Goal: Complete application form: Complete application form

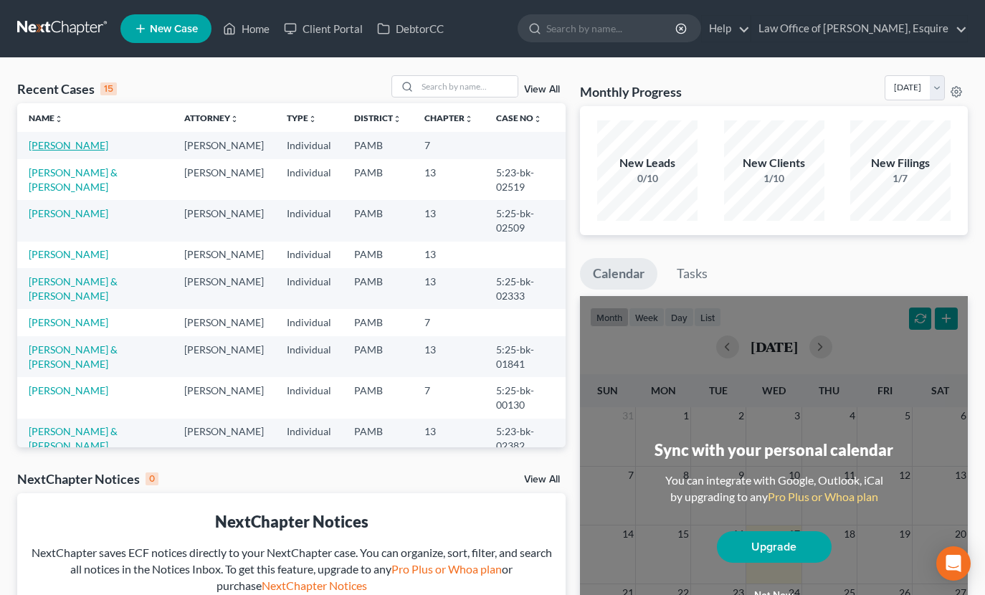
click at [76, 141] on link "[PERSON_NAME]" at bounding box center [69, 145] width 80 height 12
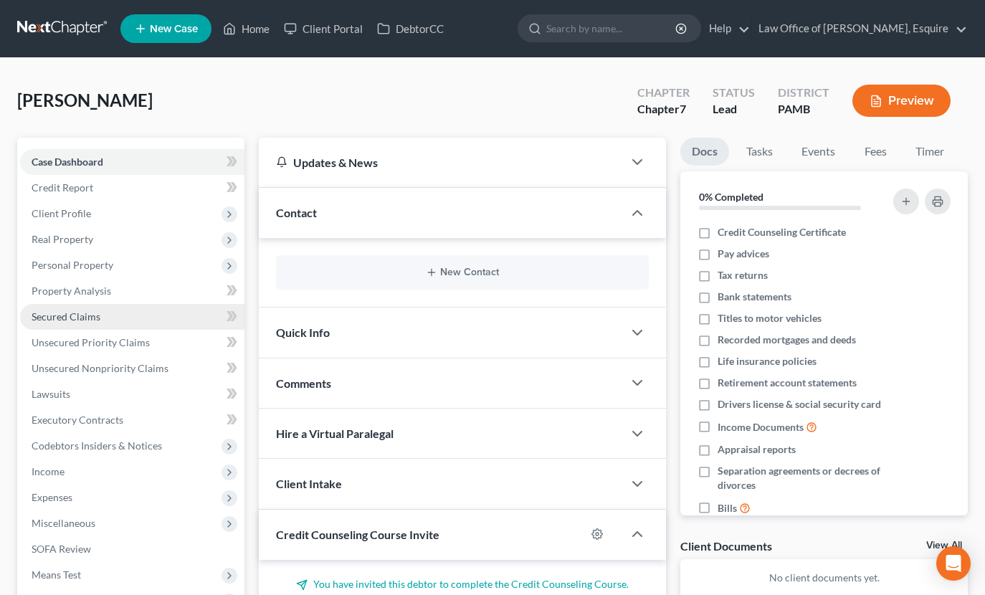
click at [101, 325] on link "Secured Claims" at bounding box center [132, 317] width 224 height 26
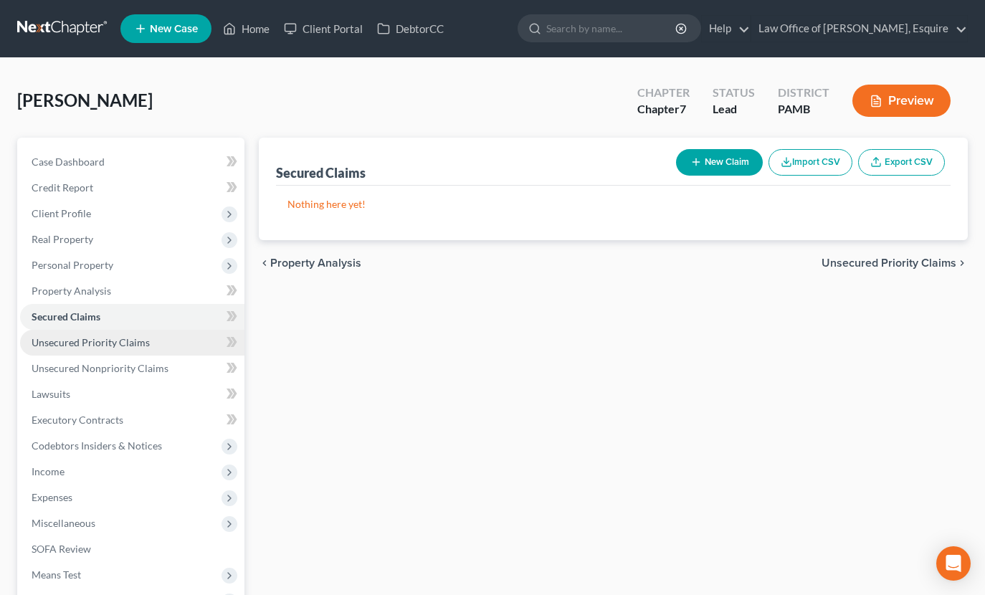
click at [108, 348] on span "Unsecured Priority Claims" at bounding box center [91, 342] width 118 height 12
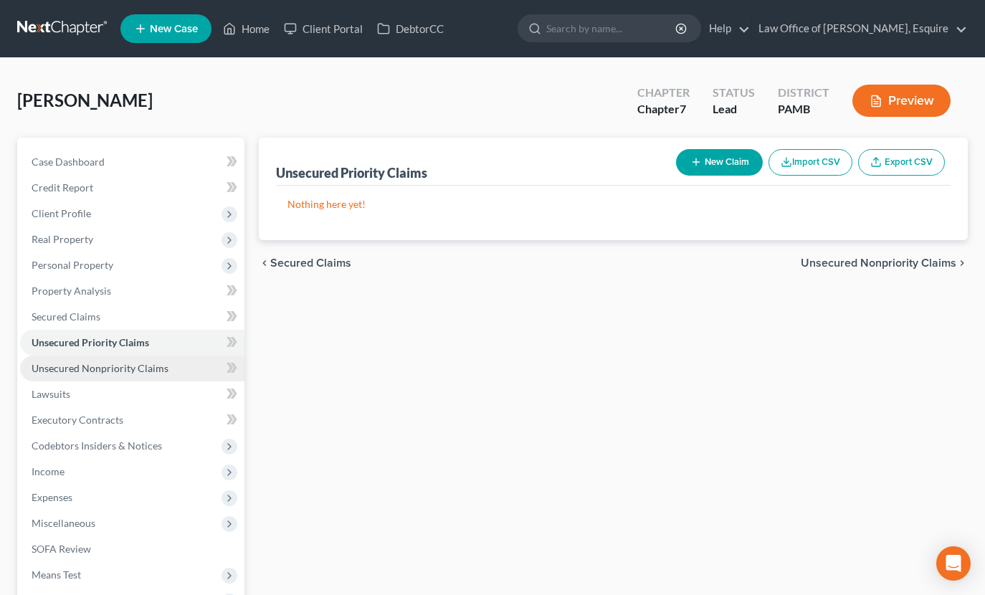
click at [112, 361] on link "Unsecured Nonpriority Claims" at bounding box center [132, 369] width 224 height 26
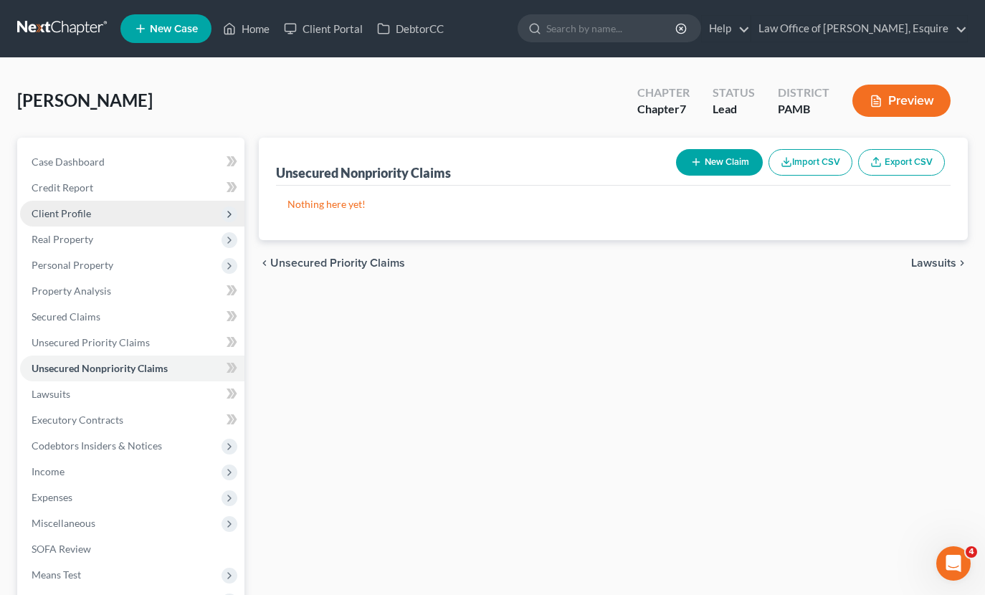
click at [87, 212] on span "Client Profile" at bounding box center [62, 213] width 60 height 12
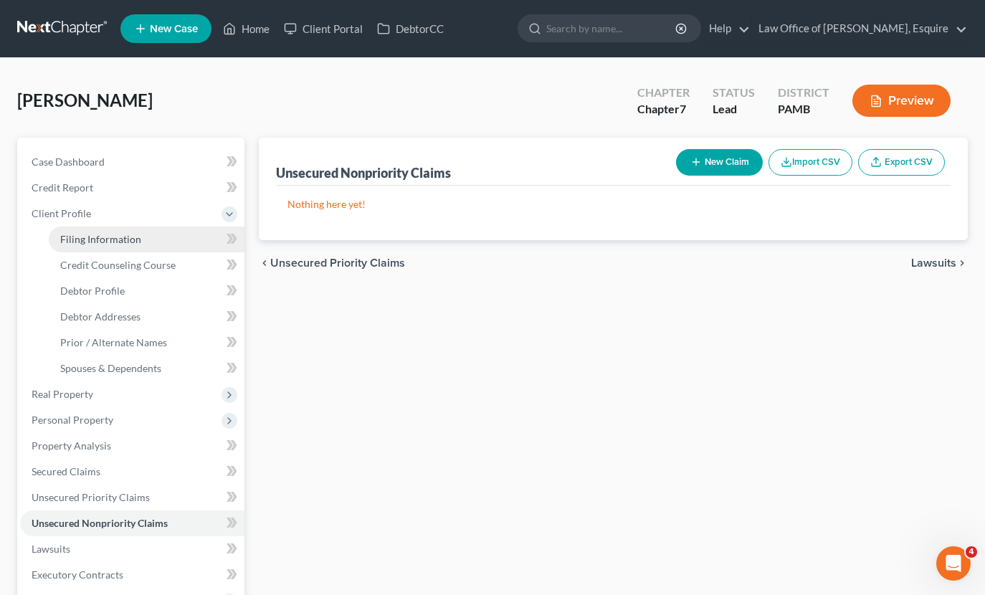
click at [110, 242] on span "Filing Information" at bounding box center [100, 239] width 81 height 12
select select "1"
select select "0"
select select "68"
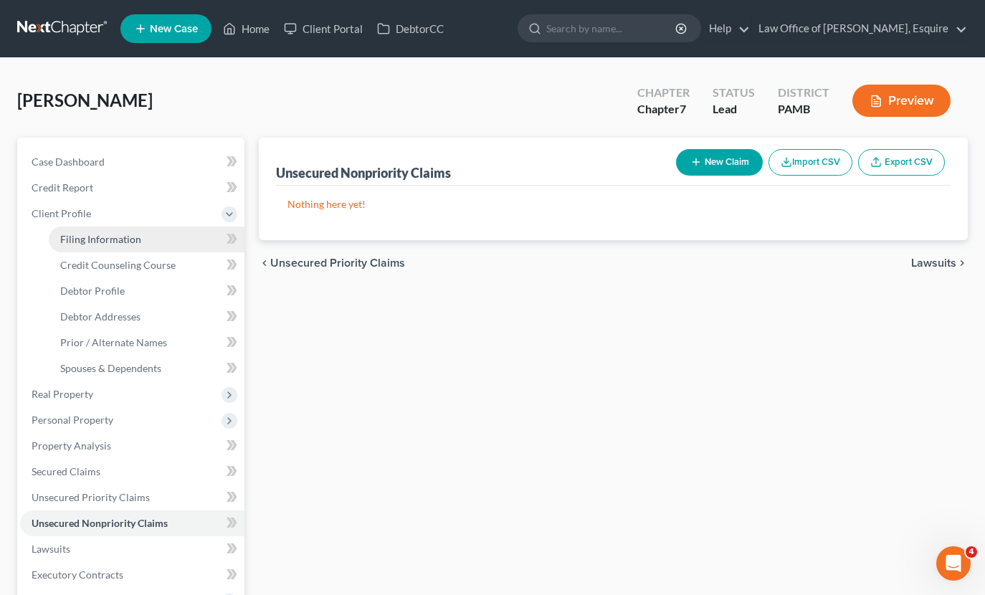
select select "0"
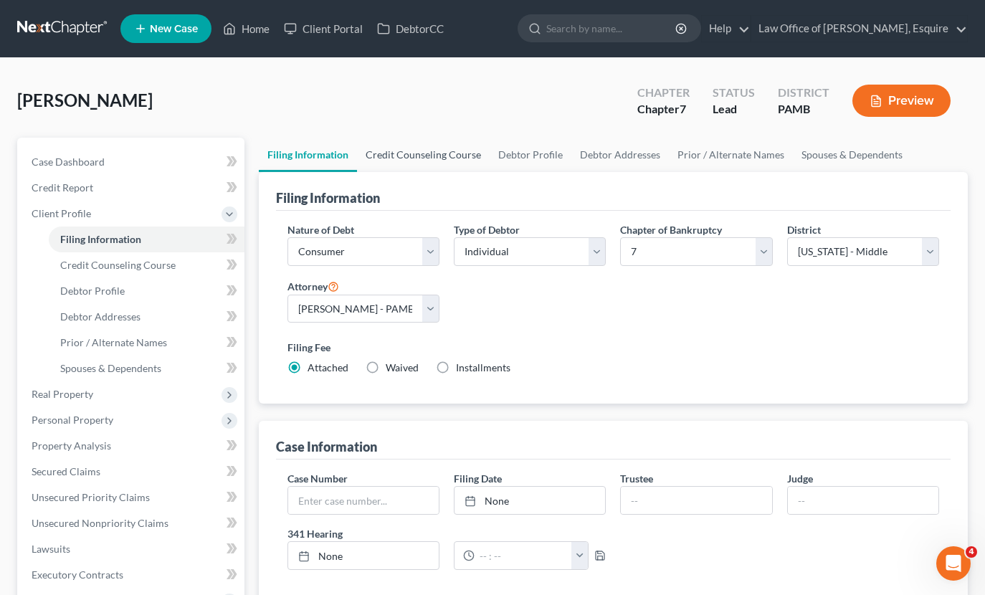
click at [453, 160] on link "Credit Counseling Course" at bounding box center [423, 155] width 133 height 34
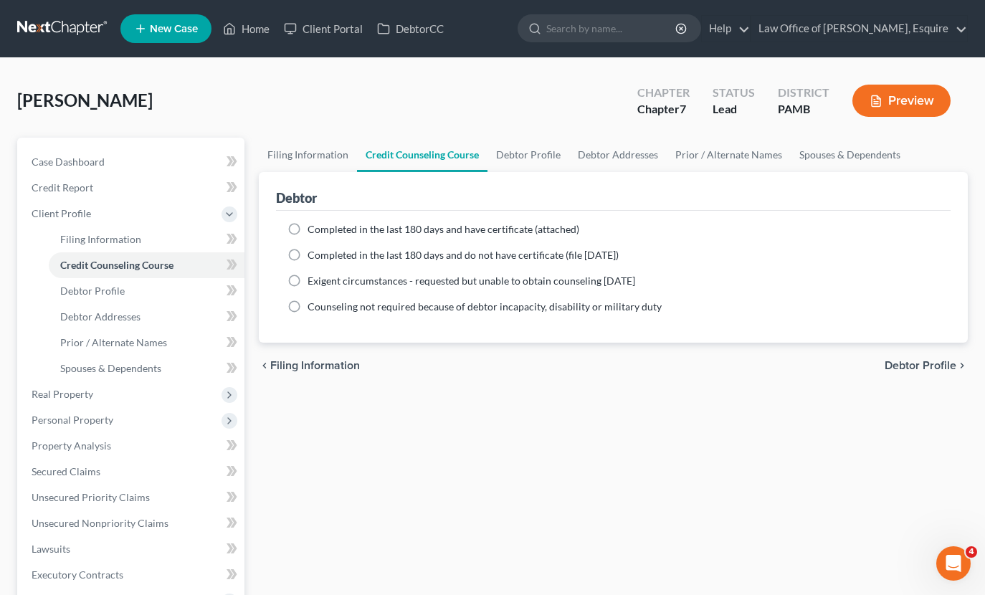
click at [308, 229] on label "Completed in the last 180 days and have certificate (attached)" at bounding box center [444, 229] width 272 height 14
click at [313, 229] on input "Completed in the last 180 days and have certificate (attached)" at bounding box center [317, 226] width 9 height 9
radio input "true"
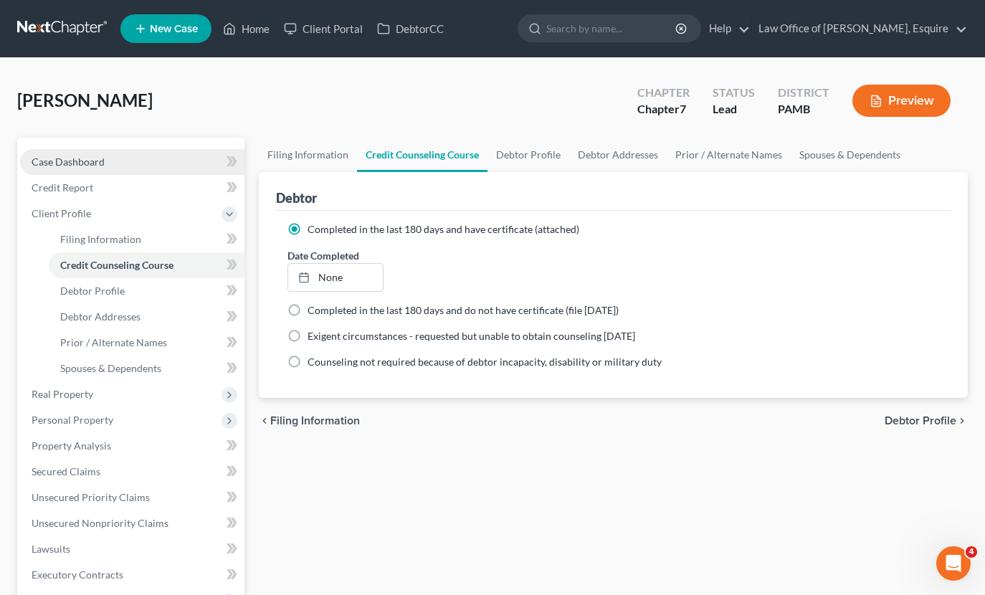
click at [100, 168] on link "Case Dashboard" at bounding box center [132, 162] width 224 height 26
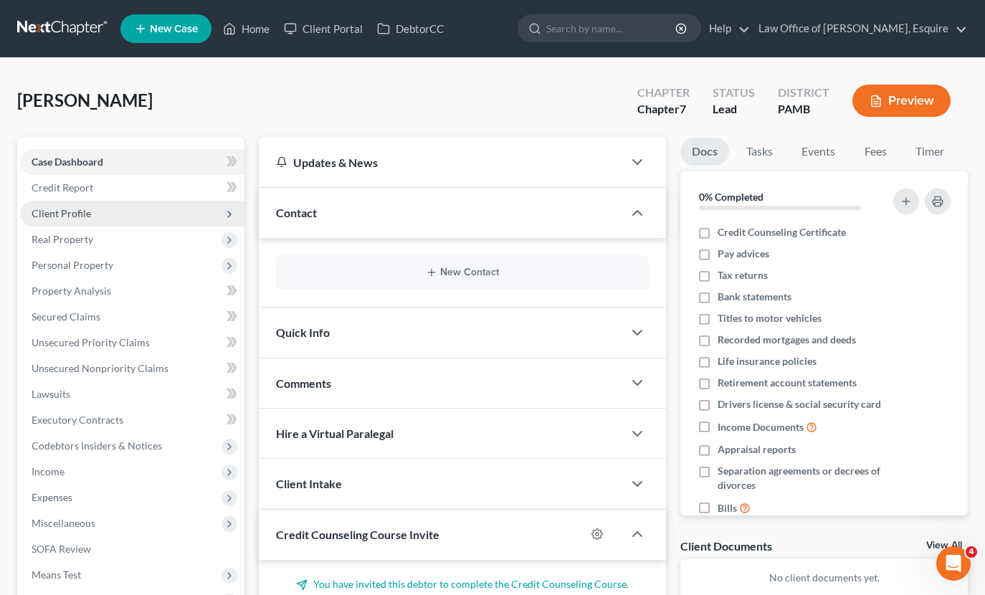
click at [92, 219] on span "Client Profile" at bounding box center [132, 214] width 224 height 26
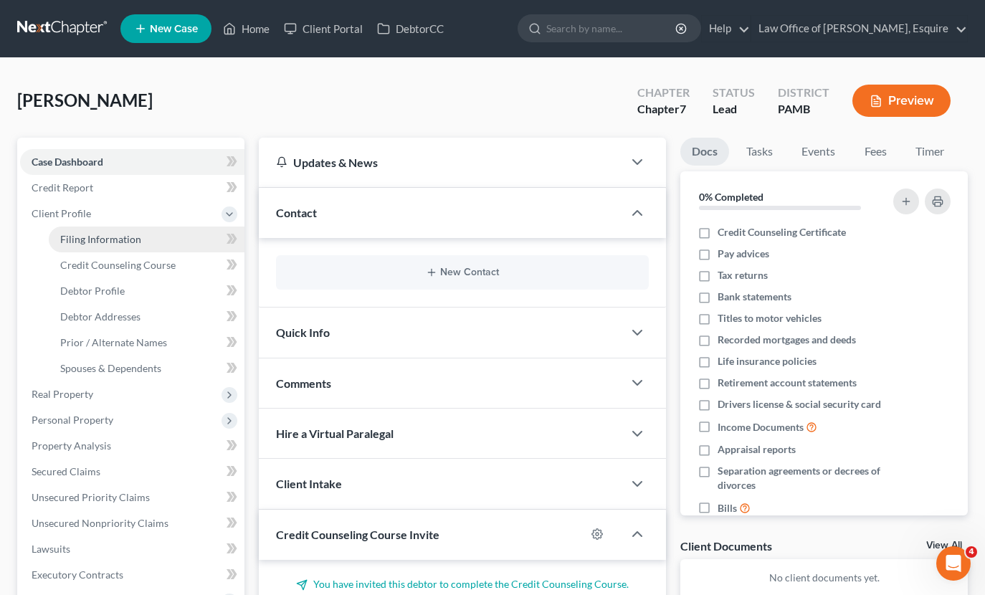
click at [100, 239] on span "Filing Information" at bounding box center [100, 239] width 81 height 12
select select "1"
select select "0"
select select "68"
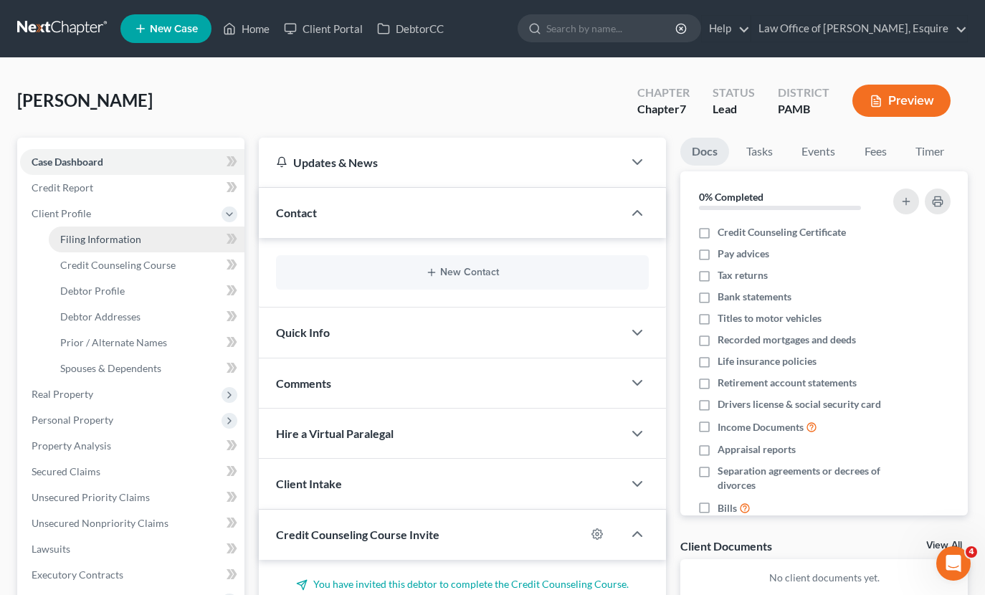
select select "0"
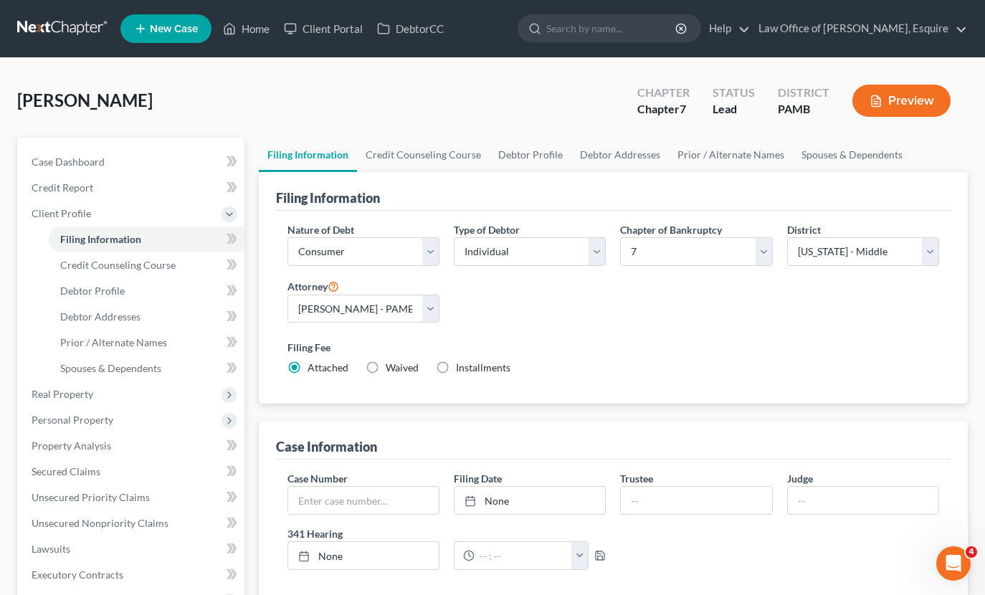
scroll to position [2, 0]
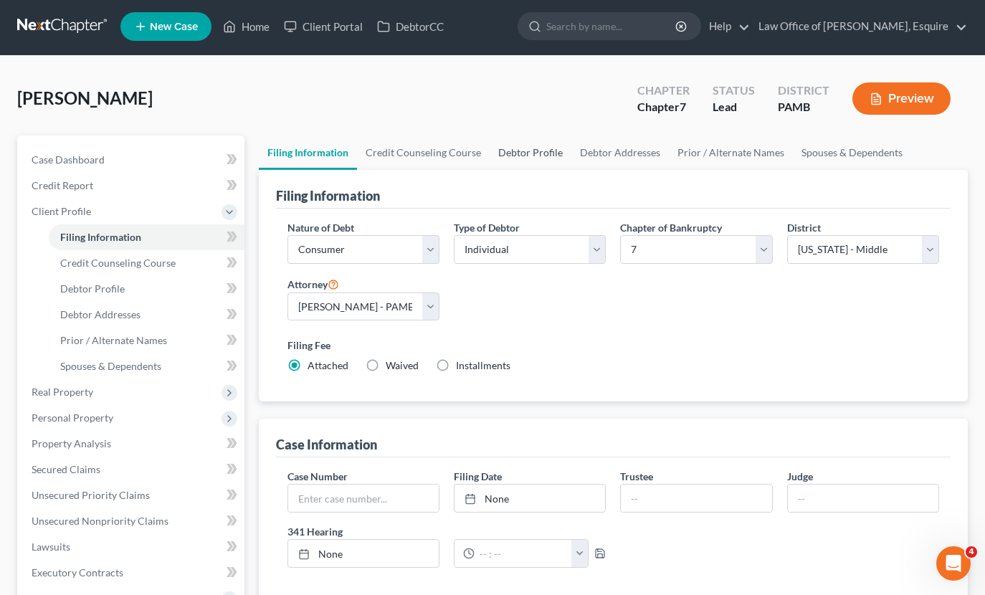
click at [558, 156] on link "Debtor Profile" at bounding box center [531, 153] width 82 height 34
select select "0"
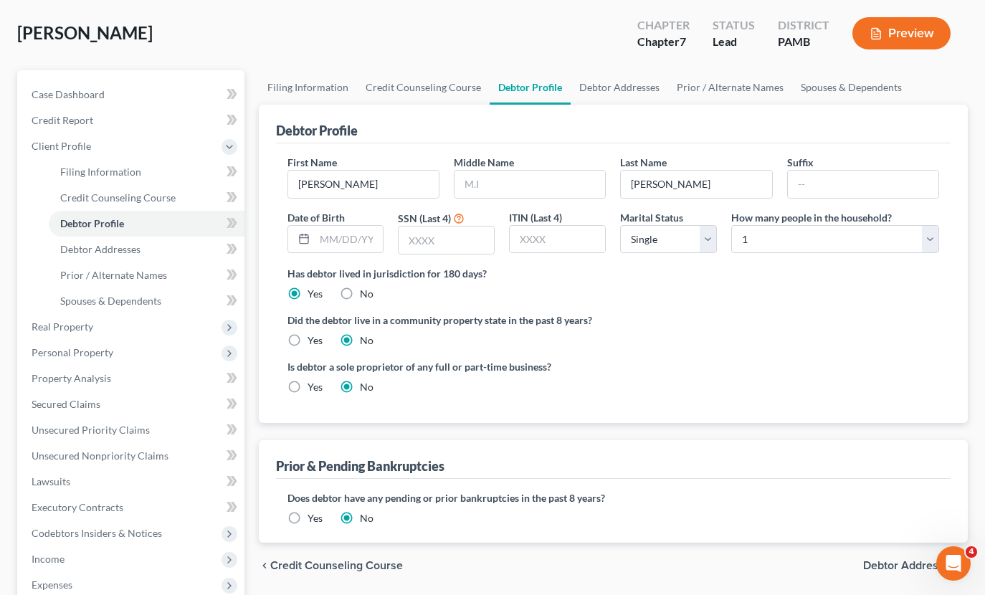
scroll to position [87, 0]
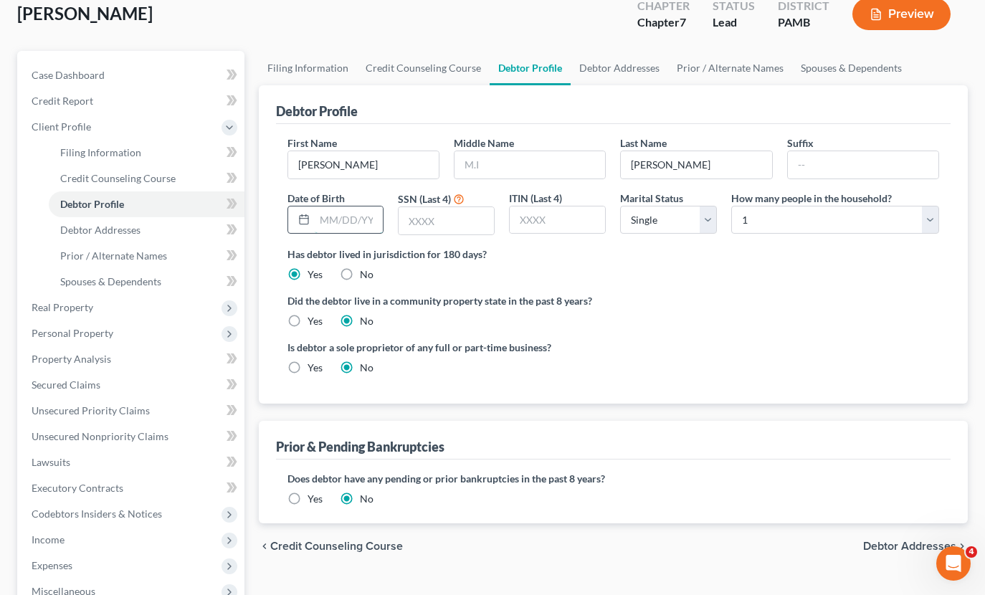
click at [353, 215] on input "text" at bounding box center [349, 219] width 69 height 27
type input "05/28/1940"
click at [446, 219] on input "text" at bounding box center [446, 220] width 95 height 27
type input "6536"
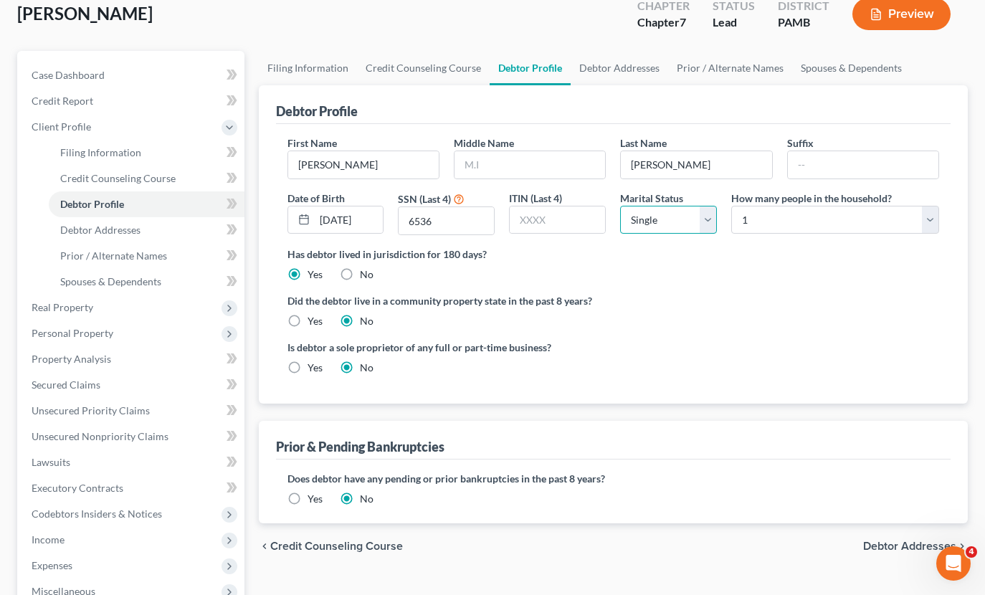
select select "2"
click at [613, 70] on link "Debtor Addresses" at bounding box center [620, 68] width 98 height 34
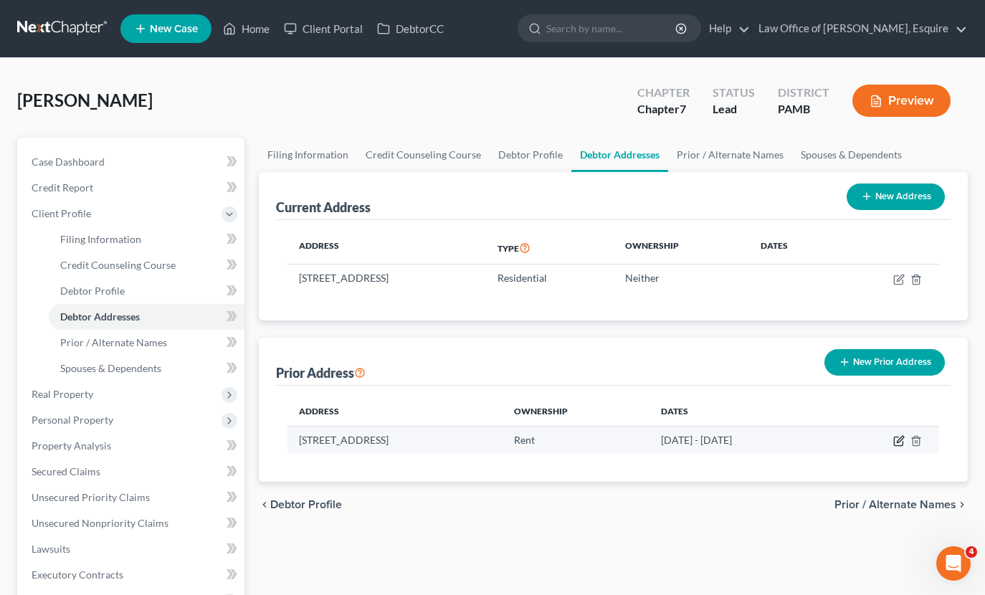
click at [898, 438] on icon "button" at bounding box center [898, 440] width 11 height 11
select select "33"
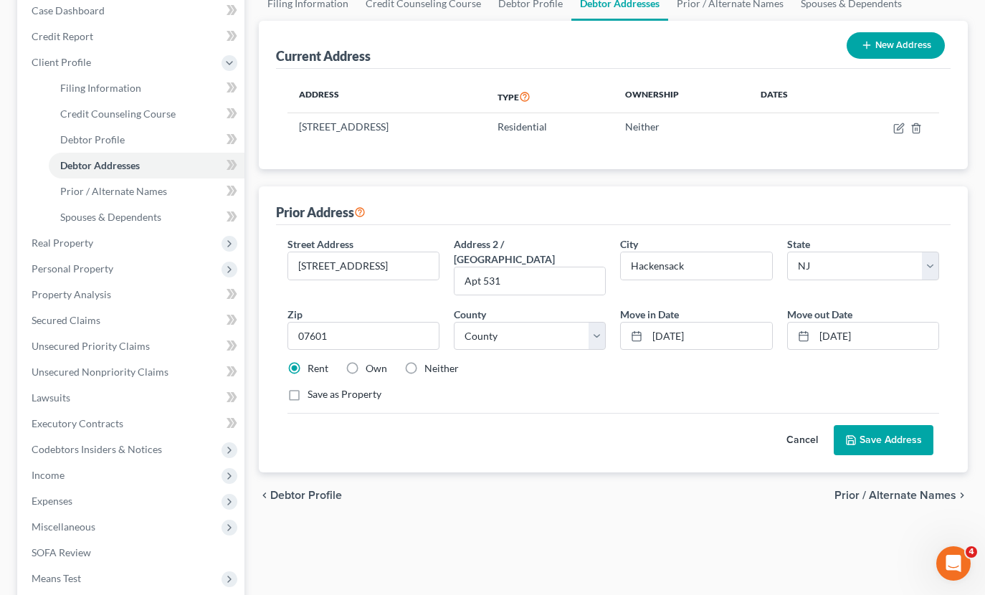
scroll to position [153, 0]
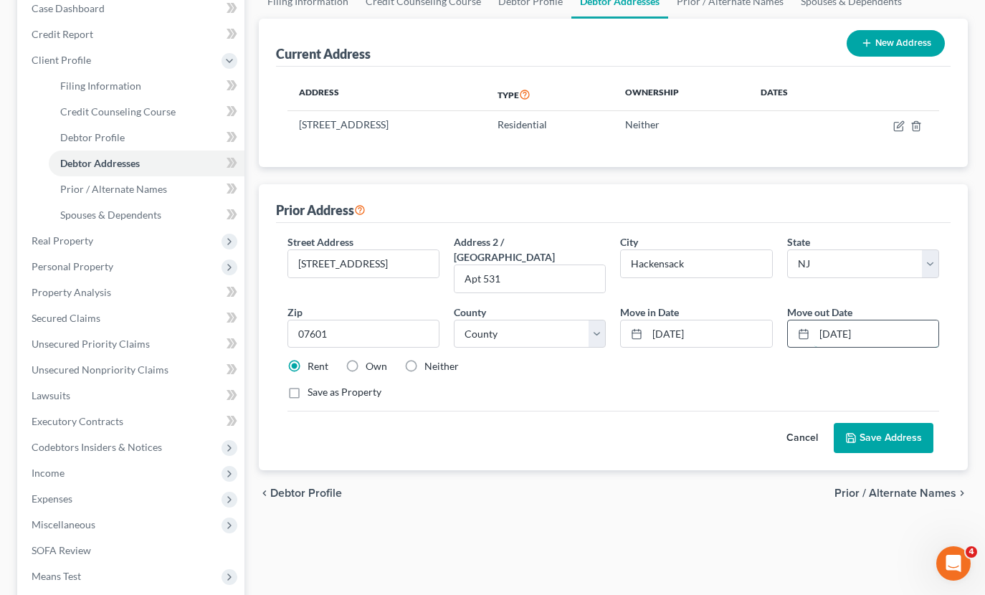
click at [825, 320] on input "[DATE]" at bounding box center [876, 333] width 124 height 27
click at [829, 320] on input "[DATE]" at bounding box center [876, 333] width 124 height 27
type input "[DATE]"
click at [632, 385] on div "Save as Property" at bounding box center [613, 392] width 652 height 14
click at [890, 423] on button "Save Address" at bounding box center [884, 438] width 100 height 30
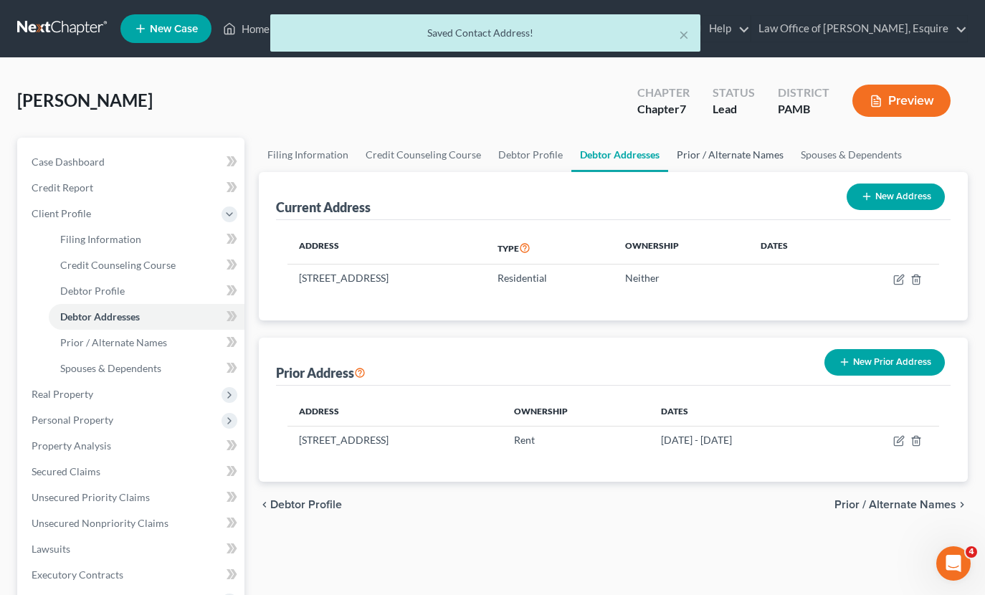
scroll to position [0, 0]
click at [709, 156] on link "Prior / Alternate Names" at bounding box center [730, 155] width 124 height 34
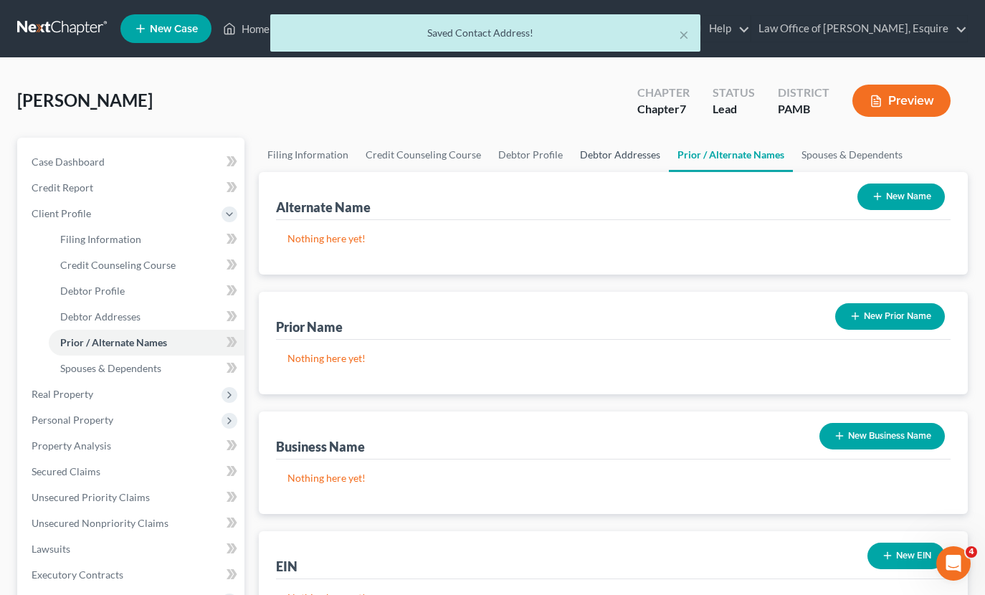
click at [608, 149] on link "Debtor Addresses" at bounding box center [620, 155] width 98 height 34
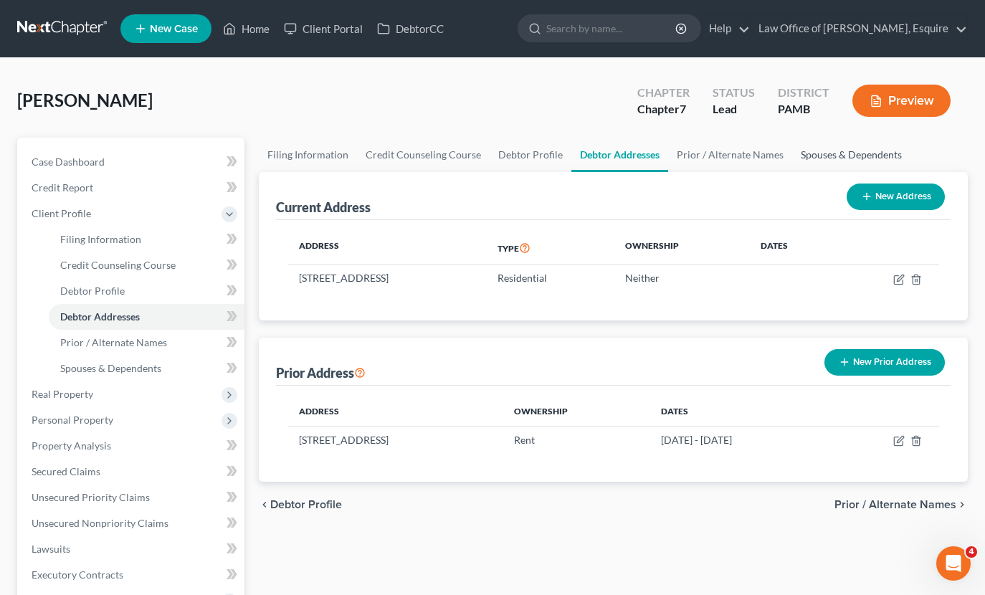
click at [847, 149] on link "Spouses & Dependents" at bounding box center [851, 155] width 118 height 34
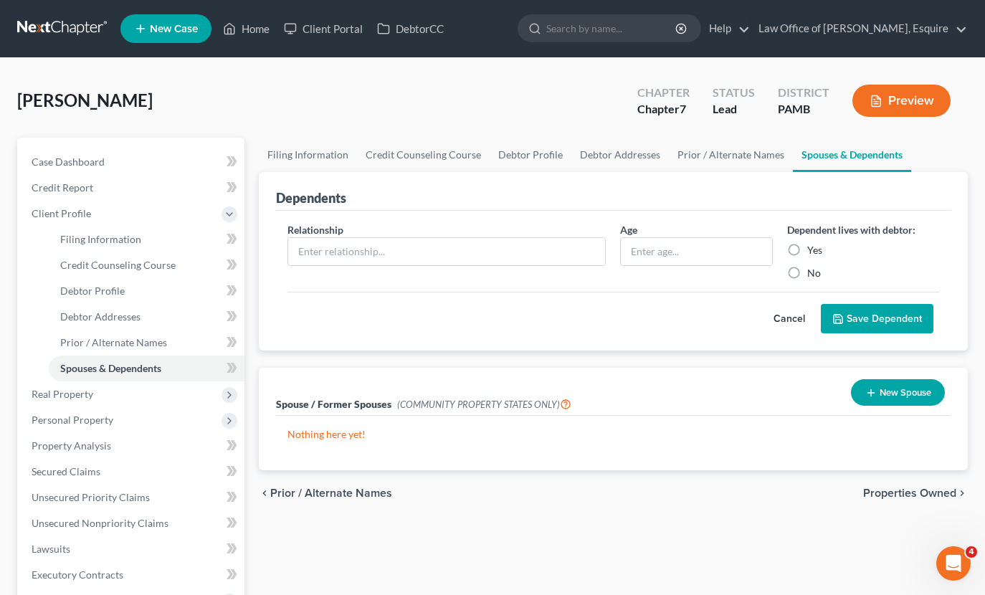
click at [807, 274] on label "No" at bounding box center [814, 273] width 14 height 14
click at [813, 274] on input "No" at bounding box center [817, 270] width 9 height 9
radio input "true"
click at [457, 245] on input "text" at bounding box center [447, 251] width 318 height 27
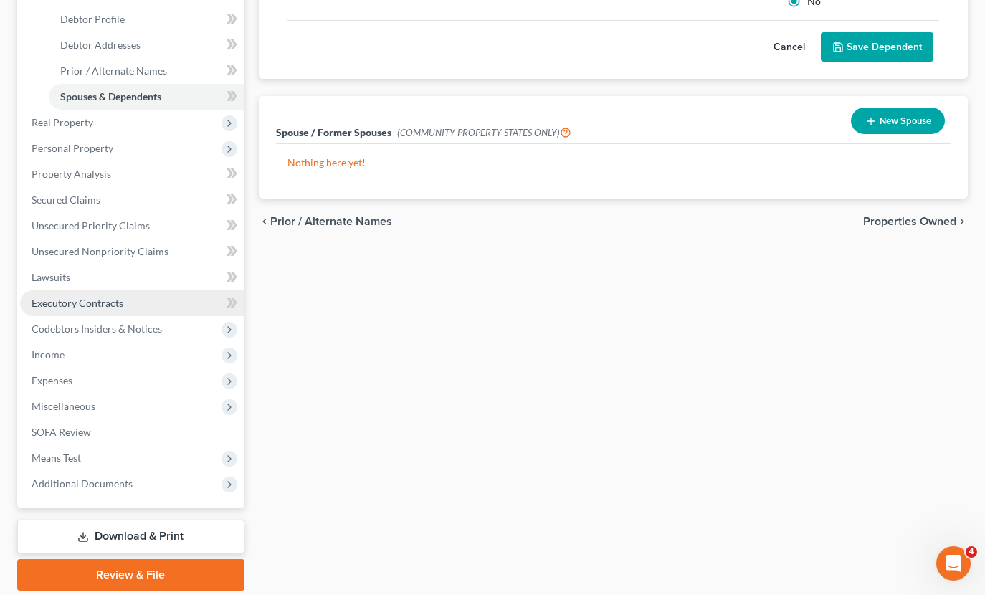
click at [103, 295] on link "Executory Contracts" at bounding box center [132, 303] width 224 height 26
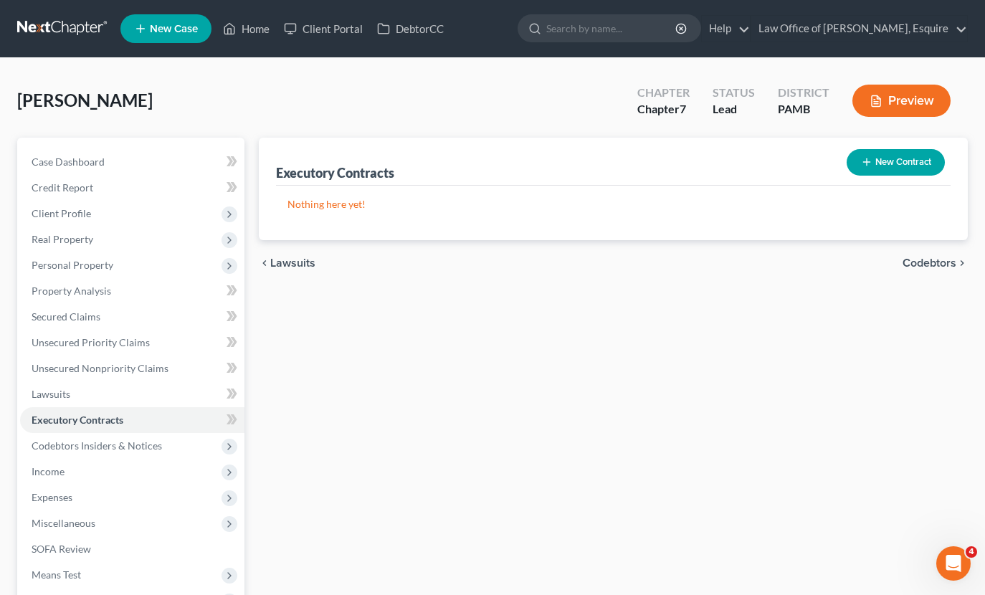
click at [887, 167] on button "New Contract" at bounding box center [896, 162] width 98 height 27
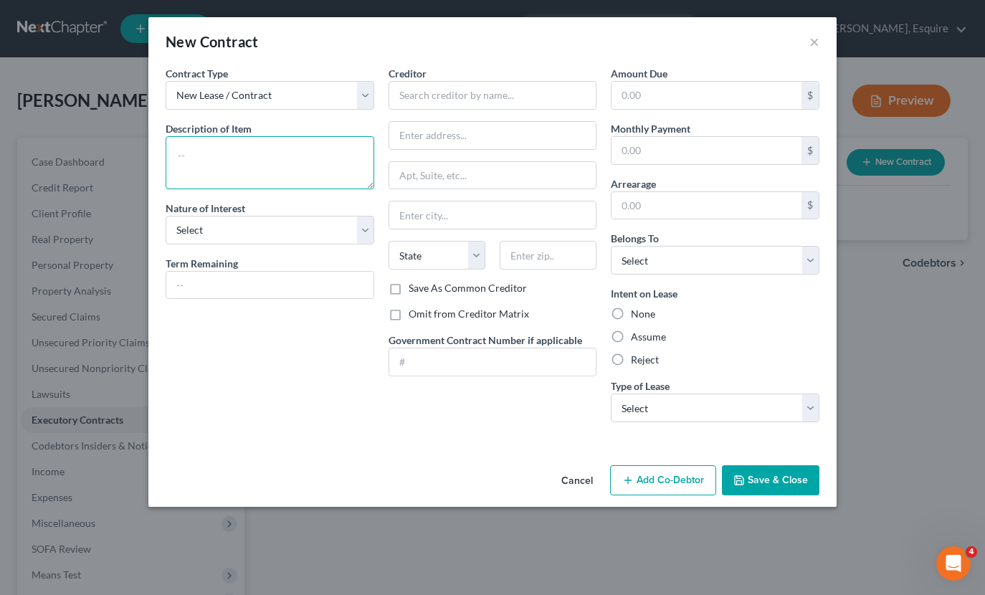
click at [273, 147] on textarea at bounding box center [270, 162] width 209 height 53
type textarea "Lease for"
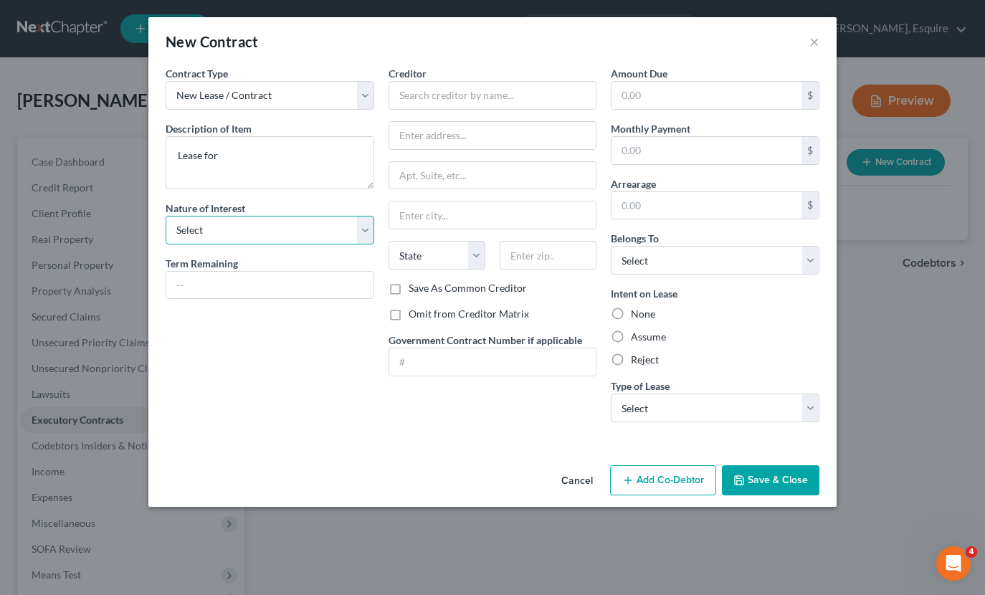
select select "3"
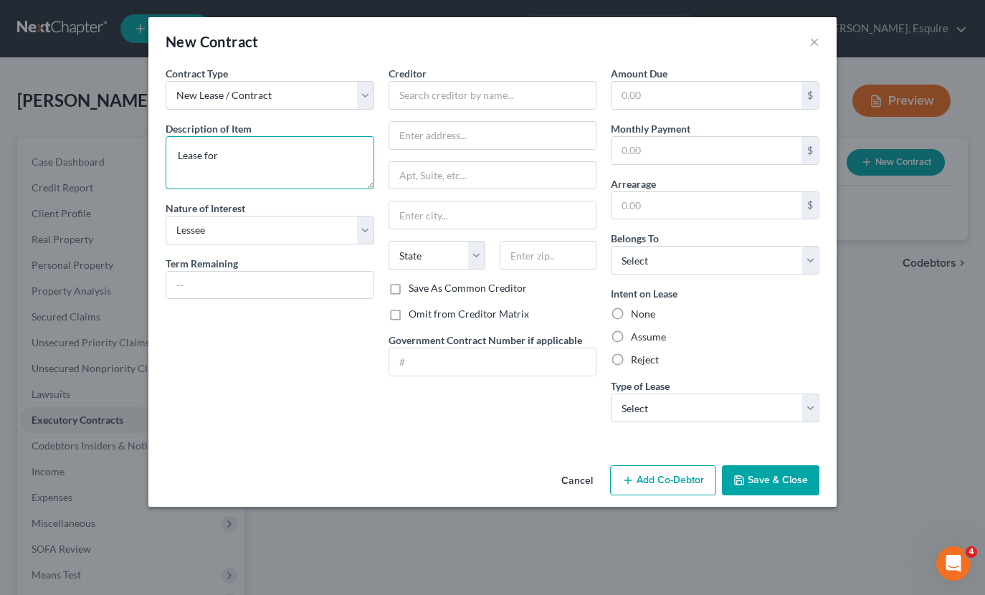
click at [260, 163] on textarea "Lease for" at bounding box center [270, 162] width 209 height 53
type textarea "Lease for 100 State Street"
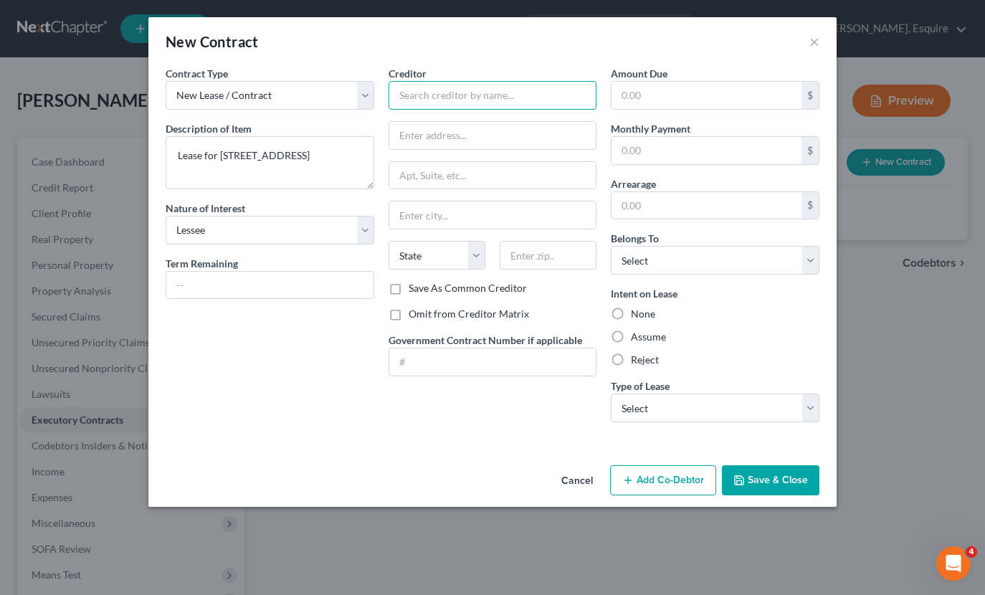
click at [452, 99] on input "text" at bounding box center [493, 95] width 209 height 29
type input "Landlord Name"
type input "Q"
type input "Address"
select select "33"
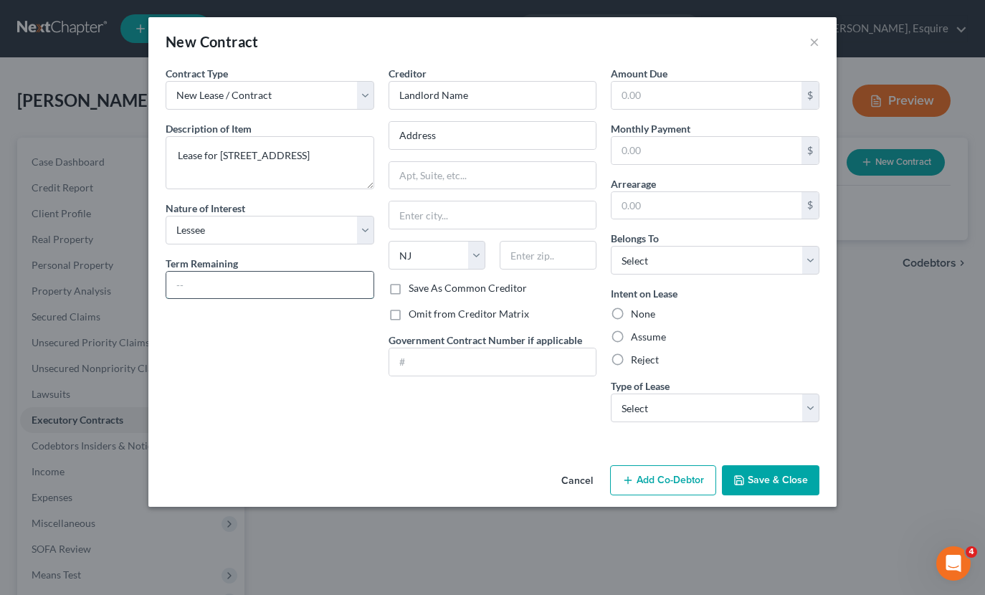
click at [222, 277] on input "text" at bounding box center [269, 285] width 207 height 27
type input "10 Months"
click at [494, 93] on input "Landlord Name" at bounding box center [493, 95] width 209 height 29
click at [645, 101] on input "text" at bounding box center [707, 95] width 190 height 27
type input "2,796"
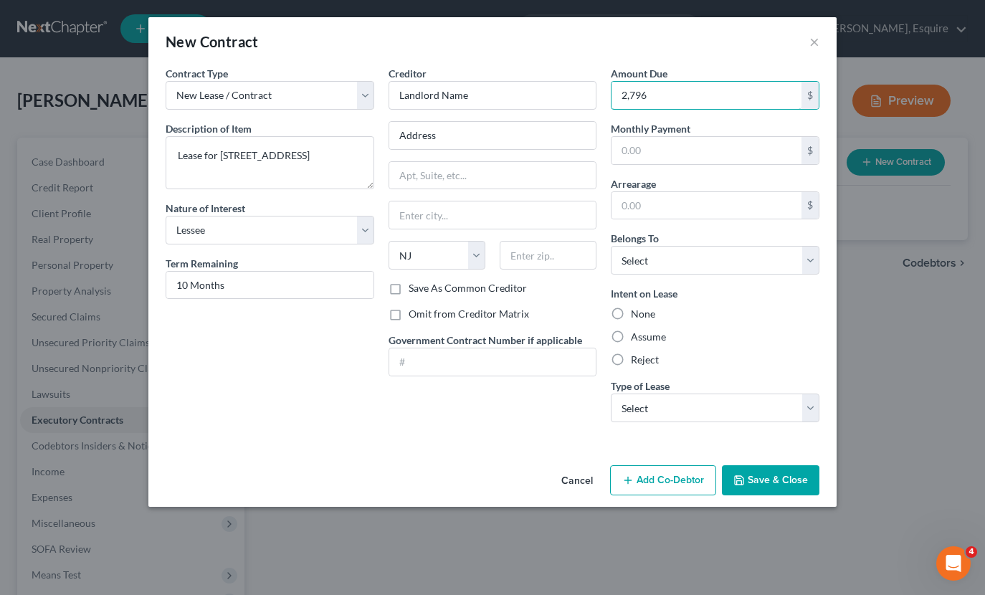
drag, startPoint x: 678, startPoint y: 99, endPoint x: 606, endPoint y: 92, distance: 72.8
click at [606, 92] on div "Amount Due 2,796 $ Monthly Payment $ Arrearage $ Belongs To * Select Debtor 1 O…" at bounding box center [715, 250] width 223 height 368
click at [640, 148] on input "text" at bounding box center [707, 150] width 190 height 27
type input "2,619"
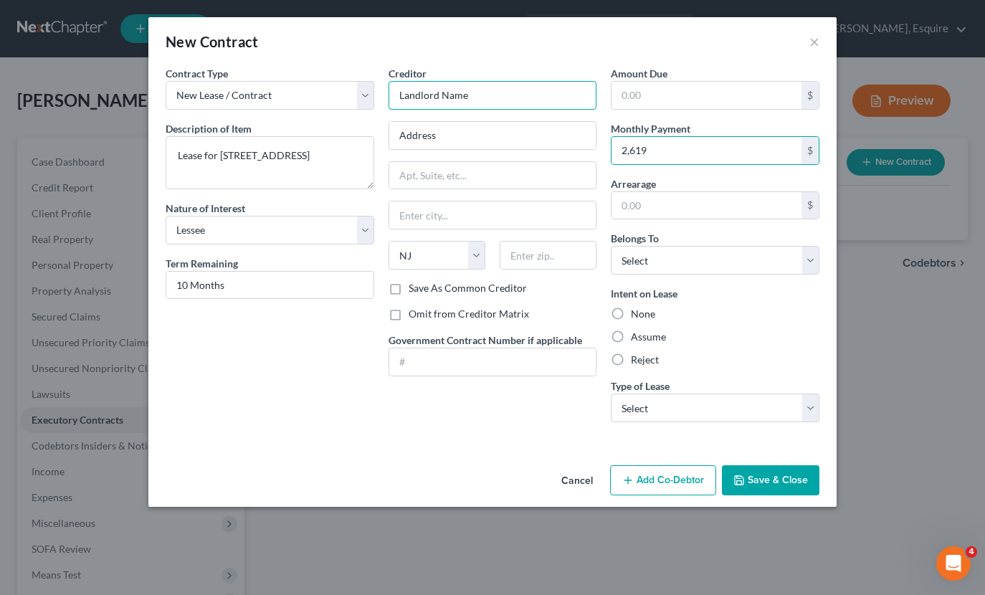
click at [536, 90] on input "Landlord Name" at bounding box center [493, 95] width 209 height 29
drag, startPoint x: 468, startPoint y: 92, endPoint x: 475, endPoint y: 86, distance: 9.2
click at [468, 92] on input "Landlord Name Kappa" at bounding box center [493, 95] width 209 height 29
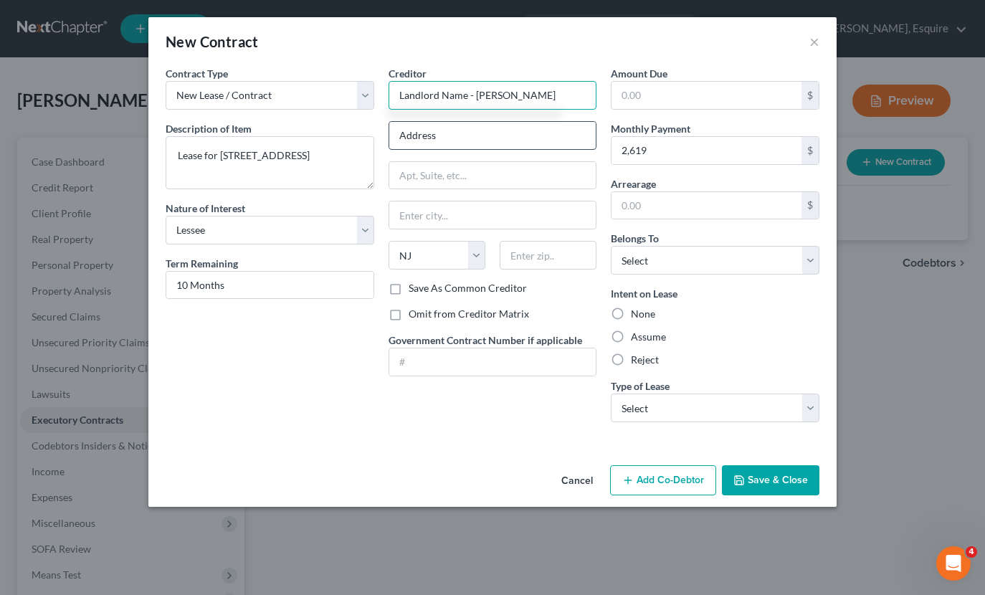
type input "Landlord Name - [PERSON_NAME]"
click at [394, 137] on input "Address" at bounding box center [492, 135] width 207 height 27
type input "Mailing Address"
click at [631, 335] on label "Assume" at bounding box center [648, 337] width 35 height 14
click at [637, 335] on input "Assume" at bounding box center [641, 334] width 9 height 9
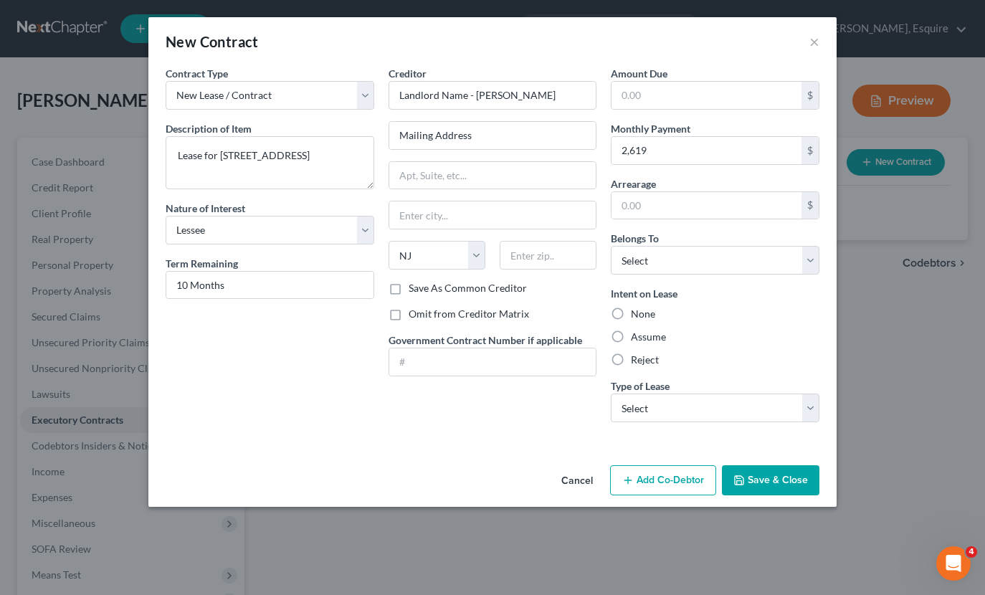
radio input "true"
click at [784, 424] on div "Amount Due $ Monthly Payment 2,619 $ Arrearage $ Belongs To * Select Debtor 1 O…" at bounding box center [715, 250] width 223 height 368
select select "0"
click at [313, 160] on textarea "Lease for 100 State Street" at bounding box center [270, 162] width 209 height 53
type textarea "Lease for 100 State Street"
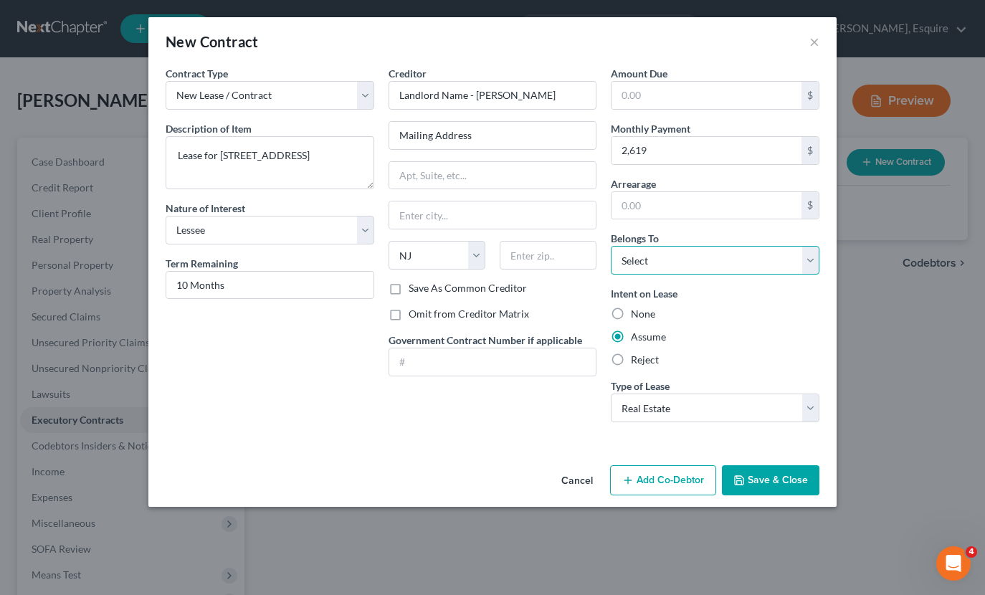
select select "0"
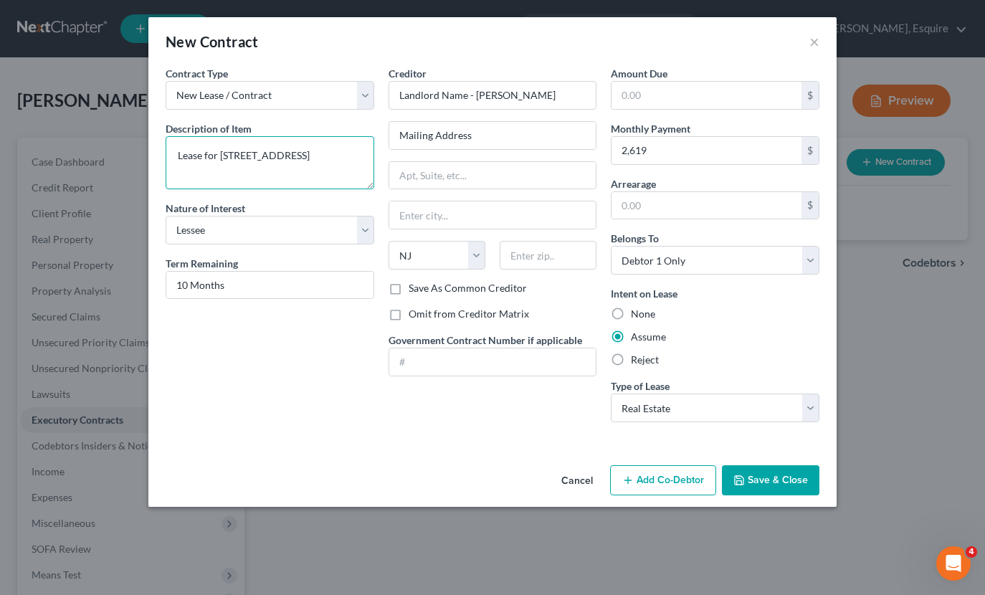
click at [270, 175] on textarea "Lease for 100 State Street" at bounding box center [270, 162] width 209 height 53
click at [302, 158] on textarea "Lease for 100 State Street" at bounding box center [270, 162] width 209 height 53
drag, startPoint x: 305, startPoint y: 156, endPoint x: 222, endPoint y: 153, distance: 83.2
click at [222, 153] on textarea "Lease for 100 State Street" at bounding box center [270, 162] width 209 height 53
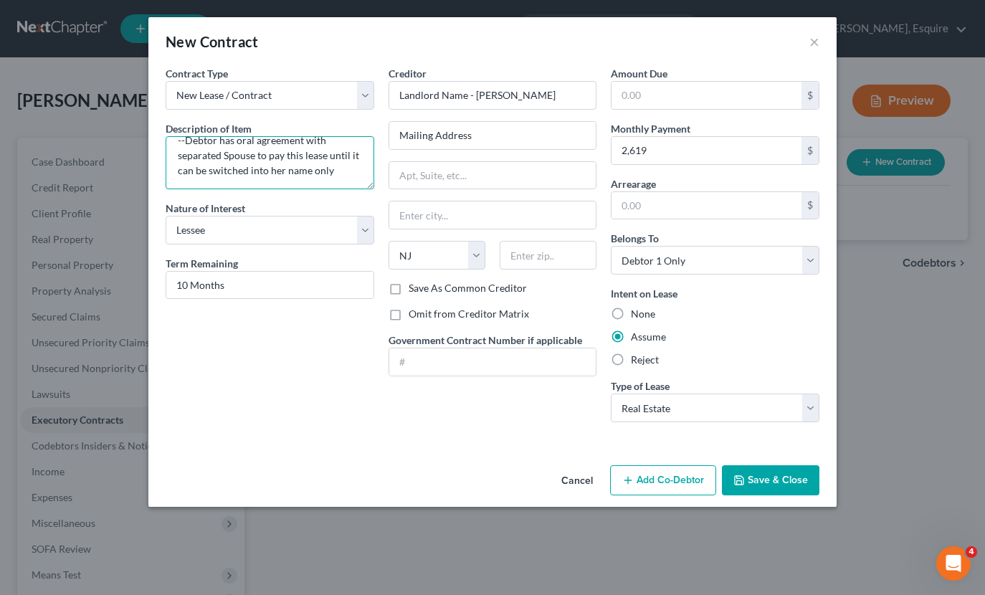
click at [250, 149] on textarea "Lease for 100 State Street, Hackensack, NJ Apartment --Debtor has oral agreemen…" at bounding box center [270, 162] width 209 height 53
click at [329, 163] on textarea "Lease for 100 State Street, Hackensack, NJ Apartment --Debtor has oral agreemen…" at bounding box center [270, 162] width 209 height 53
click at [257, 156] on textarea "Lease for 100 State Street, Hackensack, NJ Apartment --Debtor has oral agreemen…" at bounding box center [270, 162] width 209 height 53
click at [225, 152] on textarea "Lease for [STREET_ADDRESS] Apartment --Debtor has oral agreement with separated…" at bounding box center [270, 162] width 209 height 53
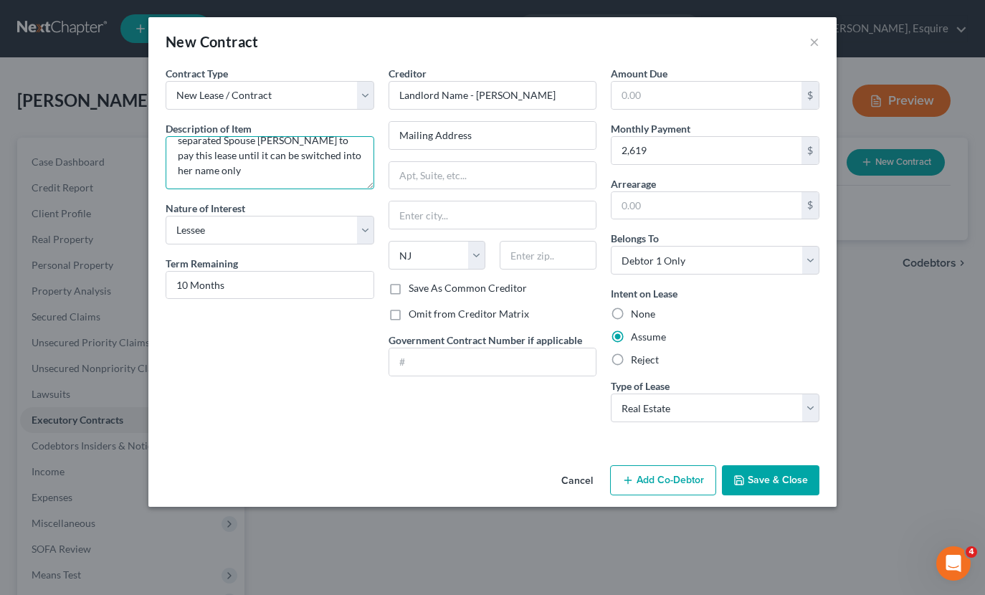
click at [248, 169] on textarea "Lease for [STREET_ADDRESS] Apartment --Debtor has oral agreement with separated…" at bounding box center [270, 162] width 209 height 53
type textarea "Lease for [STREET_ADDRESS] Apartment --Debtor has oral agreement with separated…"
click at [759, 474] on button "Save & Close" at bounding box center [771, 480] width 98 height 30
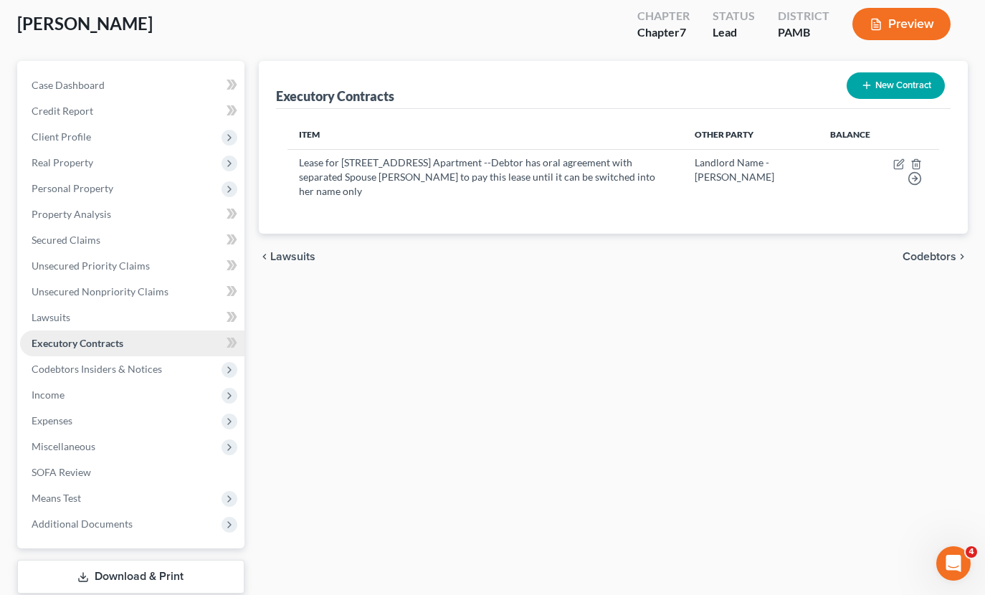
scroll to position [77, 0]
click at [49, 399] on span "Income" at bounding box center [48, 395] width 33 height 12
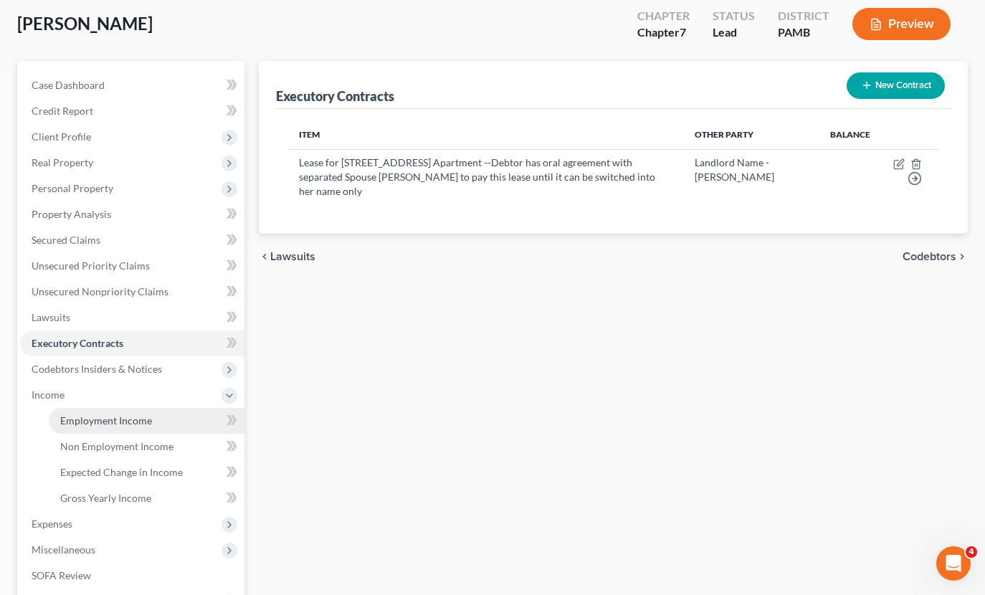
click at [139, 420] on span "Employment Income" at bounding box center [106, 420] width 92 height 12
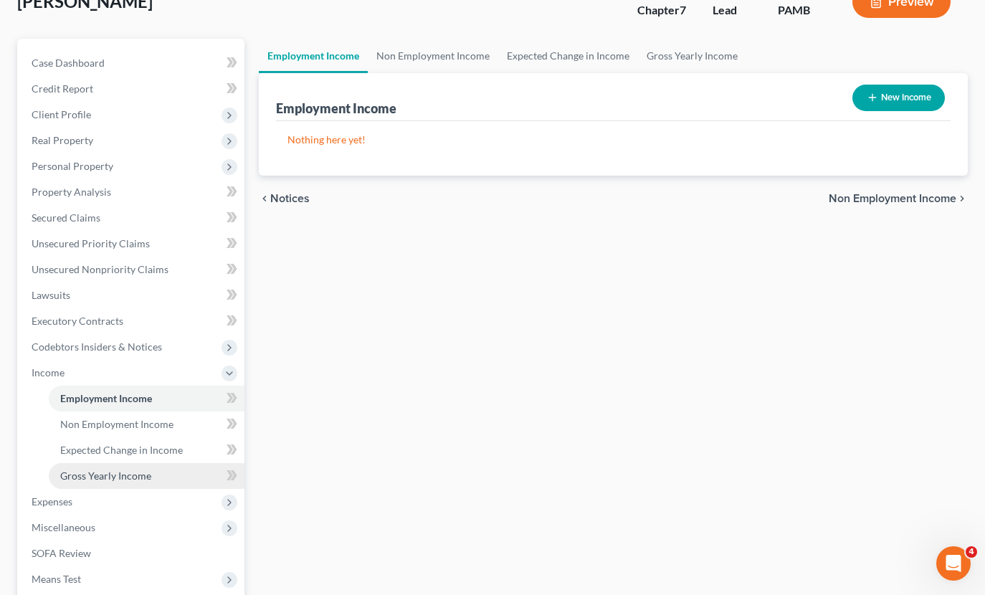
scroll to position [105, 0]
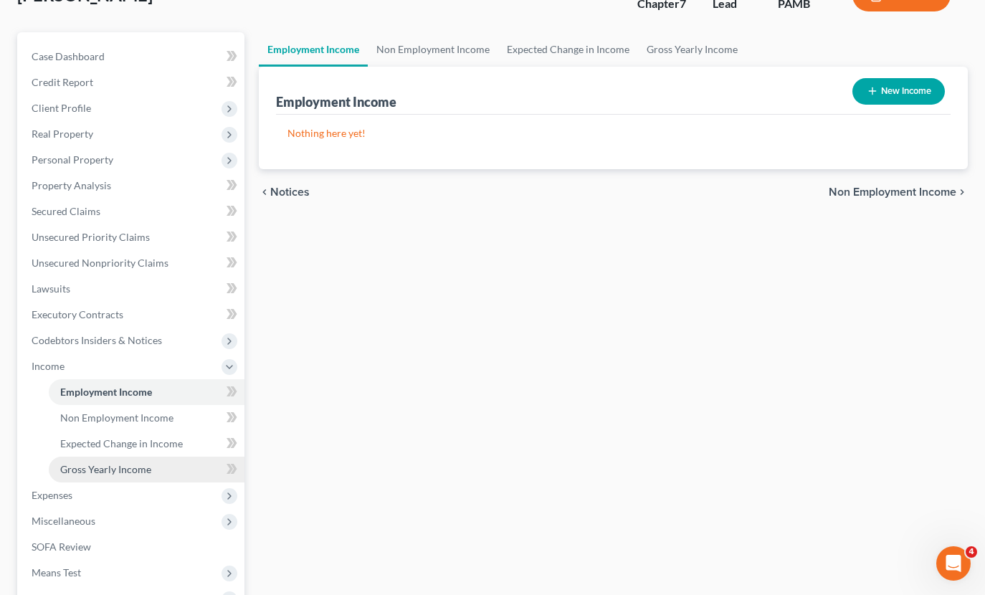
click at [141, 474] on span "Gross Yearly Income" at bounding box center [105, 469] width 91 height 12
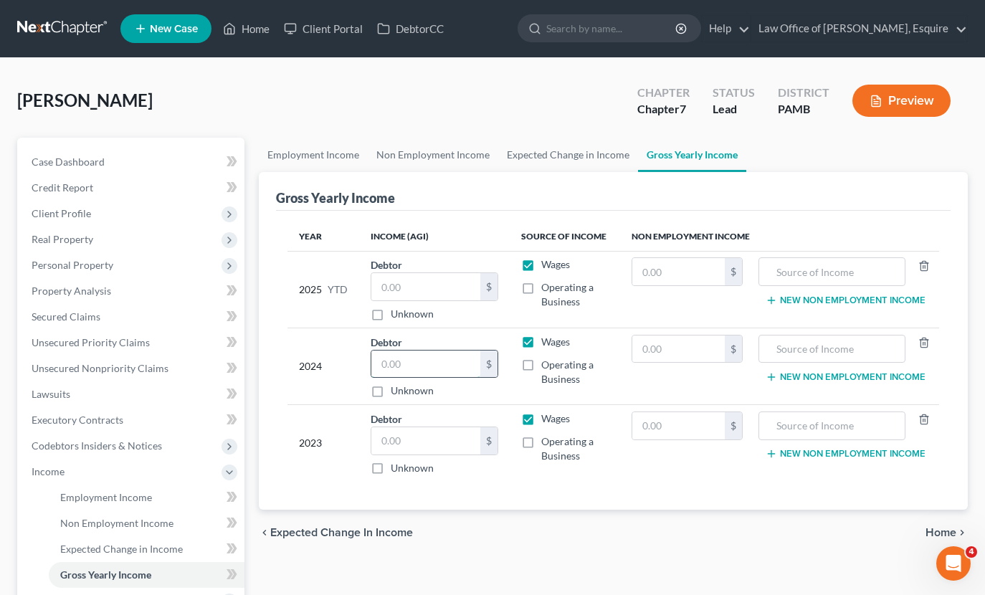
click at [409, 364] on input "text" at bounding box center [426, 364] width 110 height 27
type input "15,795"
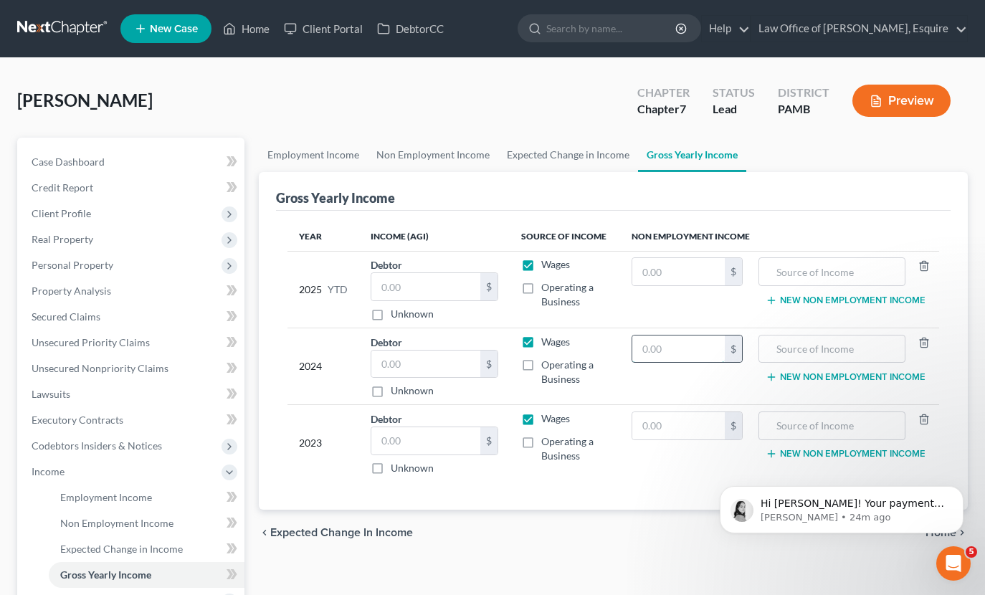
click at [710, 346] on input "text" at bounding box center [678, 349] width 92 height 27
click at [807, 343] on input "text" at bounding box center [831, 349] width 131 height 27
type input "Pension"
click at [685, 354] on input "text" at bounding box center [678, 349] width 92 height 27
type input "100,794"
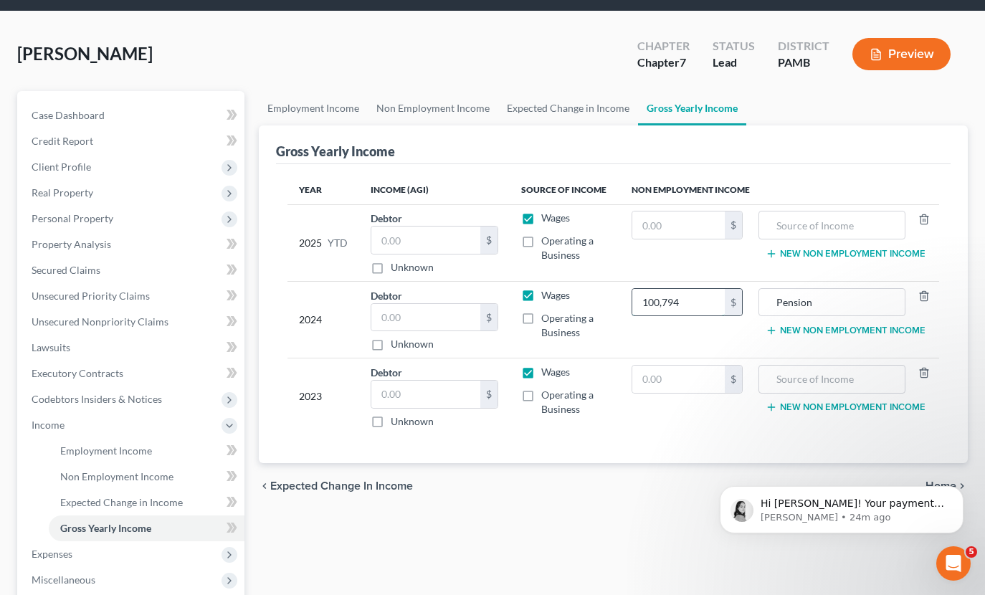
scroll to position [77, 0]
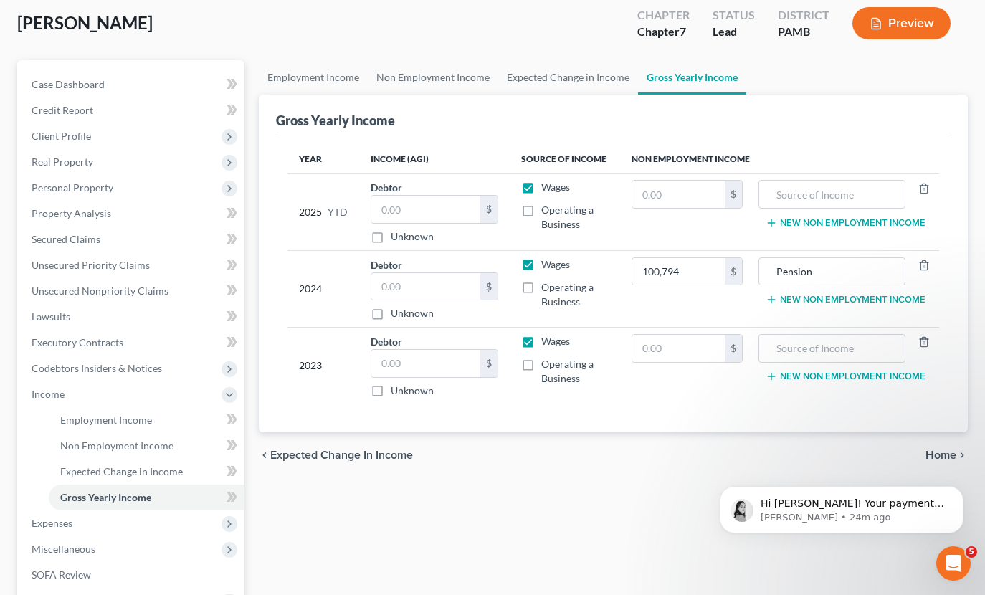
click at [827, 295] on button "New Non Employment Income" at bounding box center [846, 299] width 160 height 11
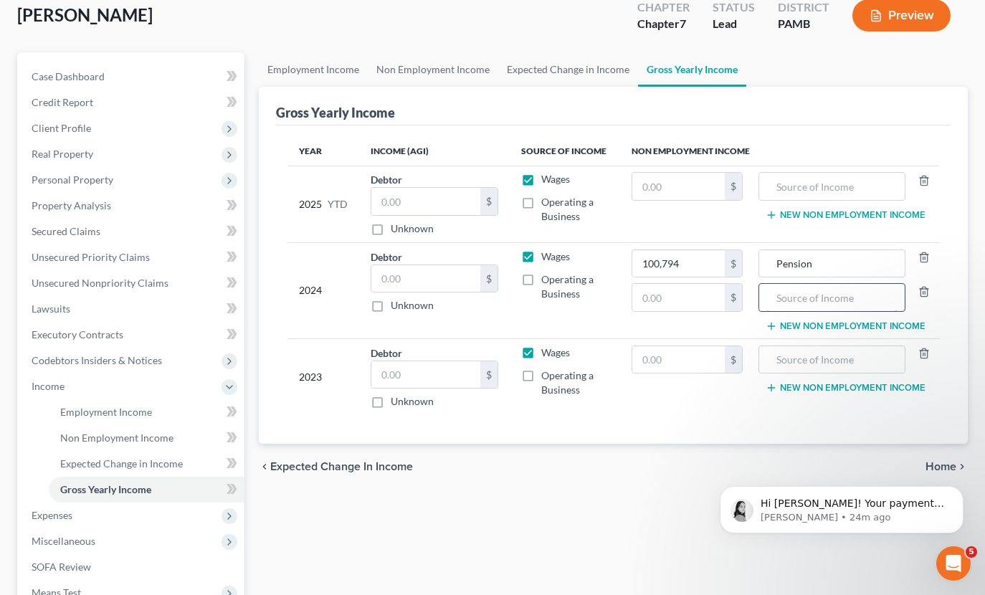
scroll to position [85, 0]
click at [692, 297] on input "text" at bounding box center [678, 297] width 92 height 27
type input "4,647"
click at [775, 294] on input "text" at bounding box center [831, 297] width 131 height 27
type input "Social Security"
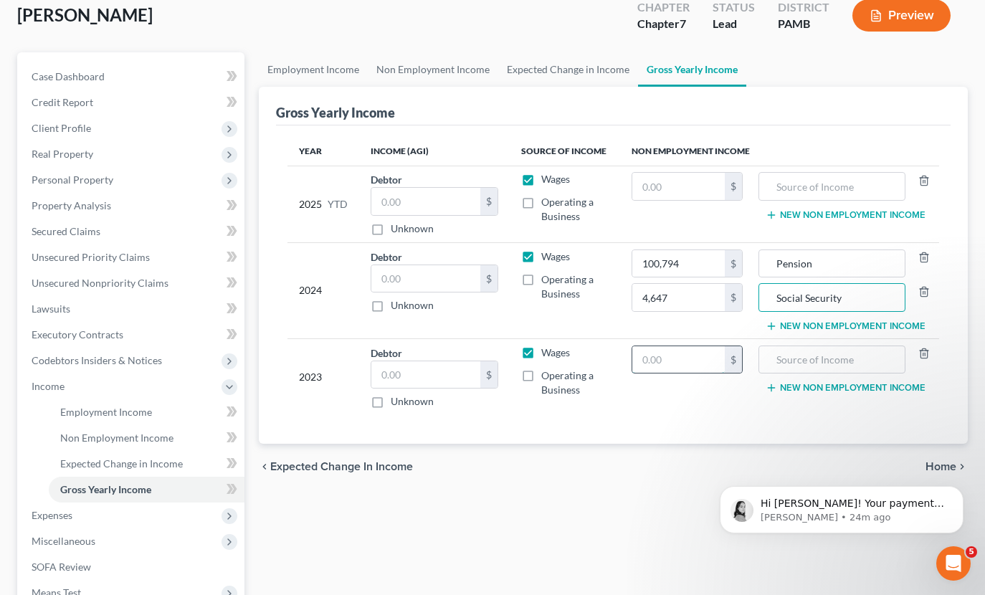
click at [676, 355] on input "text" at bounding box center [678, 359] width 92 height 27
type input "18,689"
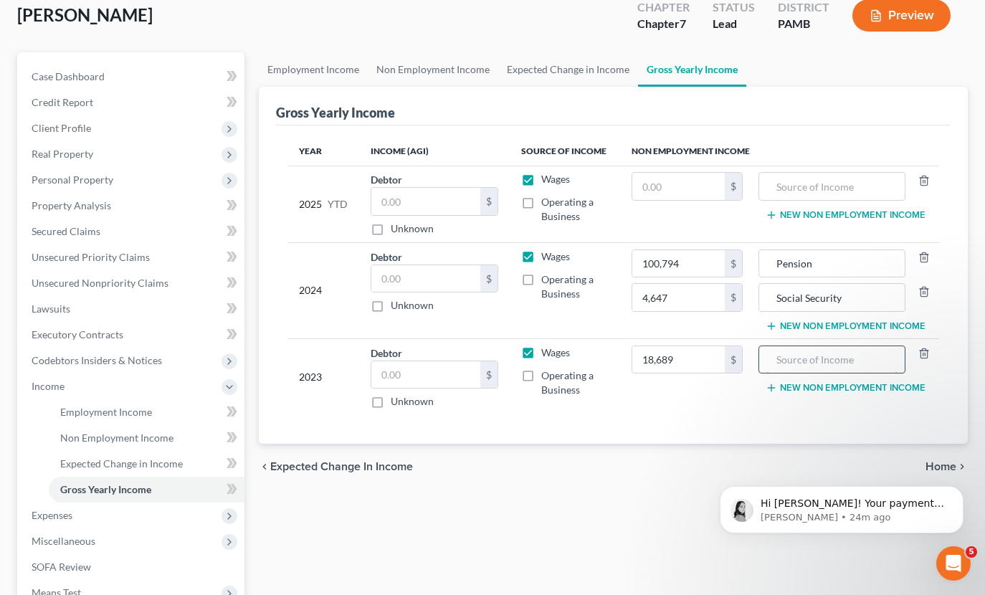
click at [794, 361] on input "text" at bounding box center [831, 359] width 131 height 27
type input "Pension"
click at [789, 388] on button "New Non Employment Income" at bounding box center [846, 387] width 160 height 11
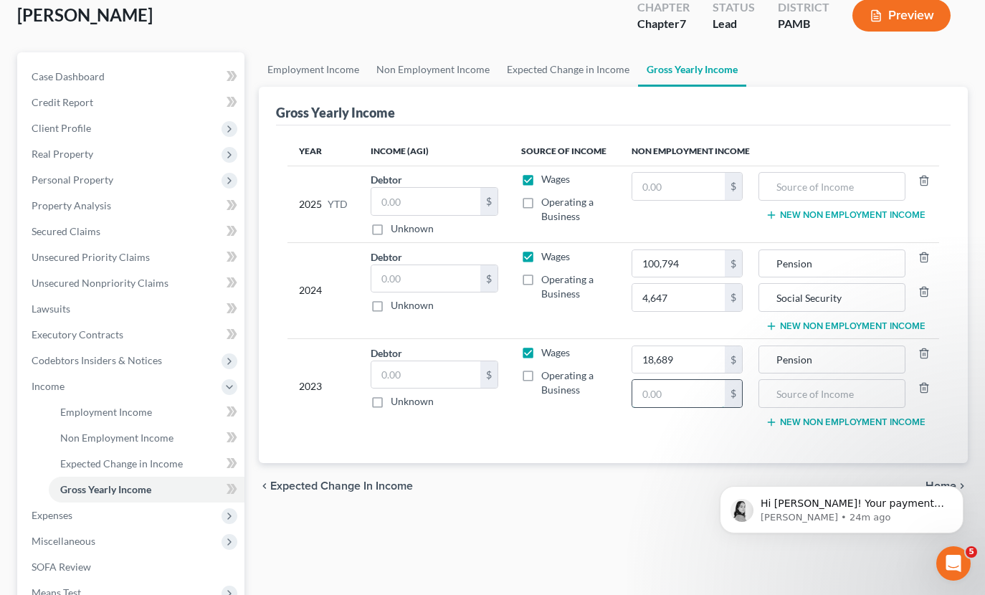
click at [691, 396] on input "text" at bounding box center [678, 393] width 92 height 27
type input "10,247"
click at [785, 400] on input "text" at bounding box center [831, 393] width 131 height 27
type input "Social Security"
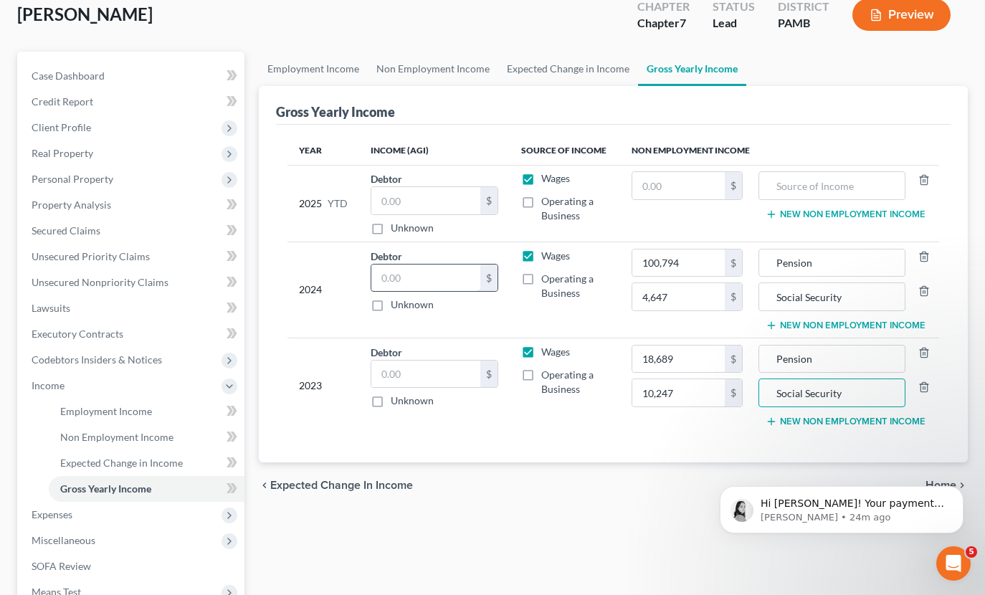
click at [417, 280] on input "text" at bounding box center [426, 278] width 110 height 27
type input "354"
click at [408, 376] on input "text" at bounding box center [426, 374] width 110 height 27
type input "1,026"
click at [503, 435] on div "Year Income (AGI) Source of Income Non Employment Income 2025 YTD Debtor $ Unkn…" at bounding box center [613, 294] width 675 height 338
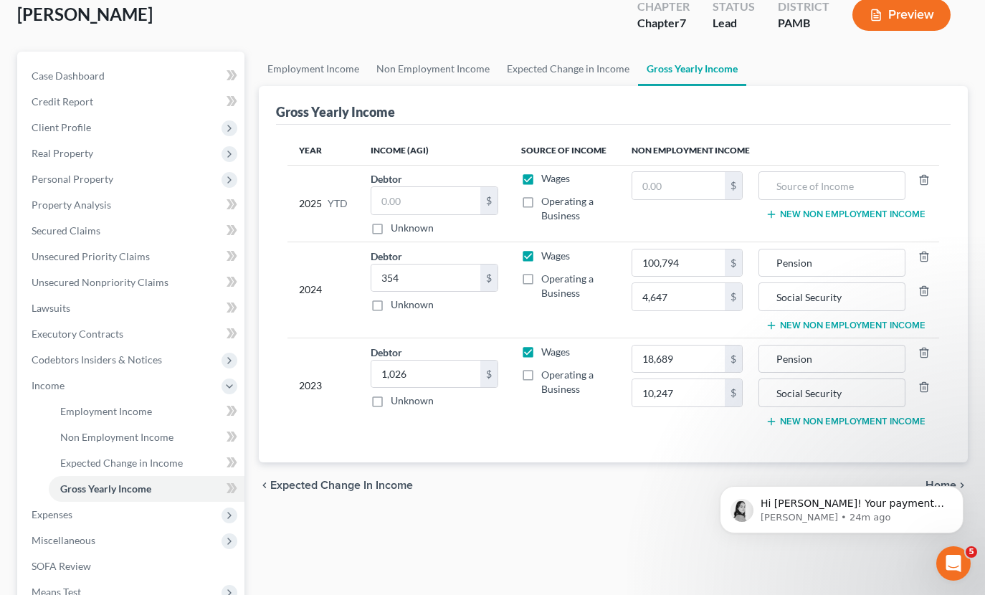
scroll to position [82, 0]
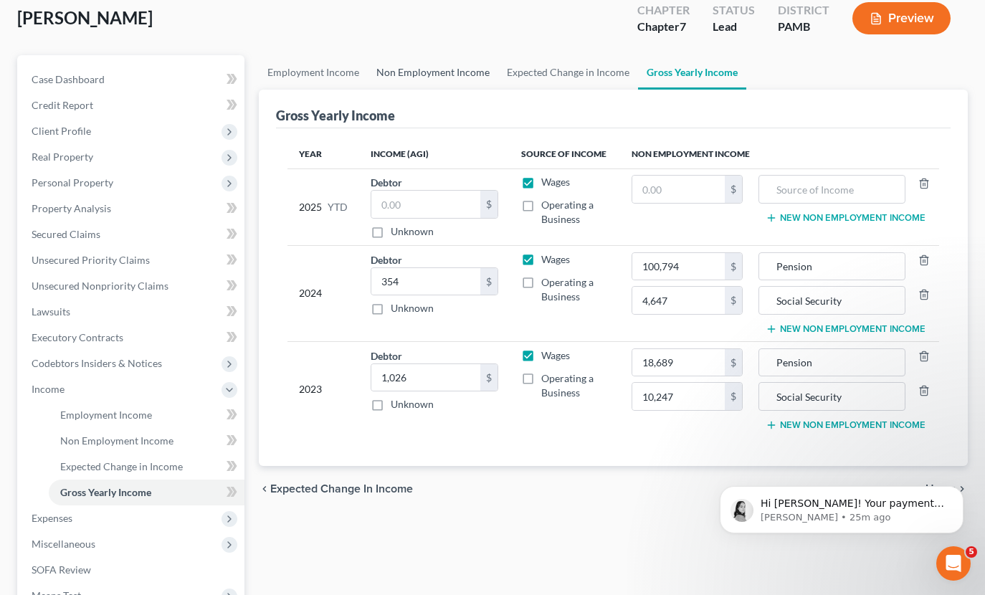
click at [434, 73] on link "Non Employment Income" at bounding box center [433, 72] width 130 height 34
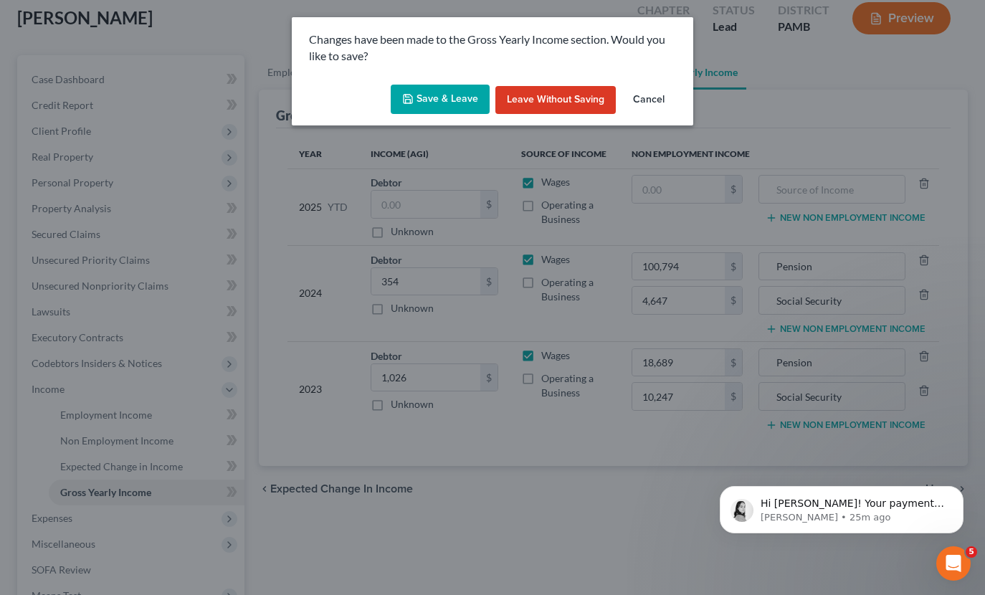
click at [448, 98] on button "Save & Leave" at bounding box center [440, 100] width 99 height 30
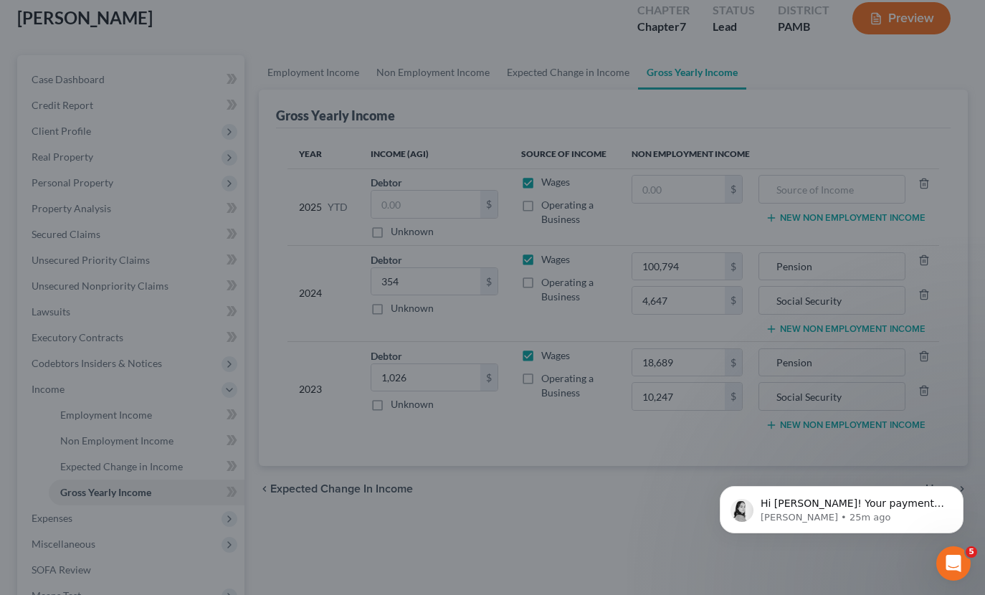
type input "10,247.00"
type input "Social Security"
type input "4,647.00"
type input "Social Security"
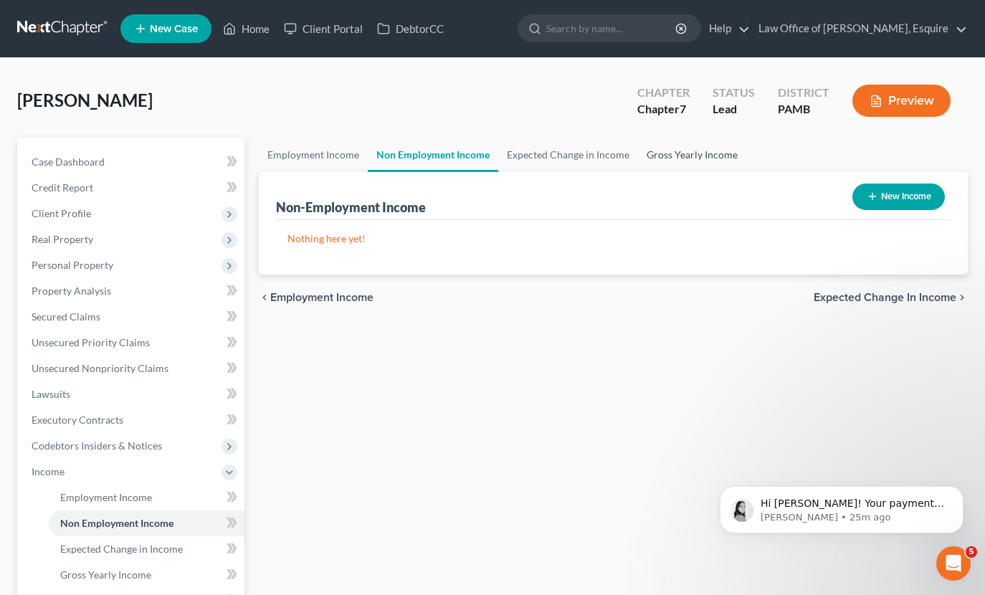
click at [683, 156] on link "Gross Yearly Income" at bounding box center [692, 155] width 108 height 34
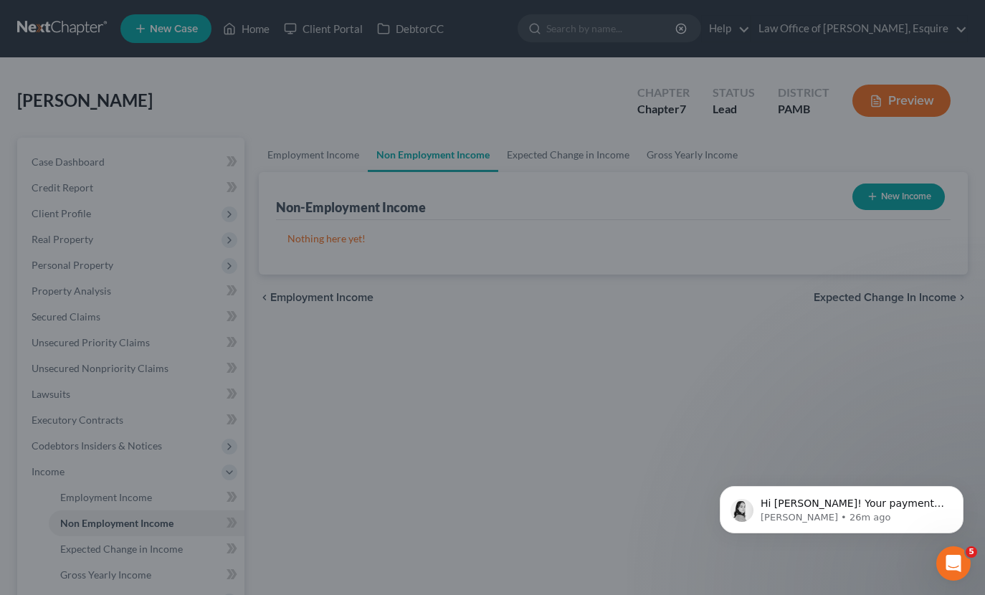
click at [820, 354] on div at bounding box center [492, 297] width 985 height 595
click at [960, 489] on icon "Dismiss notification" at bounding box center [960, 490] width 8 height 8
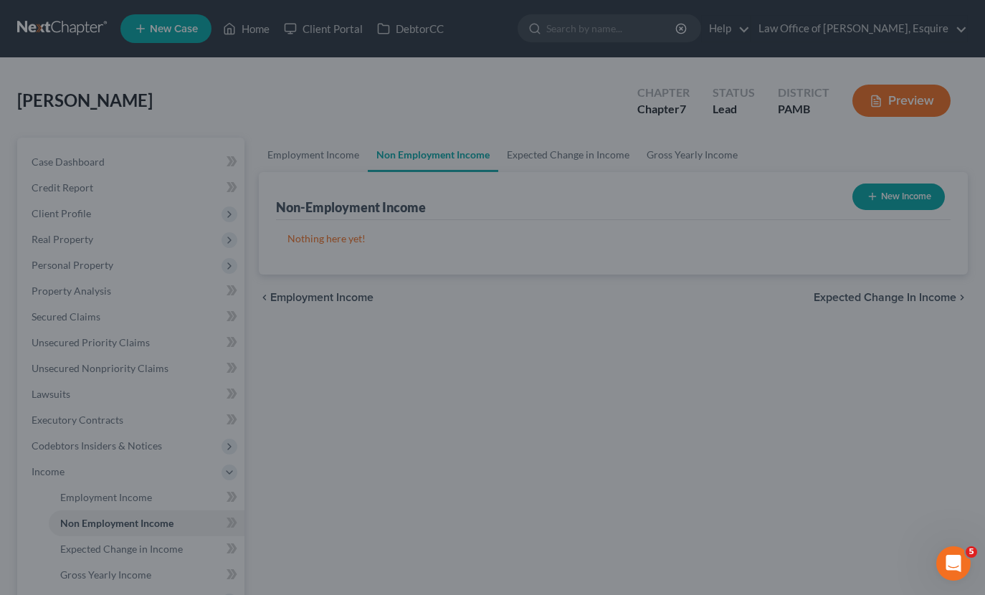
drag, startPoint x: 593, startPoint y: 261, endPoint x: 534, endPoint y: 260, distance: 58.8
click at [589, 260] on div at bounding box center [492, 297] width 985 height 595
click at [136, 323] on div at bounding box center [492, 297] width 985 height 595
drag, startPoint x: 115, startPoint y: 341, endPoint x: 110, endPoint y: 328, distance: 13.6
click at [115, 340] on div at bounding box center [492, 297] width 985 height 595
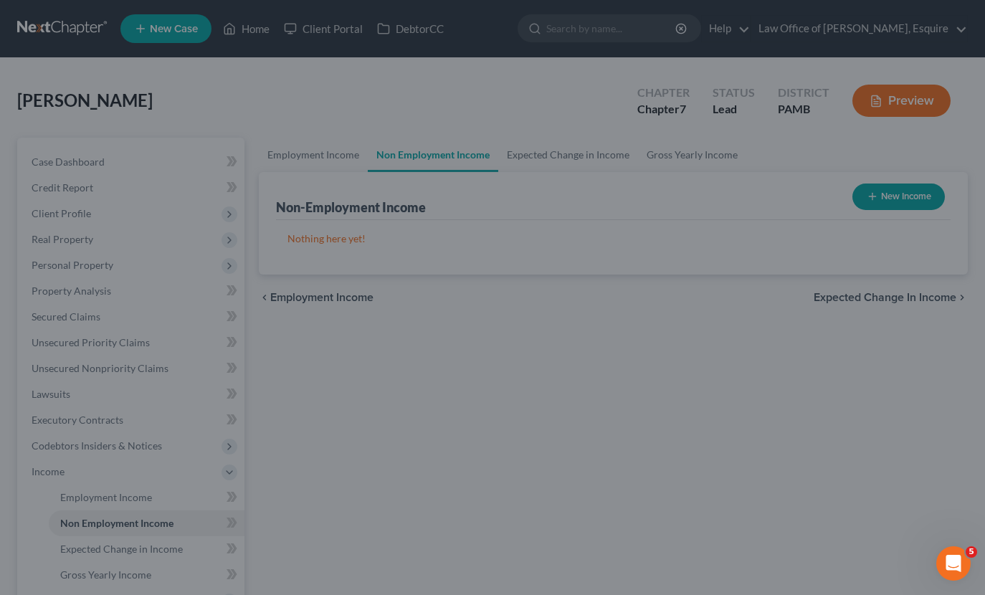
click at [848, 122] on div at bounding box center [492, 297] width 985 height 595
click at [252, 327] on div at bounding box center [492, 297] width 985 height 595
drag, startPoint x: 253, startPoint y: 326, endPoint x: 152, endPoint y: 189, distance: 170.8
click at [253, 326] on div at bounding box center [492, 297] width 985 height 595
click at [344, 237] on div at bounding box center [492, 297] width 985 height 595
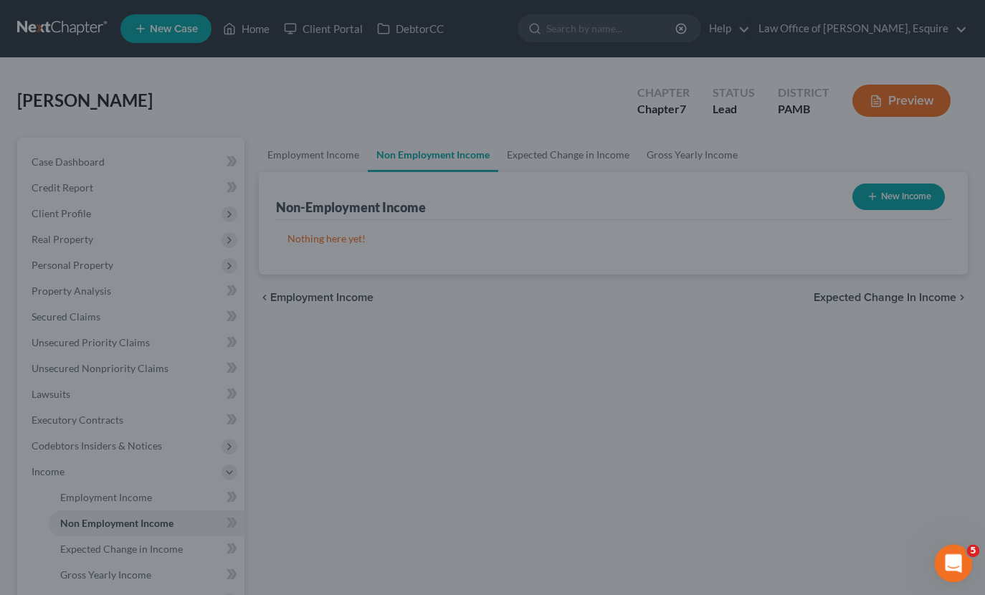
click at [949, 560] on icon "Open Intercom Messenger" at bounding box center [952, 562] width 24 height 24
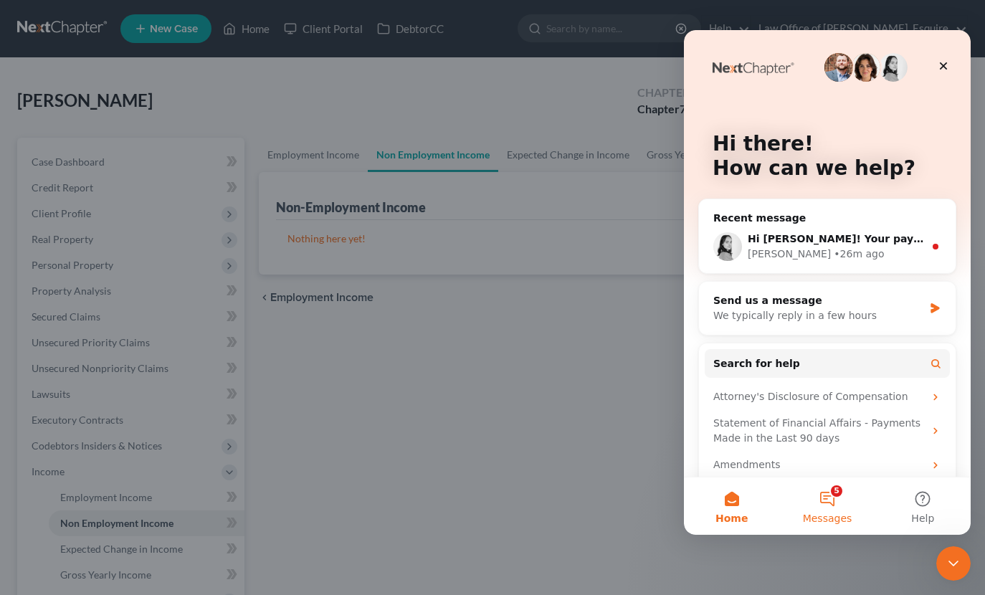
click at [824, 505] on button "5 Messages" at bounding box center [826, 505] width 95 height 57
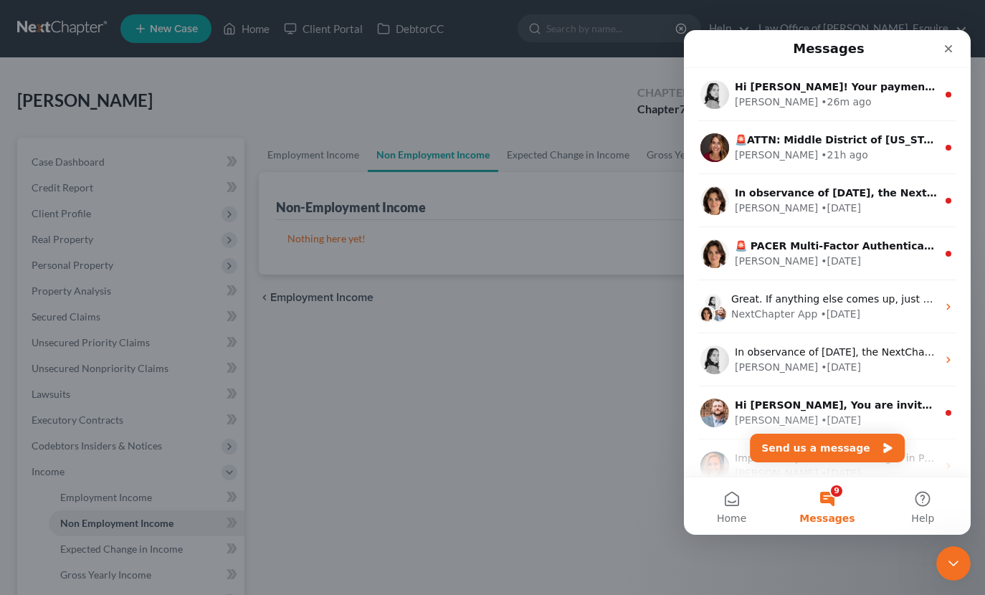
click at [569, 391] on div at bounding box center [492, 297] width 985 height 595
click at [951, 50] on icon "Close" at bounding box center [948, 48] width 11 height 11
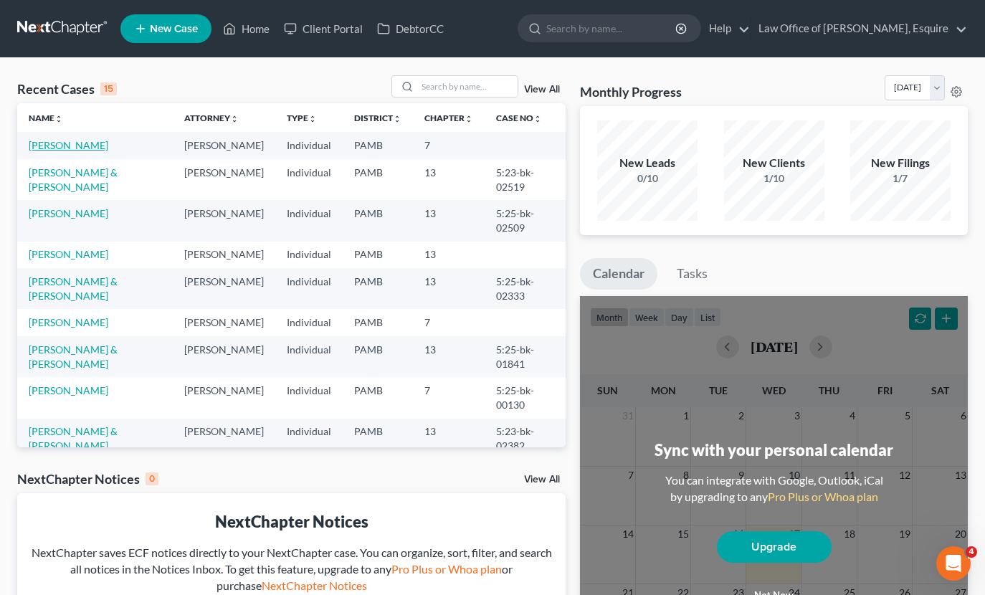
click at [48, 143] on link "[PERSON_NAME]" at bounding box center [69, 145] width 80 height 12
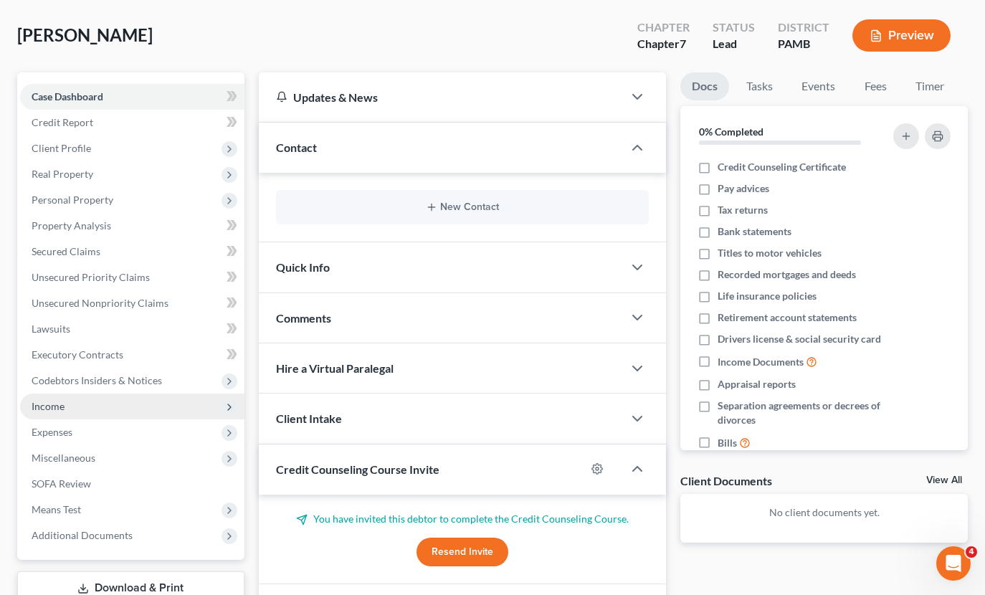
click at [103, 404] on span "Income" at bounding box center [132, 407] width 224 height 26
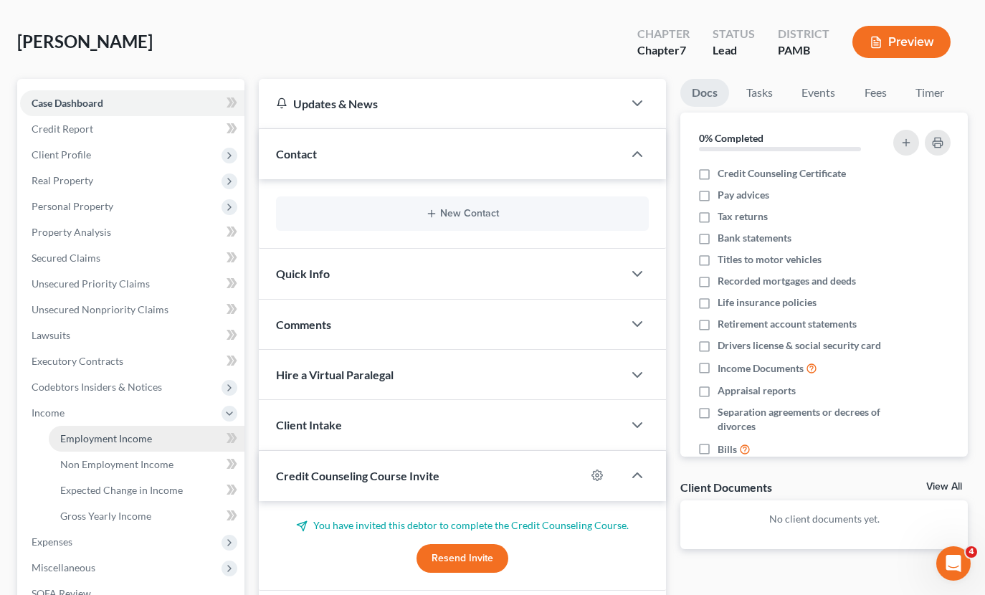
click at [163, 441] on link "Employment Income" at bounding box center [147, 439] width 196 height 26
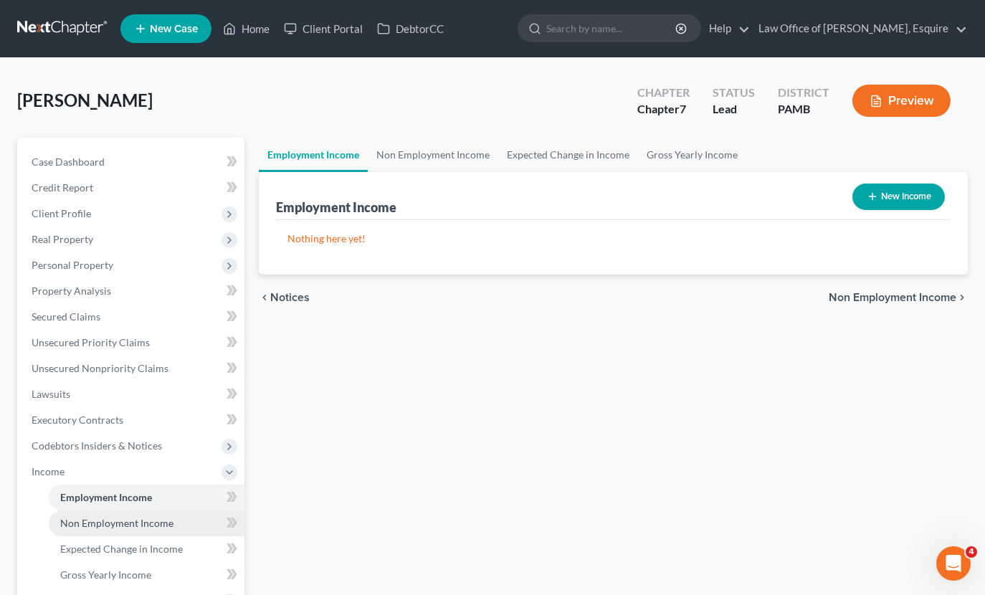
click at [166, 516] on link "Non Employment Income" at bounding box center [147, 523] width 196 height 26
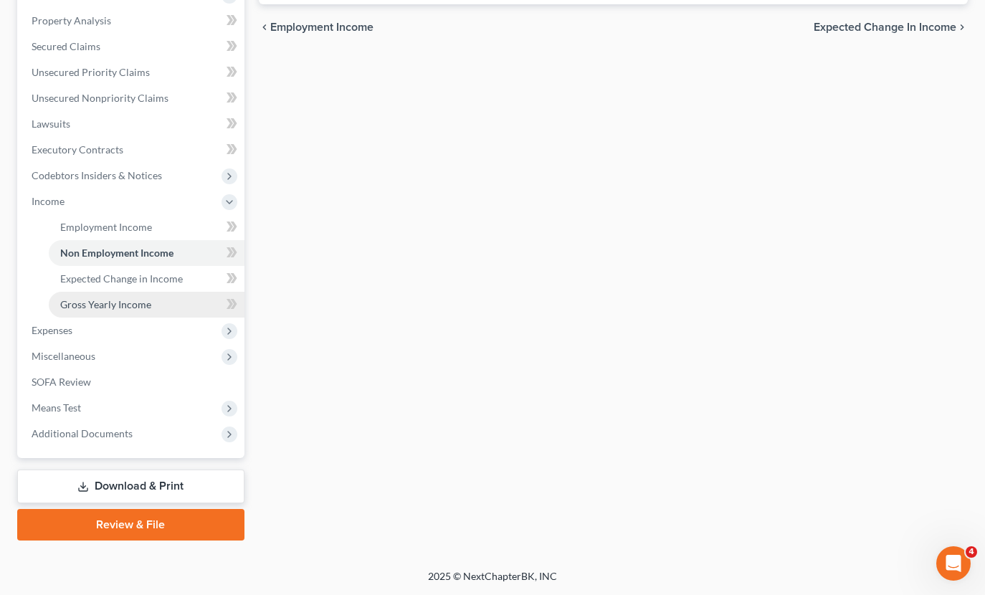
click at [129, 301] on span "Gross Yearly Income" at bounding box center [105, 304] width 91 height 12
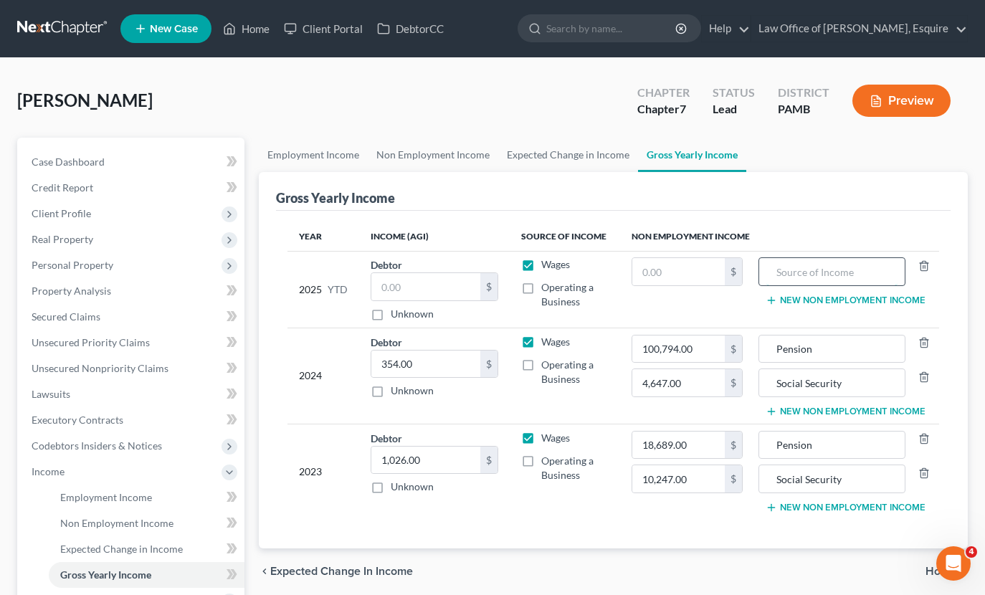
click at [833, 279] on input "text" at bounding box center [831, 271] width 131 height 27
type input "Social Security"
click at [673, 269] on input "text" at bounding box center [678, 271] width 92 height 27
type input "22,368"
click at [335, 155] on link "Employment Income" at bounding box center [313, 155] width 109 height 34
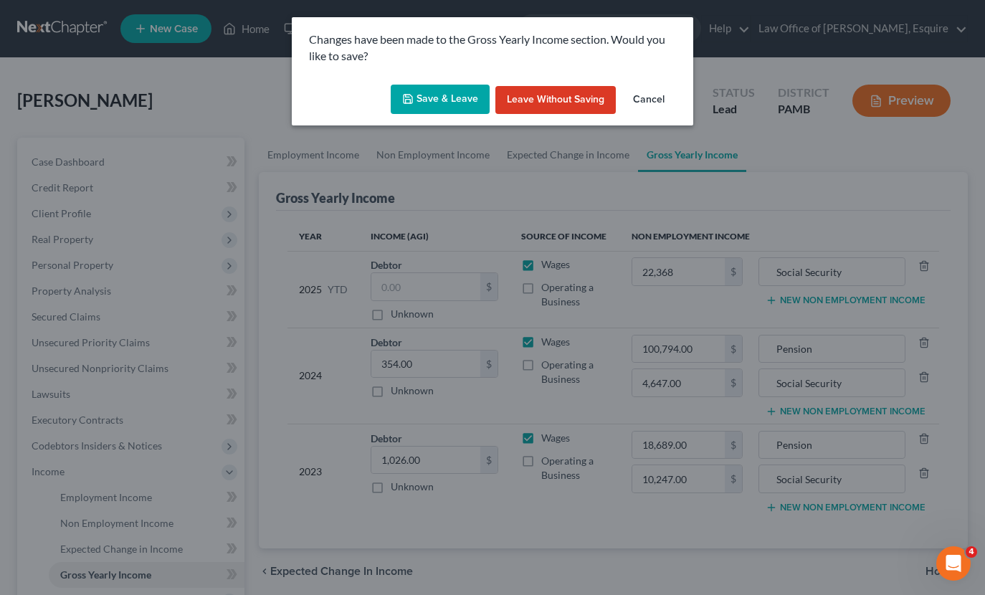
click at [448, 100] on button "Save & Leave" at bounding box center [440, 100] width 99 height 30
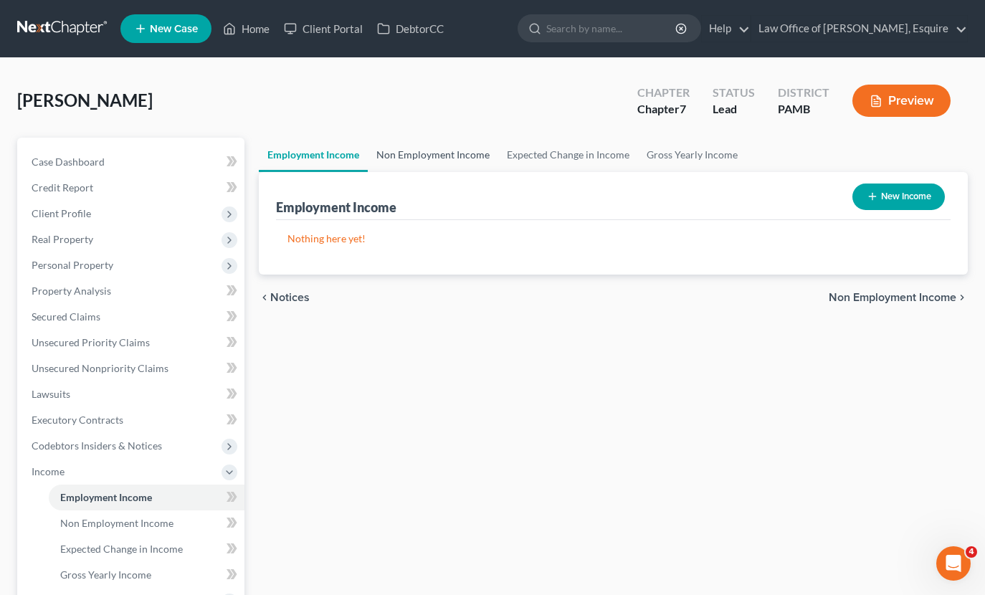
click at [414, 158] on link "Non Employment Income" at bounding box center [433, 155] width 130 height 34
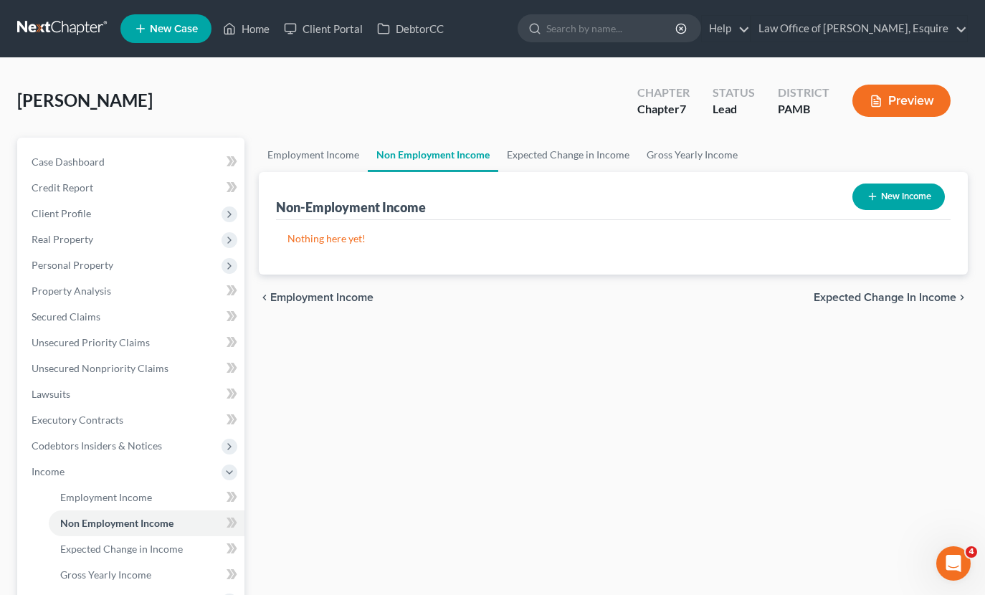
click at [878, 194] on button "New Income" at bounding box center [898, 197] width 92 height 27
select select "0"
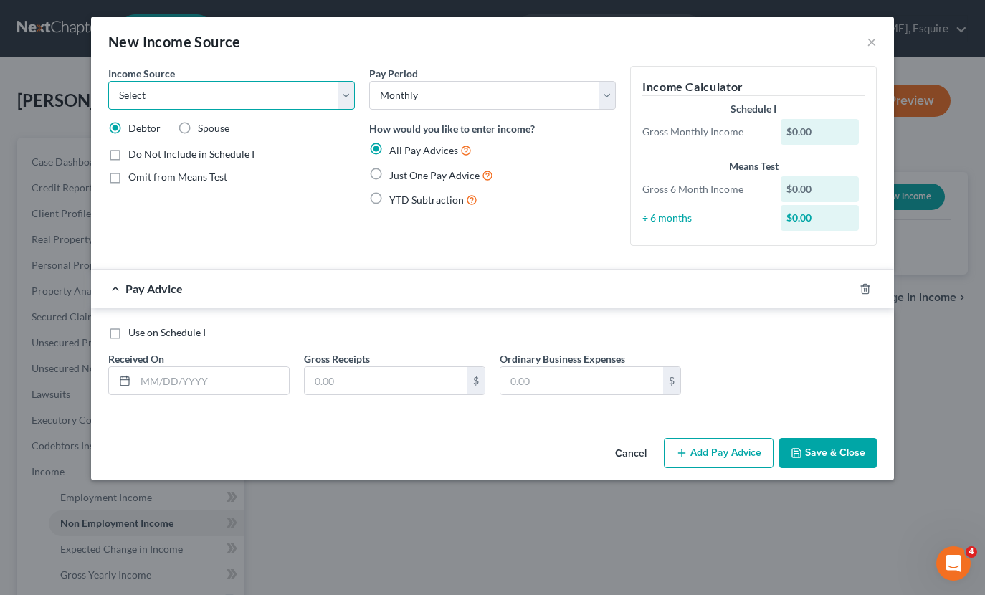
select select "4"
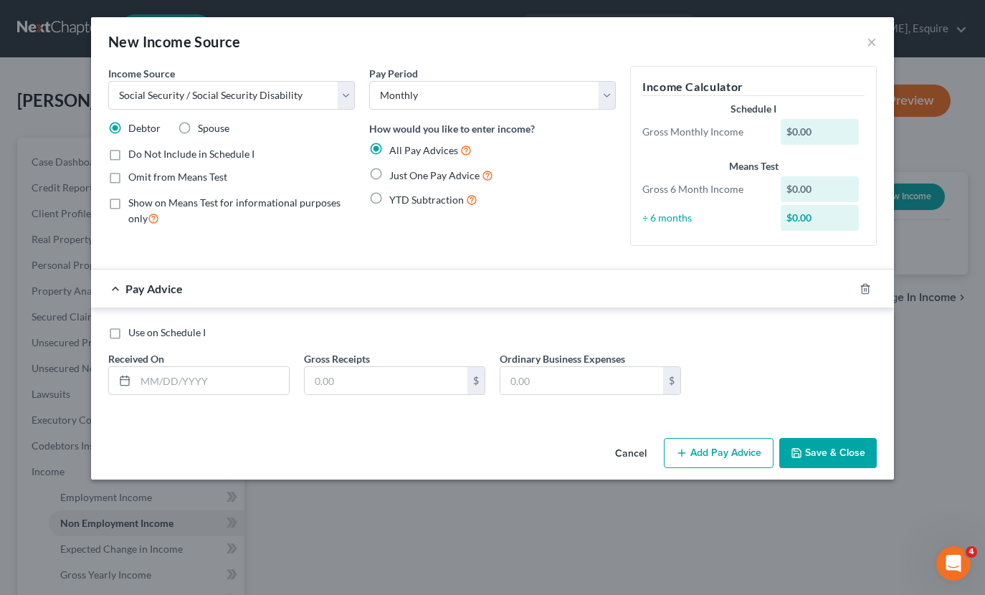
click at [128, 333] on label "Use on Schedule I" at bounding box center [166, 332] width 77 height 14
click at [134, 333] on input "Use on Schedule I" at bounding box center [138, 329] width 9 height 9
checkbox input "true"
drag, startPoint x: 170, startPoint y: 372, endPoint x: 211, endPoint y: 369, distance: 41.0
click at [170, 372] on input "text" at bounding box center [212, 380] width 153 height 27
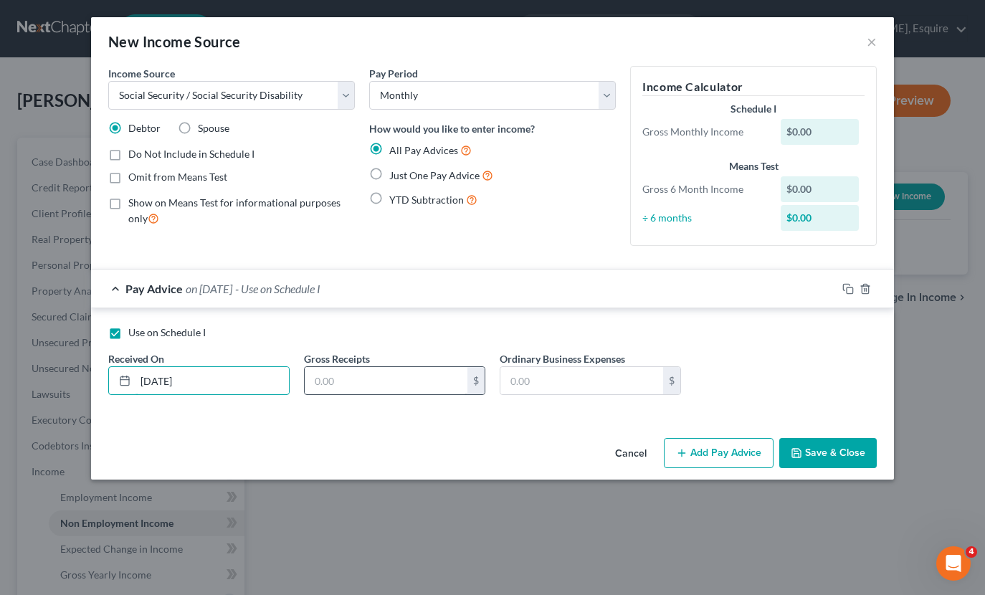
type input "09/01/2025"
click at [384, 392] on input "text" at bounding box center [386, 380] width 163 height 27
type input "2,796"
click at [819, 460] on button "Save & Close" at bounding box center [828, 453] width 98 height 30
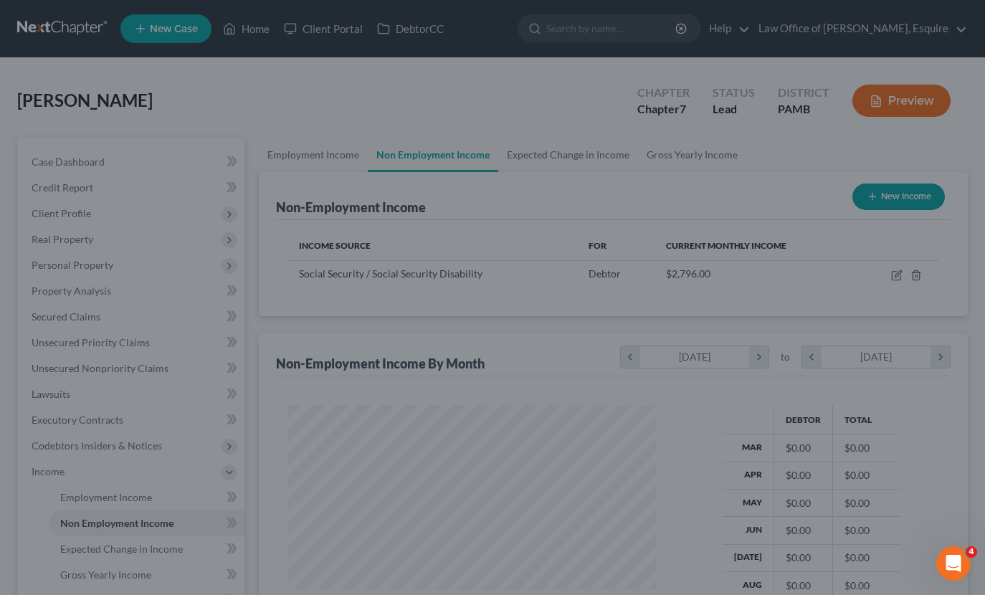
scroll to position [257, 397]
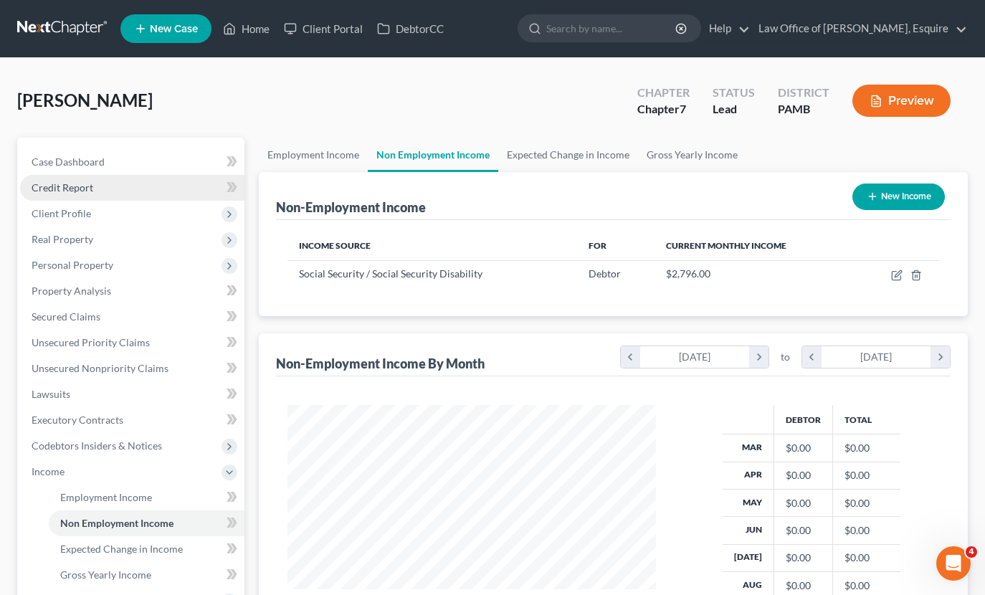
click at [100, 185] on link "Credit Report" at bounding box center [132, 188] width 224 height 26
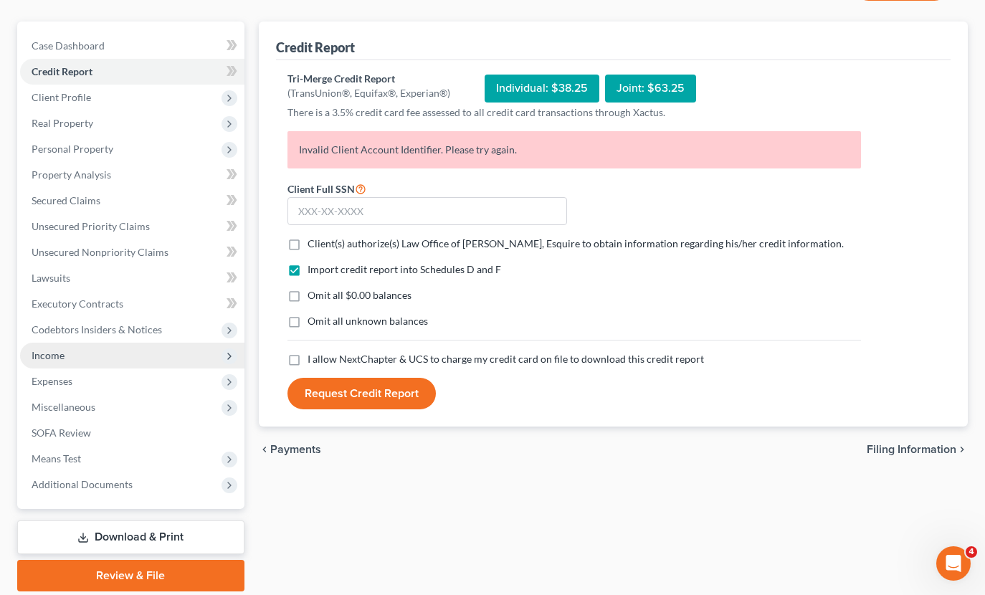
scroll to position [117, 0]
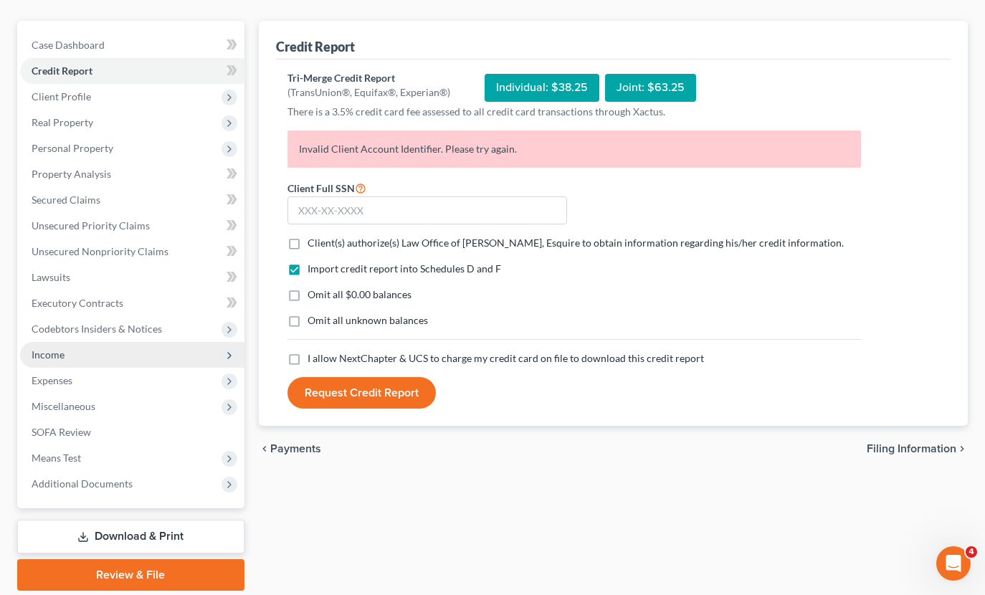
click at [88, 358] on span "Income" at bounding box center [132, 355] width 224 height 26
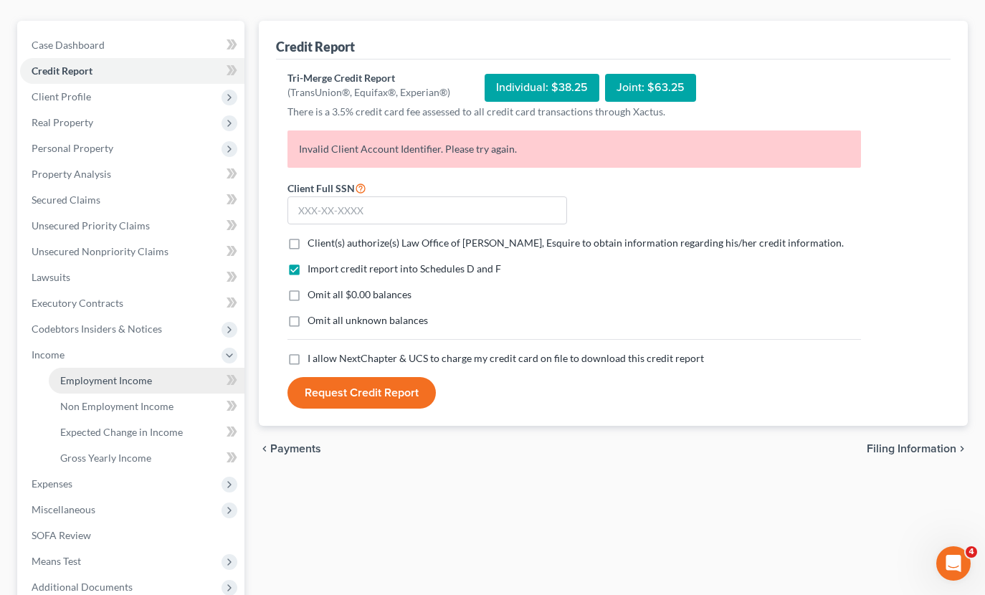
click at [98, 376] on span "Employment Income" at bounding box center [106, 380] width 92 height 12
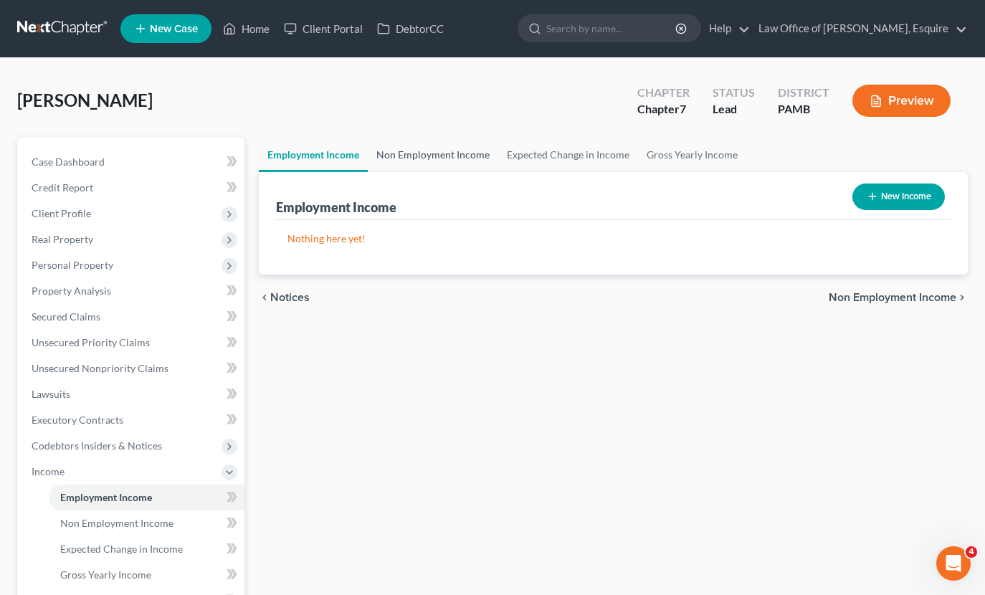
scroll to position [4, 0]
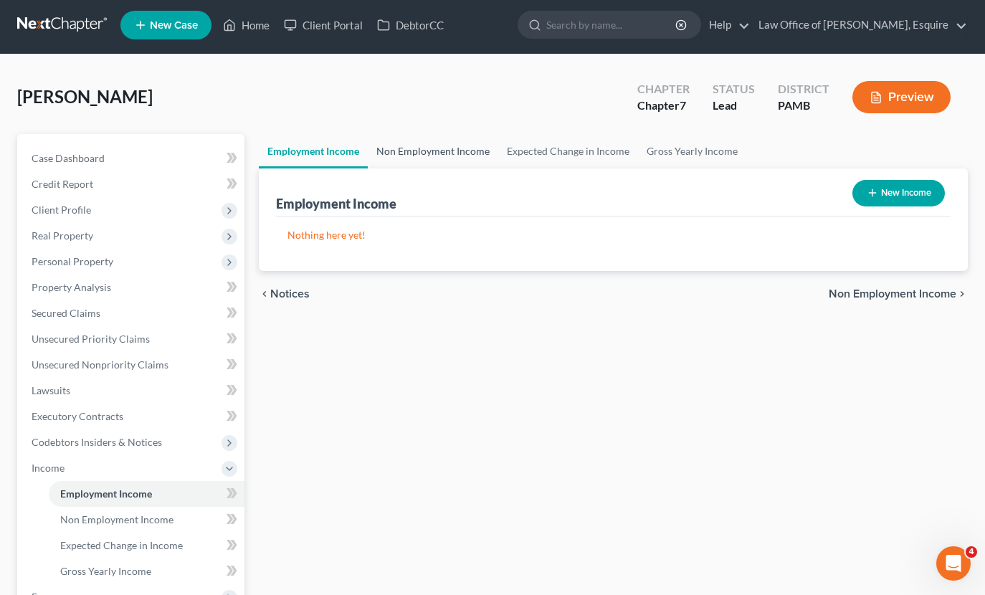
click at [426, 156] on link "Non Employment Income" at bounding box center [433, 151] width 130 height 34
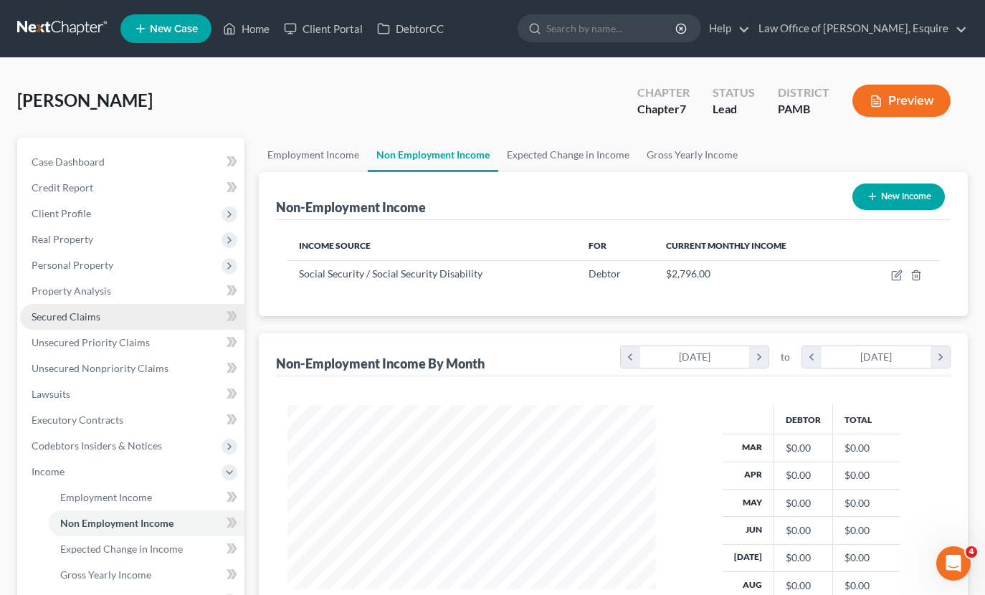
scroll to position [257, 397]
click at [670, 148] on link "Gross Yearly Income" at bounding box center [692, 155] width 108 height 34
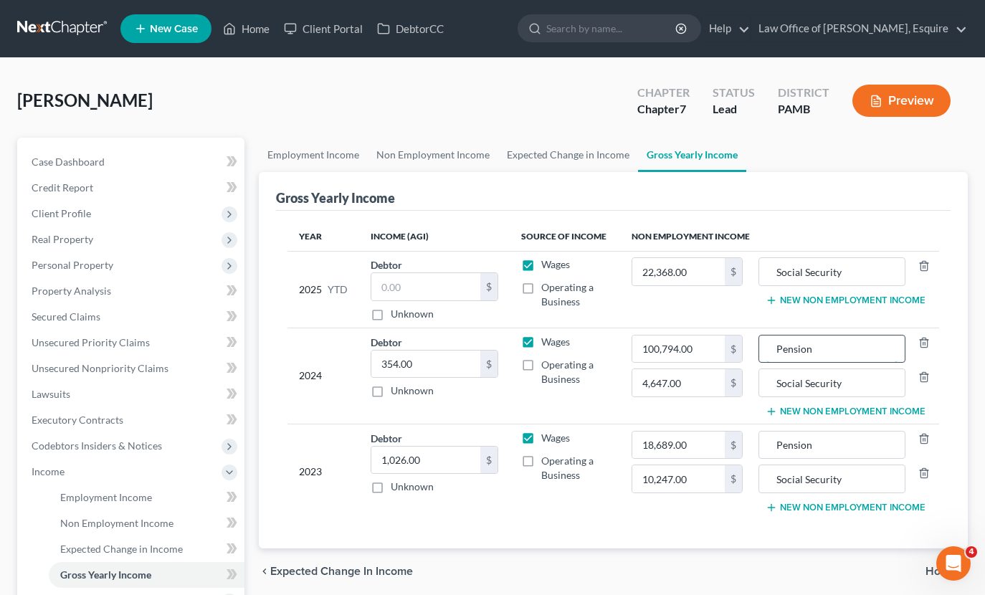
drag, startPoint x: 855, startPoint y: 356, endPoint x: 862, endPoint y: 348, distance: 10.7
click at [855, 356] on input "Pension" at bounding box center [831, 349] width 131 height 27
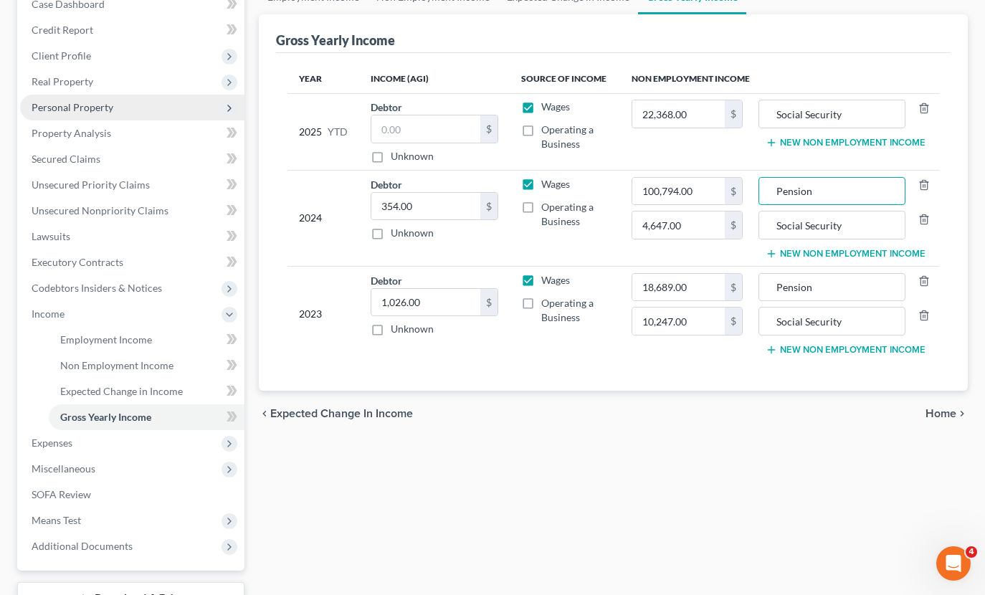
scroll to position [171, 0]
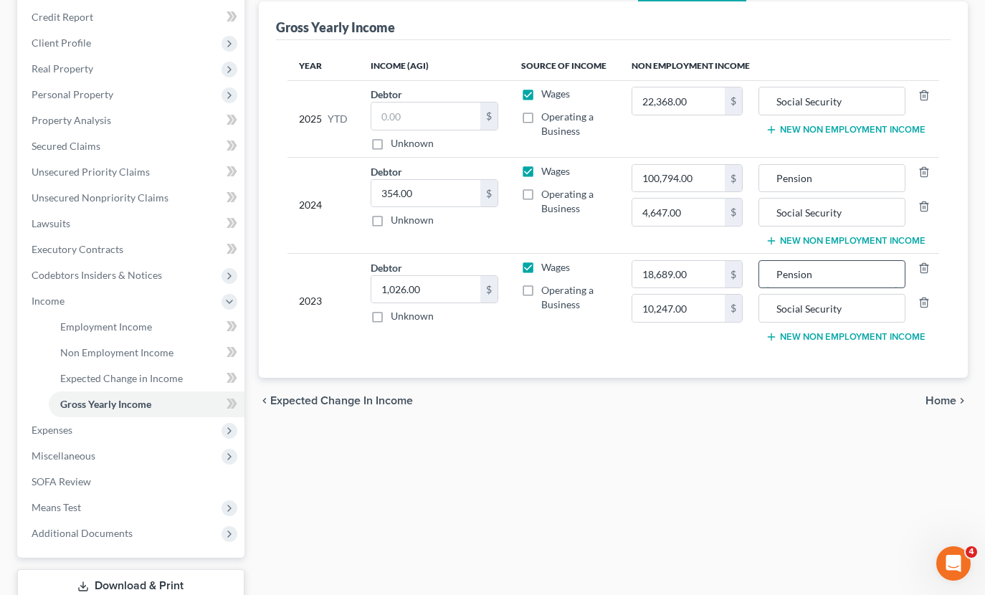
click at [861, 273] on input "Pension" at bounding box center [831, 274] width 131 height 27
type input "Pension Withdraw"
click at [822, 178] on input "Pension" at bounding box center [831, 178] width 131 height 27
click at [814, 176] on input "Pension Withdraw" at bounding box center [831, 178] width 131 height 27
type input "Pension/Annuity Withdraw"
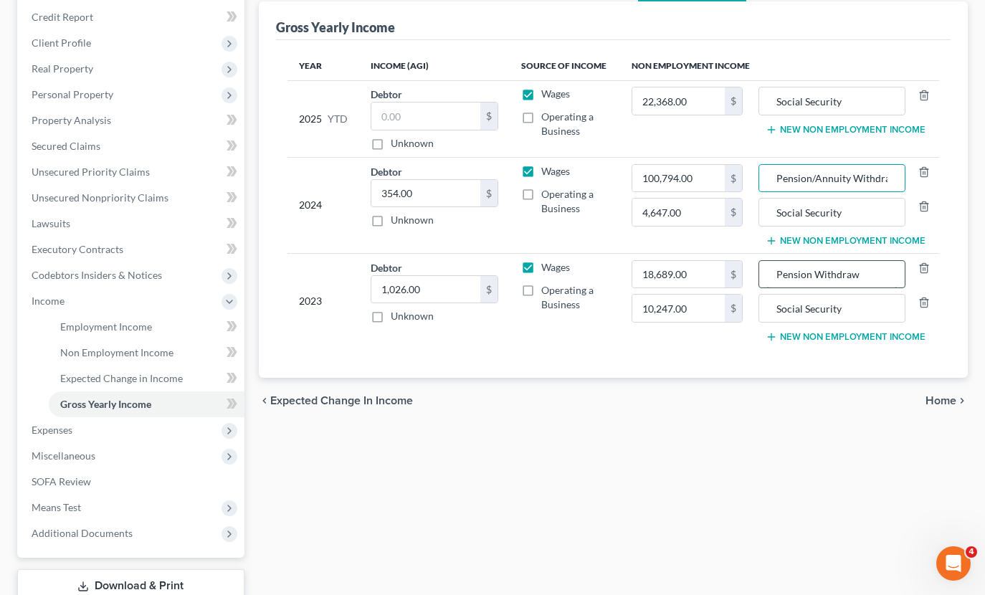
click at [812, 272] on input "Pension Withdraw" at bounding box center [831, 274] width 131 height 27
drag, startPoint x: 821, startPoint y: 269, endPoint x: 764, endPoint y: 272, distance: 56.7
click at [764, 272] on div "Pension Withdraw" at bounding box center [832, 274] width 147 height 29
click at [791, 272] on input "Anuity Withdraw" at bounding box center [831, 274] width 131 height 27
type input "Annuity Withdraw"
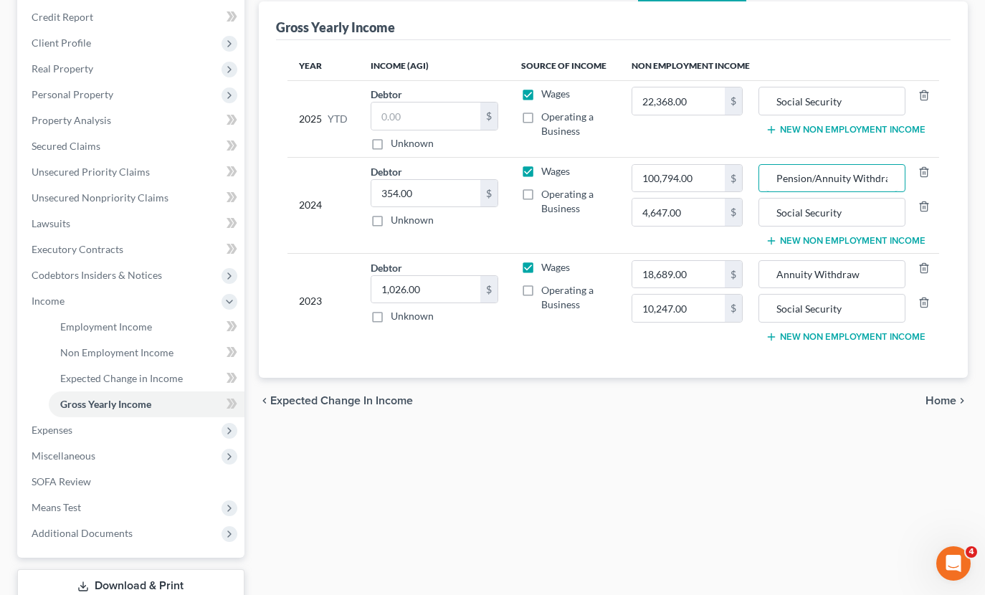
drag, startPoint x: 817, startPoint y: 176, endPoint x: 751, endPoint y: 177, distance: 65.3
click at [751, 177] on tr "2024 Debtor 354.00 $ Unknown Balance Undetermined 354.00 $ Unknown Wages Operat…" at bounding box center [613, 205] width 652 height 96
click at [817, 176] on input "Annuity Withdraw" at bounding box center [831, 178] width 131 height 27
type input "Annuity Withdraw"
click at [100, 89] on span "Personal Property" at bounding box center [73, 94] width 82 height 12
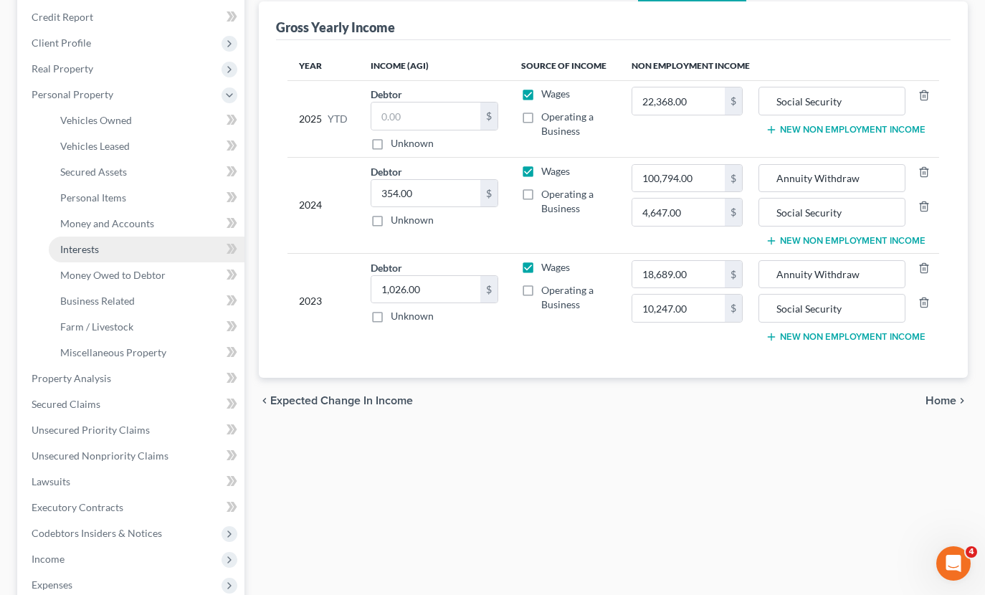
click at [100, 246] on link "Interests" at bounding box center [147, 250] width 196 height 26
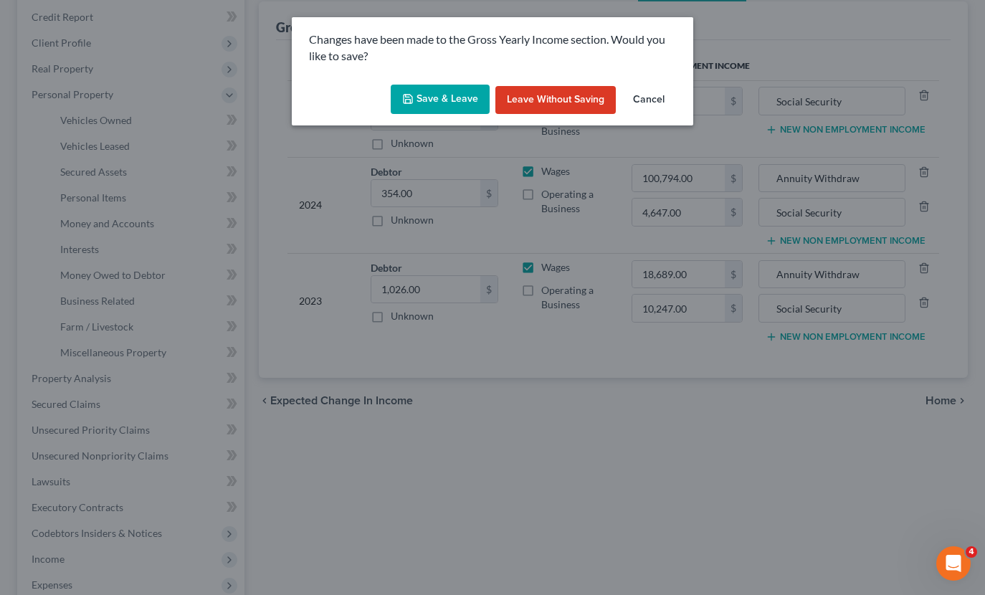
click at [456, 107] on button "Save & Leave" at bounding box center [440, 100] width 99 height 30
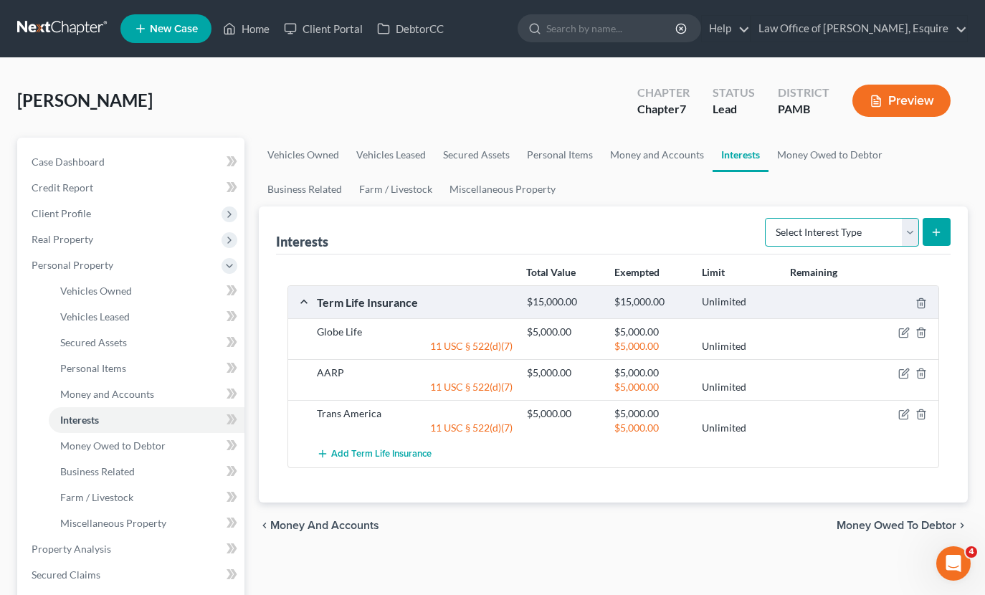
select select "annuity"
click at [936, 229] on line "submit" at bounding box center [936, 232] width 0 height 6
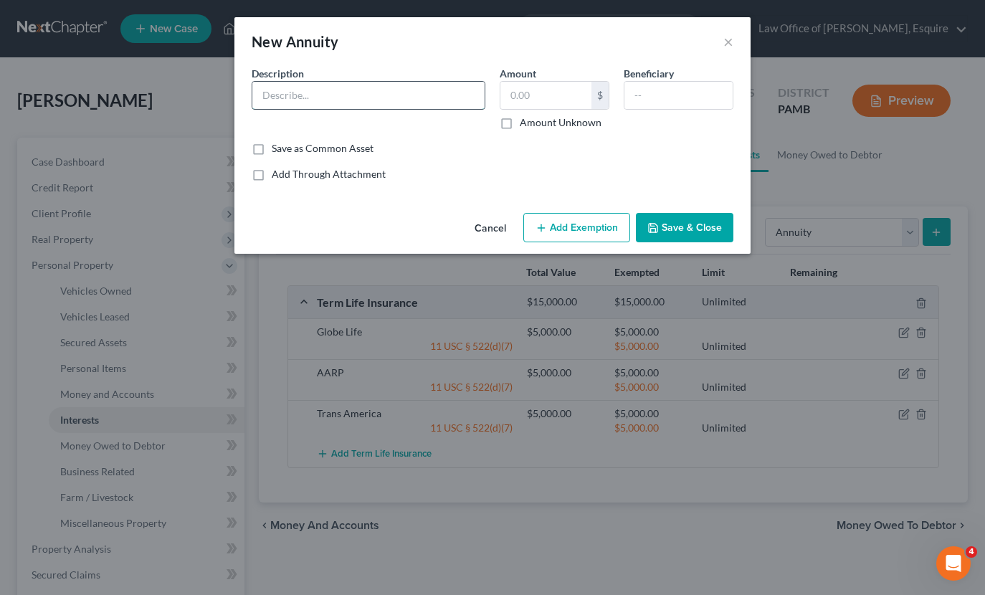
click at [374, 92] on input "text" at bounding box center [368, 95] width 232 height 27
type input "[US_STATE] Life Variable Annuity"
type input "21,376.97"
click at [645, 90] on input "text" at bounding box center [678, 95] width 108 height 27
type input "Separated Spouse"
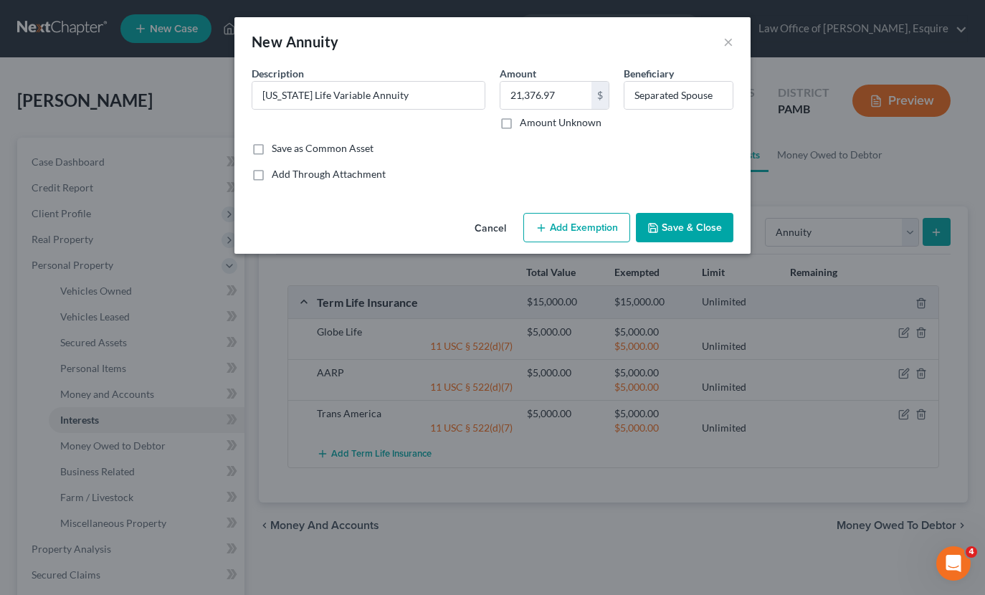
click at [588, 228] on button "Add Exemption" at bounding box center [576, 228] width 107 height 30
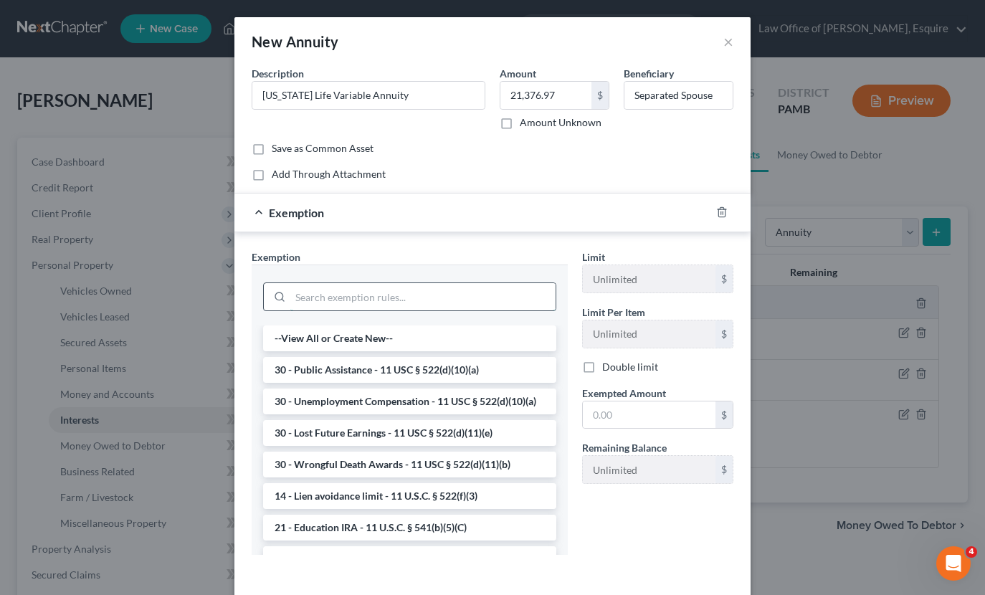
click at [452, 289] on input "search" at bounding box center [422, 296] width 265 height 27
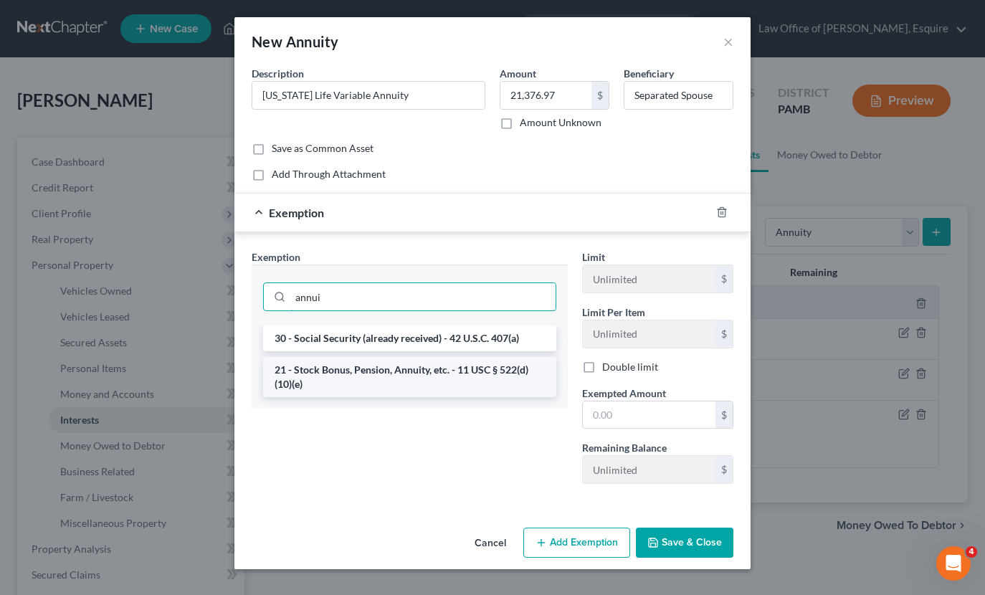
type input "annui"
click at [502, 370] on li "21 - Stock Bonus, Pension, Annuity, etc. - 11 USC § 522(d)(10)(e)" at bounding box center [409, 377] width 293 height 40
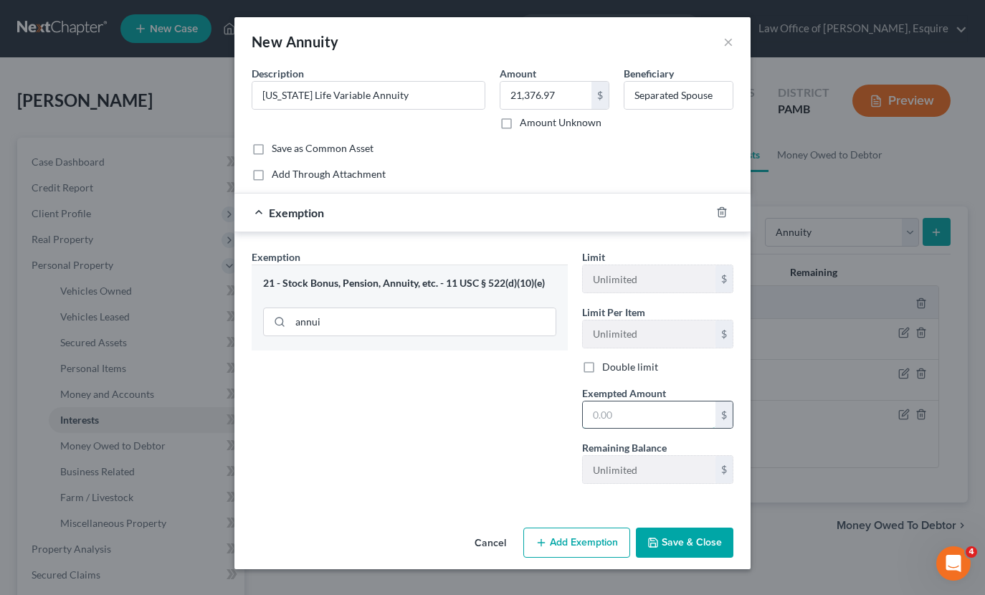
click at [624, 407] on input "text" at bounding box center [649, 414] width 133 height 27
type input "21,376.97"
click at [697, 554] on button "Save & Close" at bounding box center [685, 543] width 98 height 30
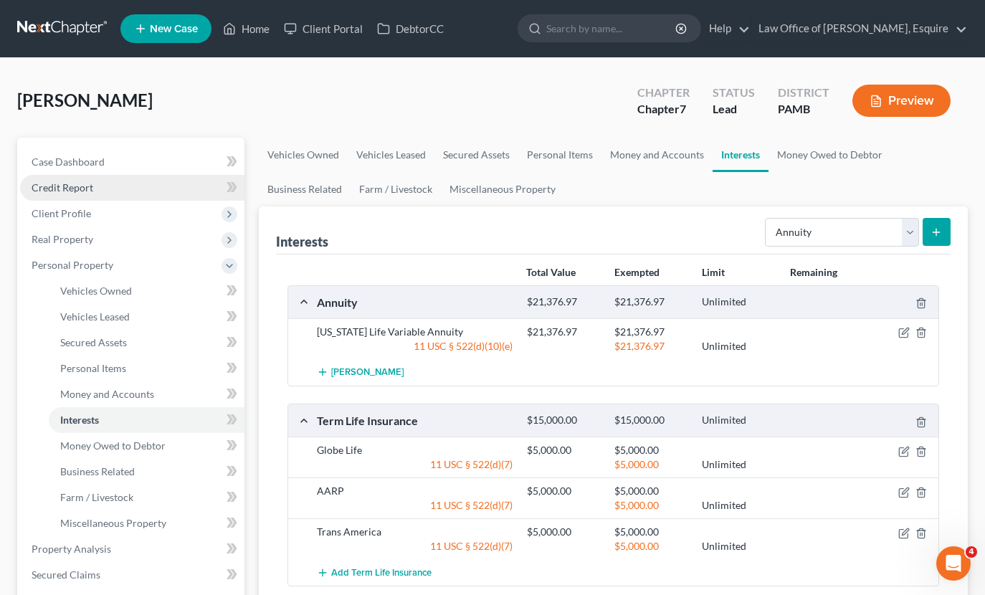
click at [95, 186] on link "Credit Report" at bounding box center [132, 188] width 224 height 26
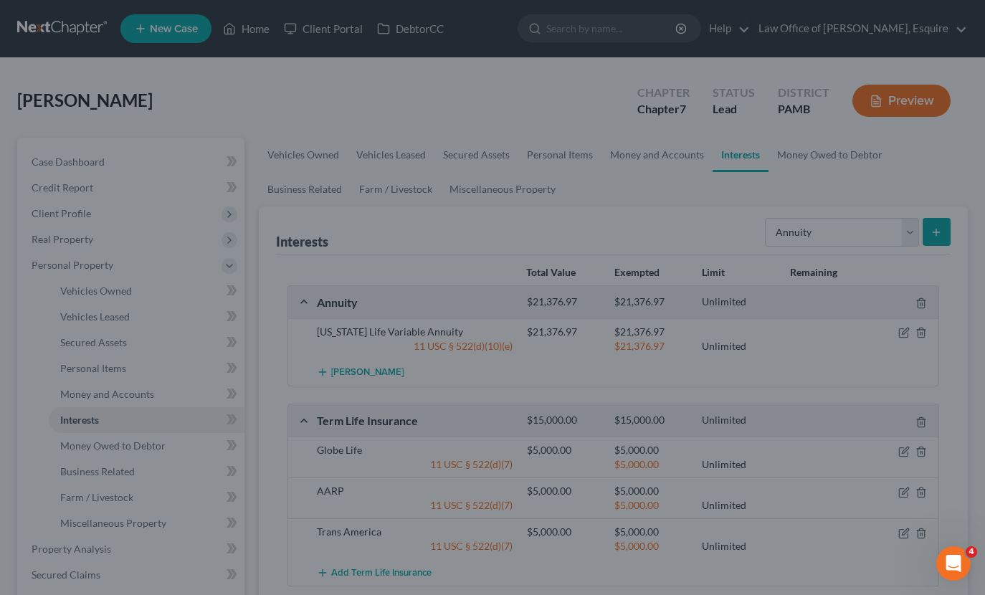
click at [256, 179] on div at bounding box center [492, 297] width 985 height 595
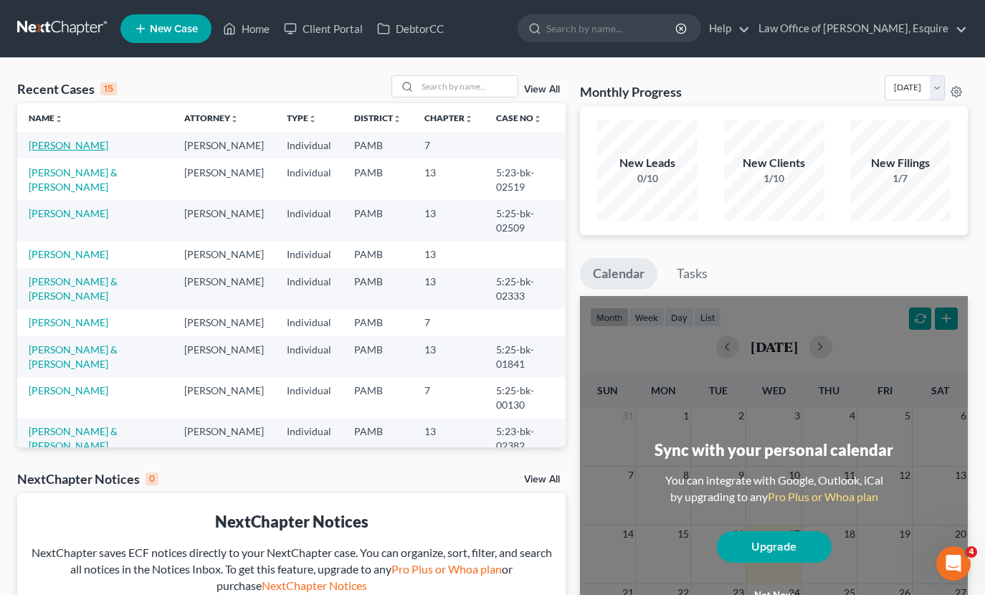
click at [72, 143] on link "[PERSON_NAME]" at bounding box center [69, 145] width 80 height 12
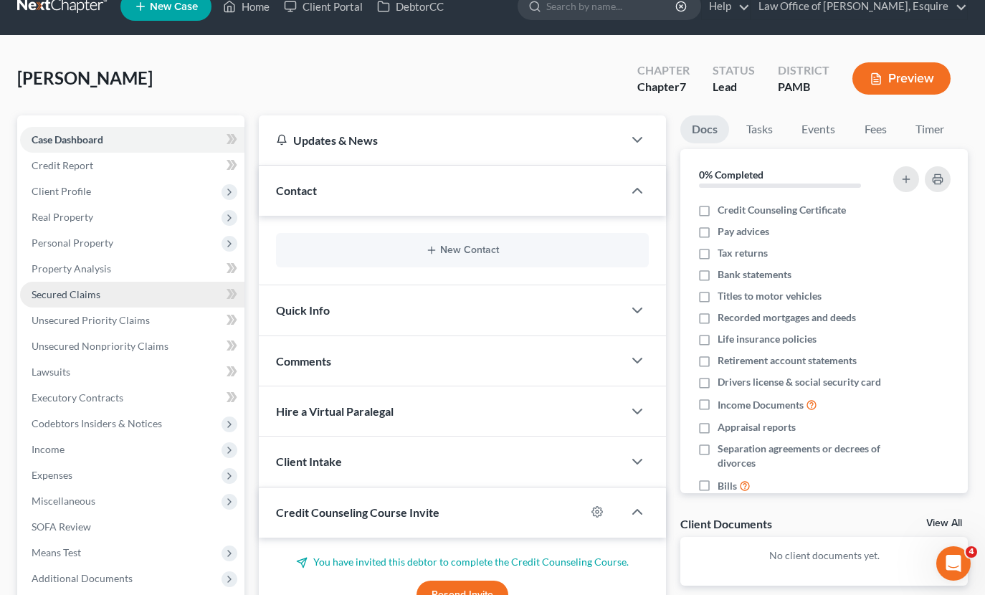
scroll to position [28, 0]
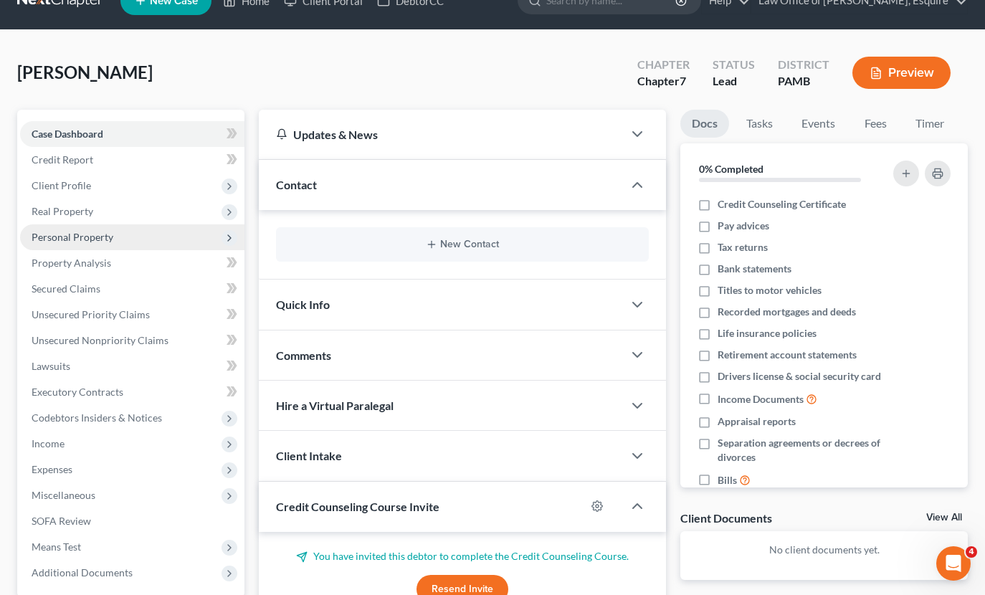
click at [126, 242] on span "Personal Property" at bounding box center [132, 237] width 224 height 26
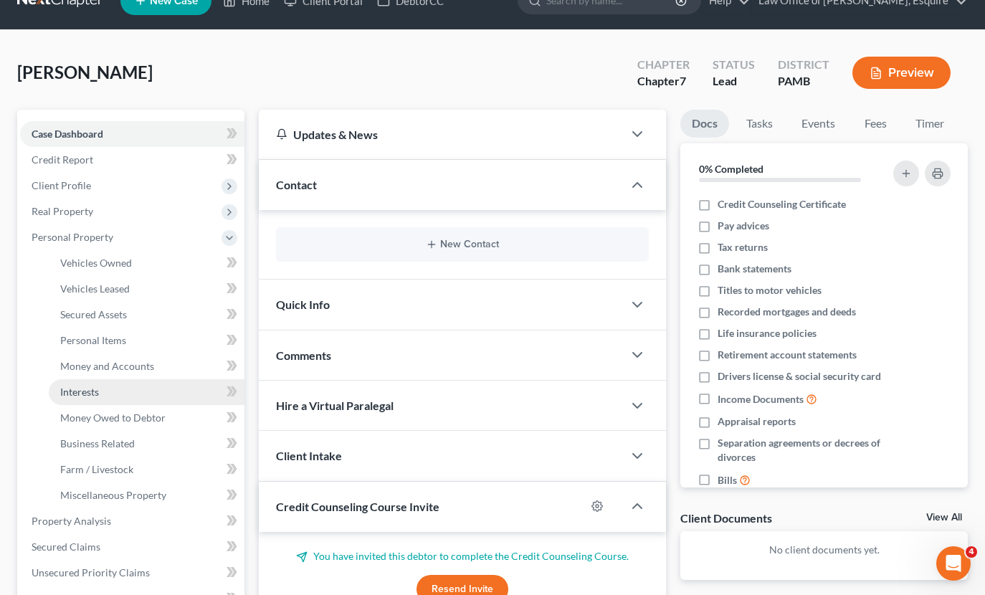
click at [91, 396] on span "Interests" at bounding box center [79, 392] width 39 height 12
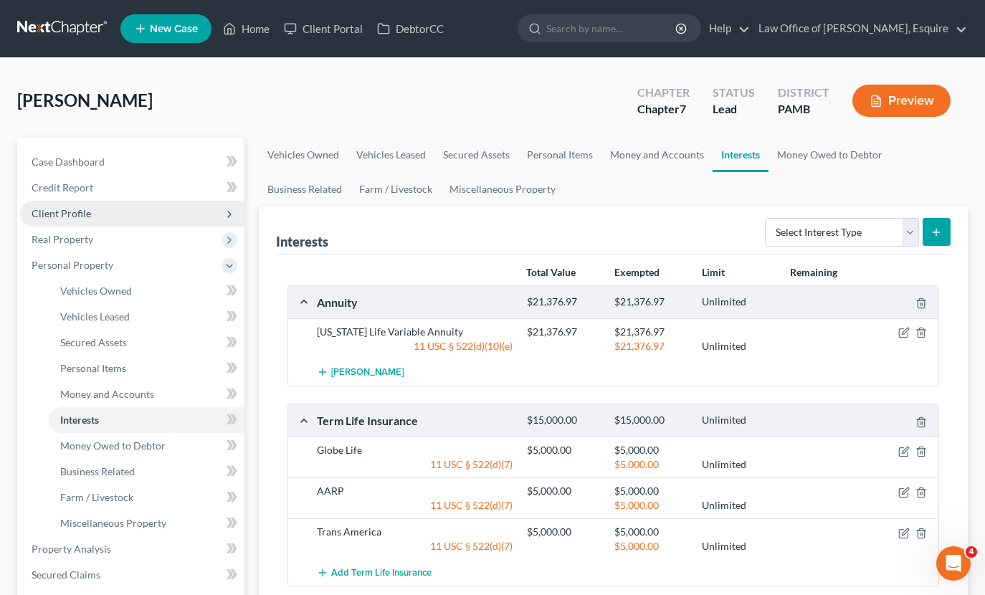
click at [78, 209] on span "Client Profile" at bounding box center [62, 213] width 60 height 12
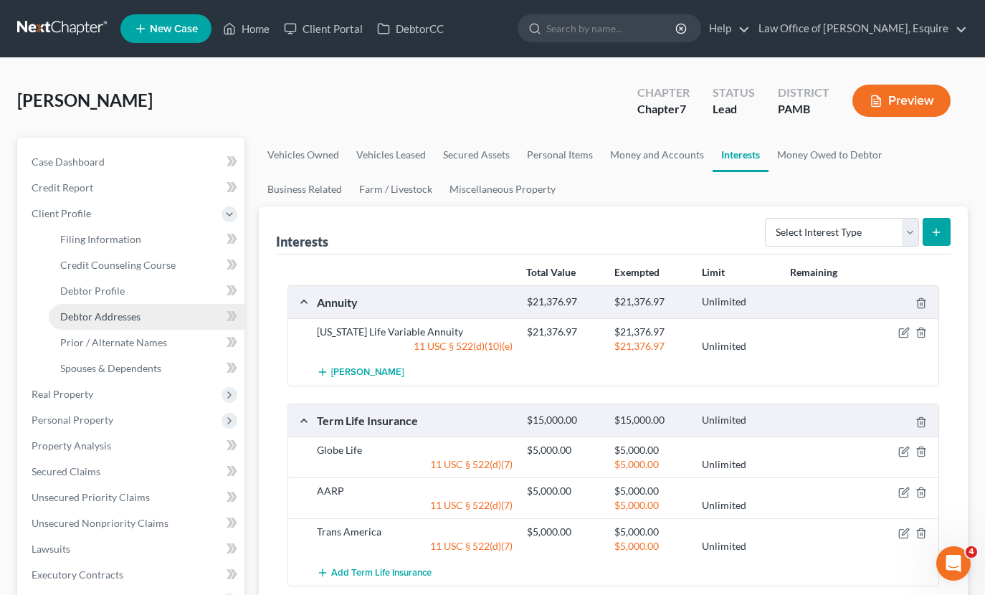
click at [123, 312] on span "Debtor Addresses" at bounding box center [100, 316] width 80 height 12
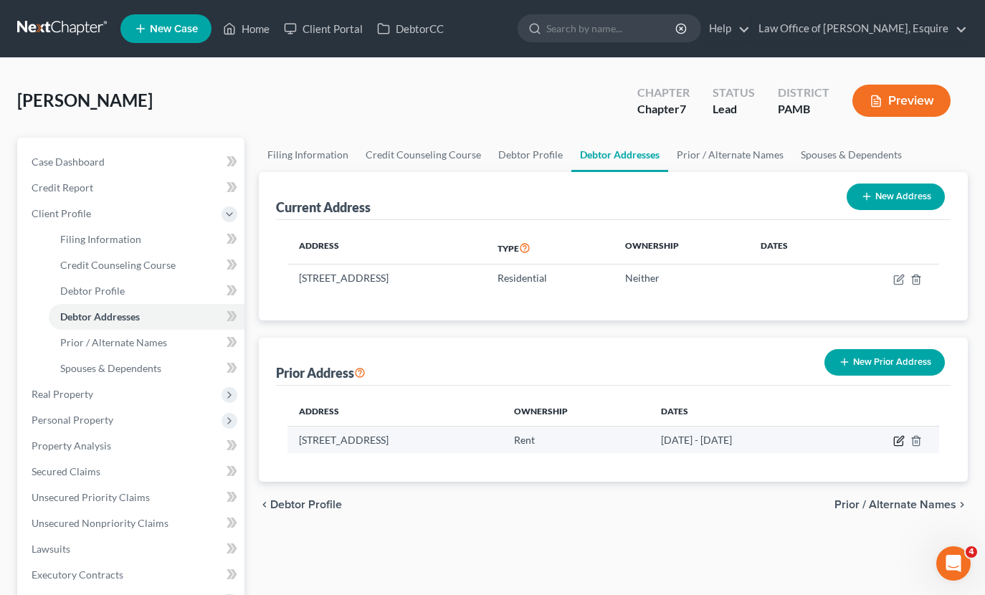
click at [896, 437] on icon "button" at bounding box center [898, 440] width 11 height 11
select select "33"
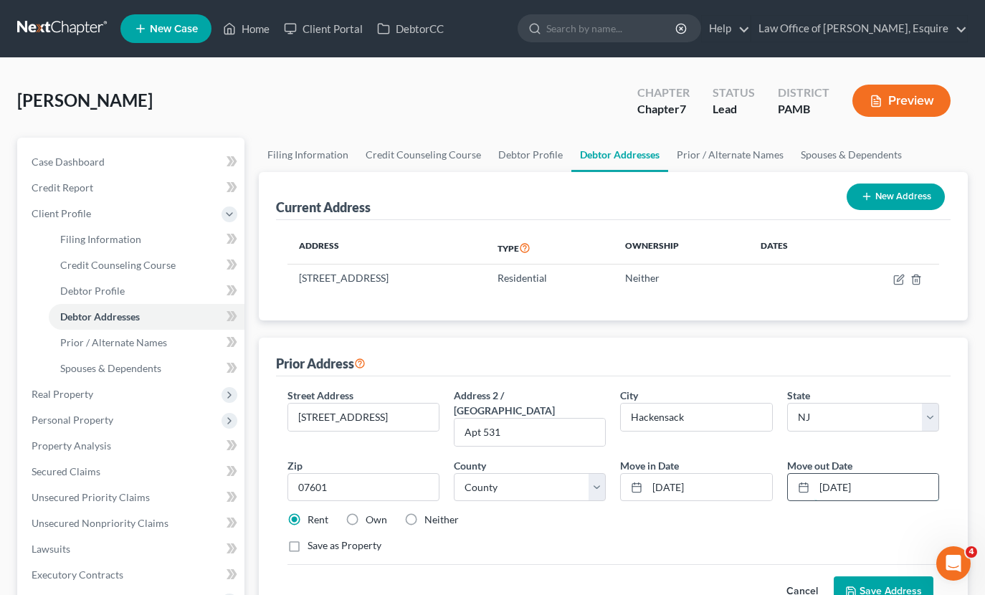
click at [829, 474] on input "[DATE]" at bounding box center [876, 487] width 124 height 27
type input "[DATE]"
click at [870, 576] on button "Save Address" at bounding box center [884, 591] width 100 height 30
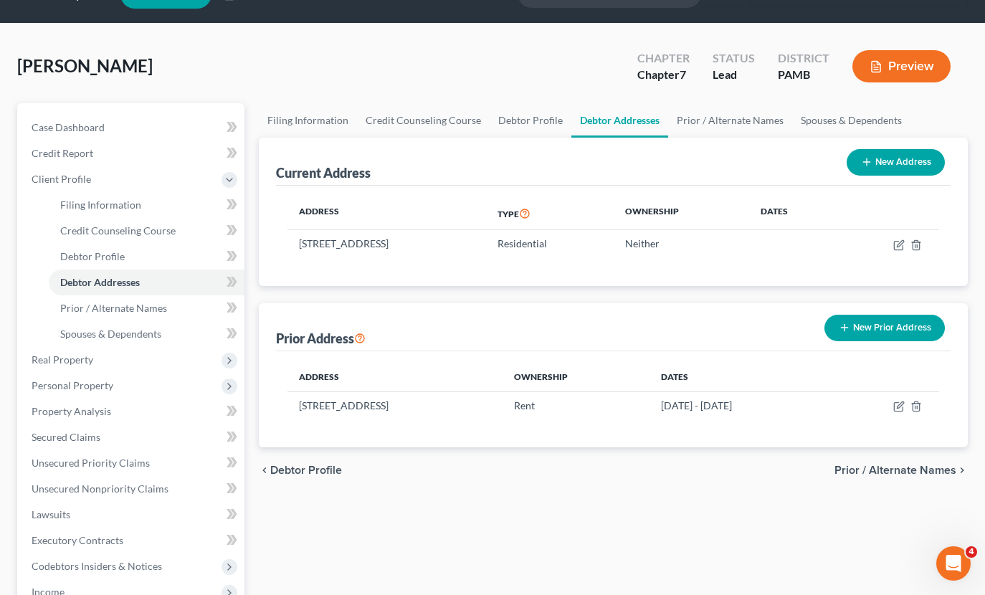
scroll to position [31, 0]
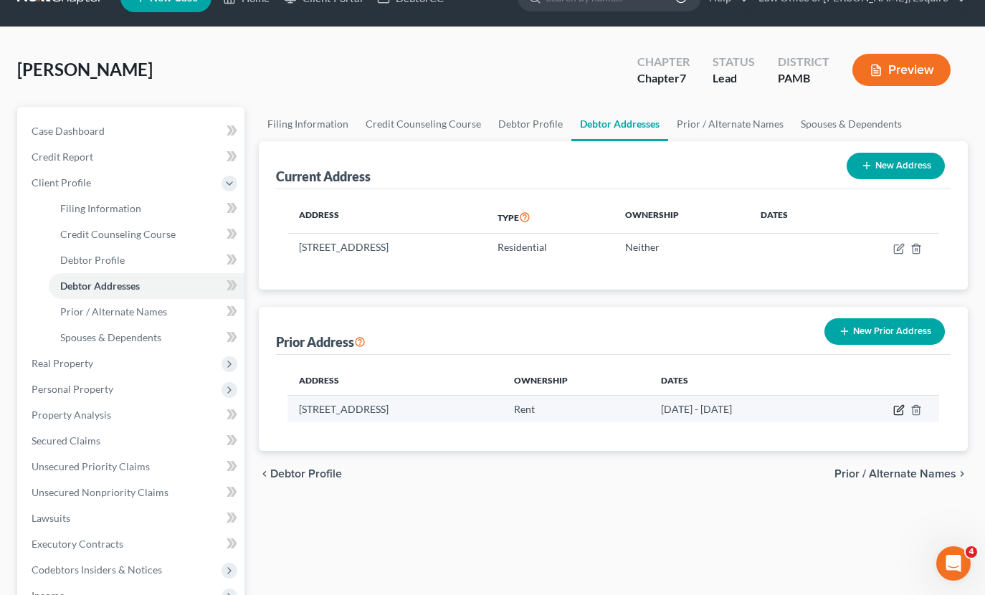
click at [898, 407] on icon "button" at bounding box center [898, 409] width 11 height 11
select select "33"
select select "0"
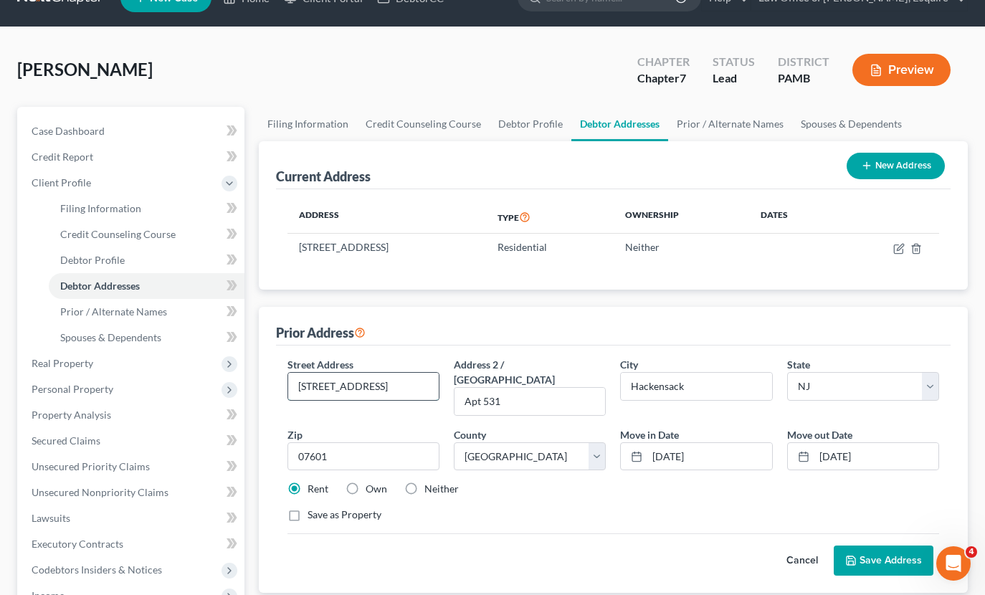
click at [353, 382] on input "[STREET_ADDRESS]" at bounding box center [363, 386] width 151 height 27
type input "[STREET_ADDRESS]"
click at [901, 546] on button "Save Address" at bounding box center [884, 561] width 100 height 30
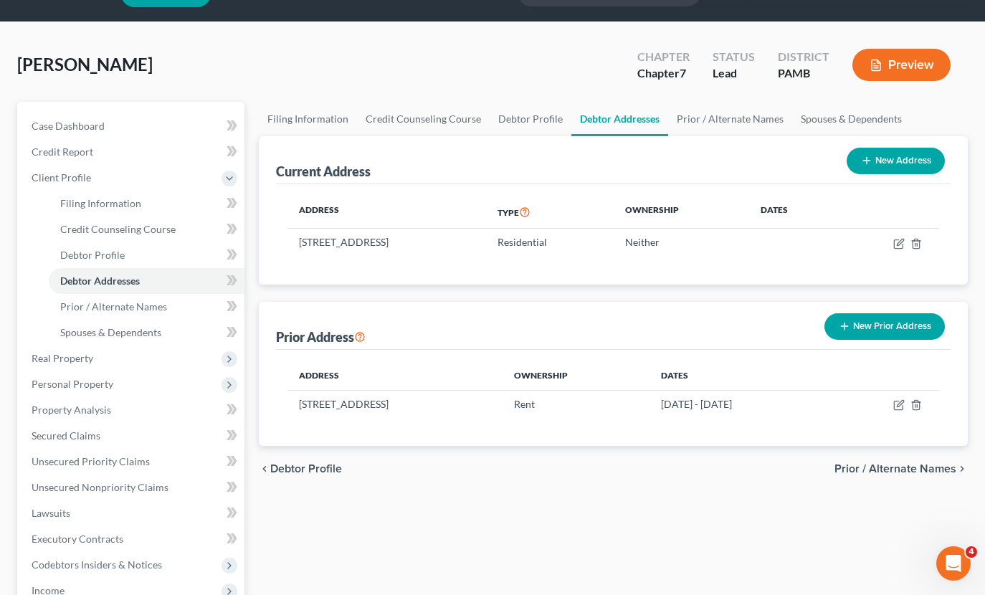
scroll to position [32, 0]
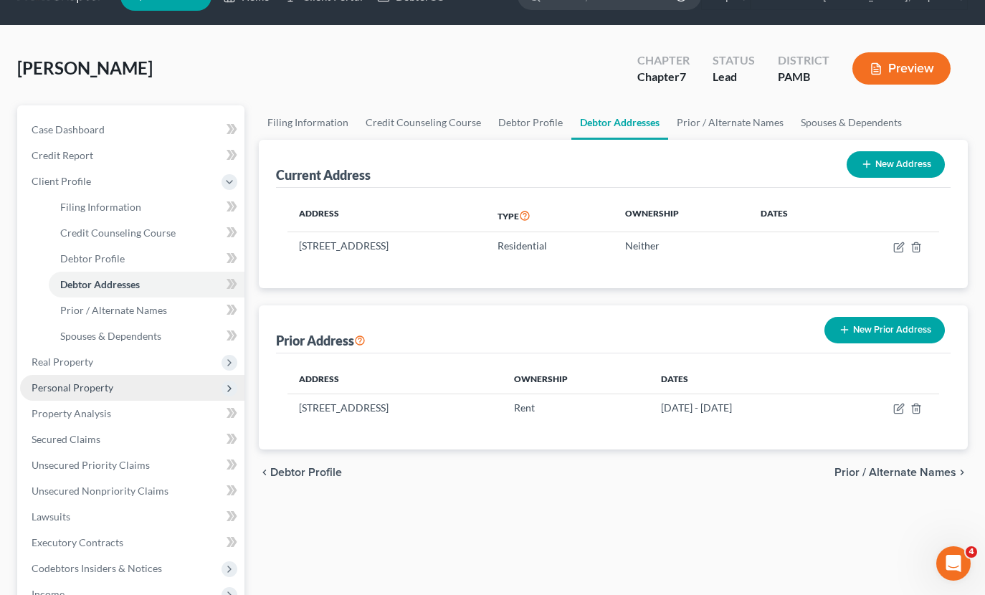
click at [105, 383] on span "Personal Property" at bounding box center [73, 387] width 82 height 12
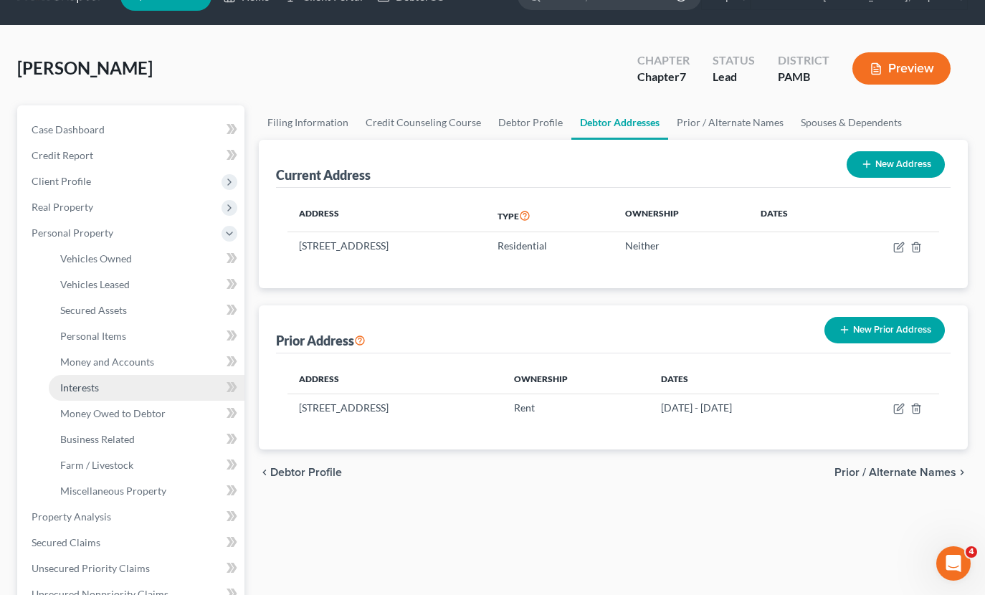
click at [108, 387] on link "Interests" at bounding box center [147, 388] width 196 height 26
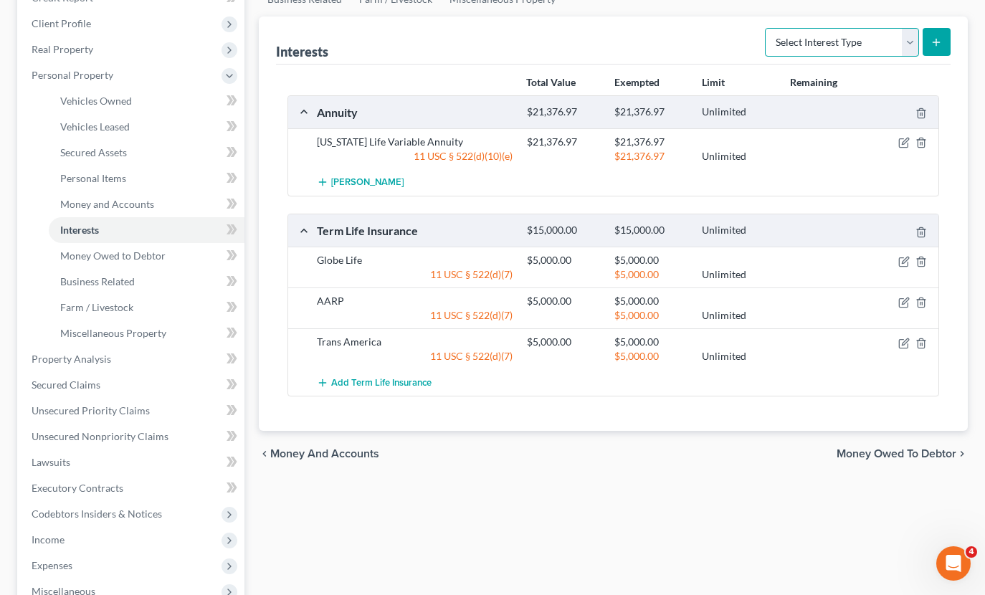
scroll to position [191, 0]
click at [905, 257] on icon "button" at bounding box center [905, 259] width 6 height 6
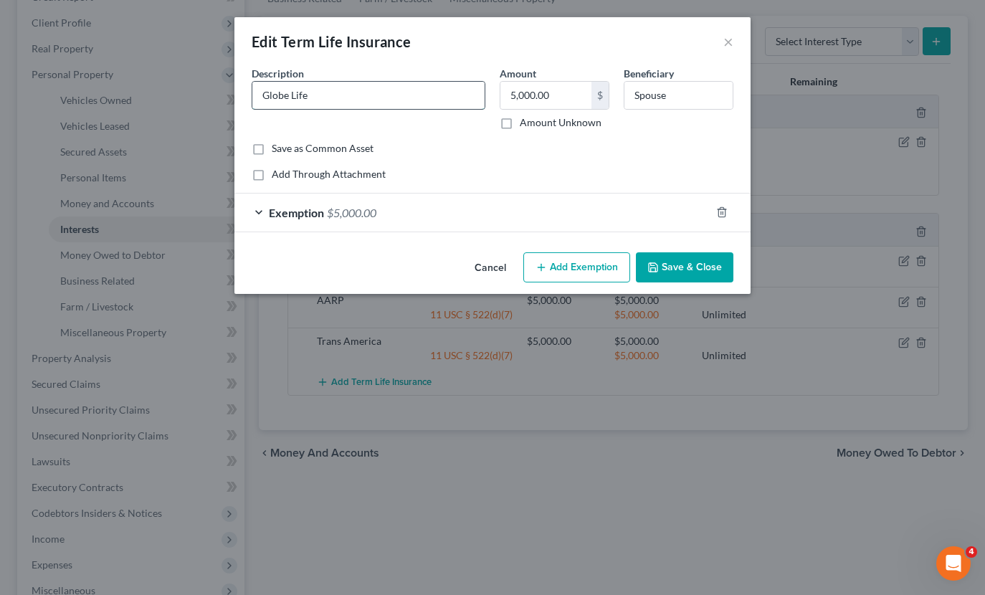
click at [373, 91] on input "Globe Life" at bounding box center [368, 95] width 232 height 27
type input "Globe Life - Term Life Insurance Policy - $5,000 Death Benefit"
click at [526, 91] on input "5,000.00" at bounding box center [545, 95] width 91 height 27
drag, startPoint x: 567, startPoint y: 92, endPoint x: 501, endPoint y: 93, distance: 66.0
click at [501, 93] on input "5,000.00" at bounding box center [545, 95] width 91 height 27
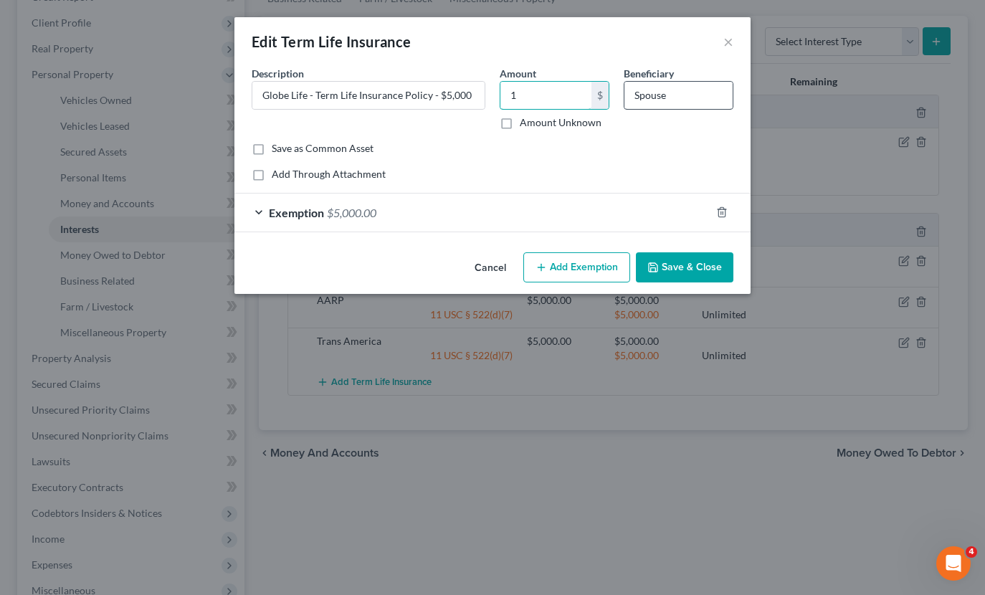
type input "1"
drag, startPoint x: 638, startPoint y: 92, endPoint x: 642, endPoint y: 86, distance: 7.4
click at [640, 90] on input "Spouse" at bounding box center [678, 95] width 108 height 27
type input "Separated Spouse"
click at [282, 208] on span "Exemption" at bounding box center [296, 213] width 55 height 14
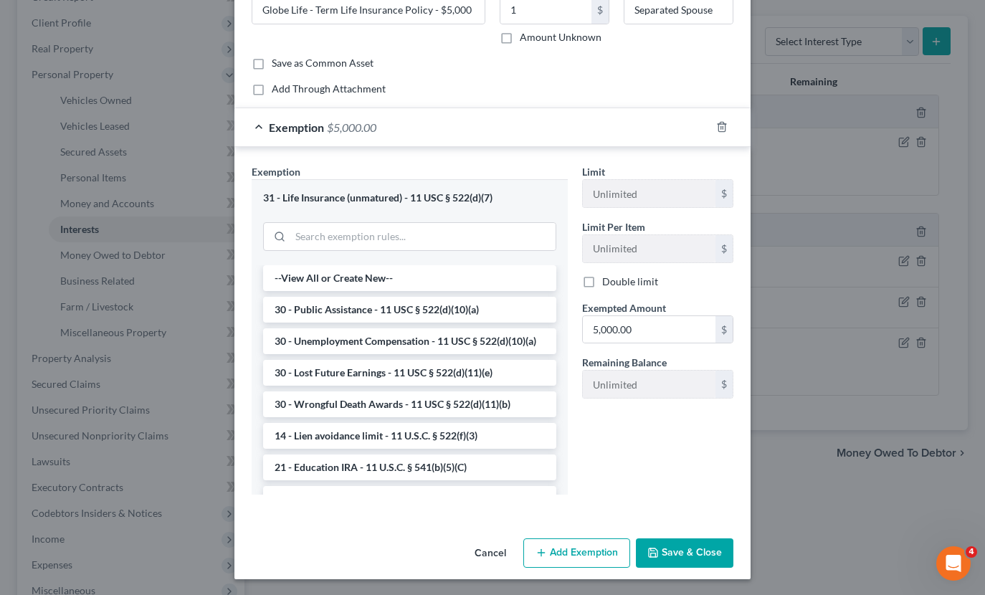
scroll to position [86, 0]
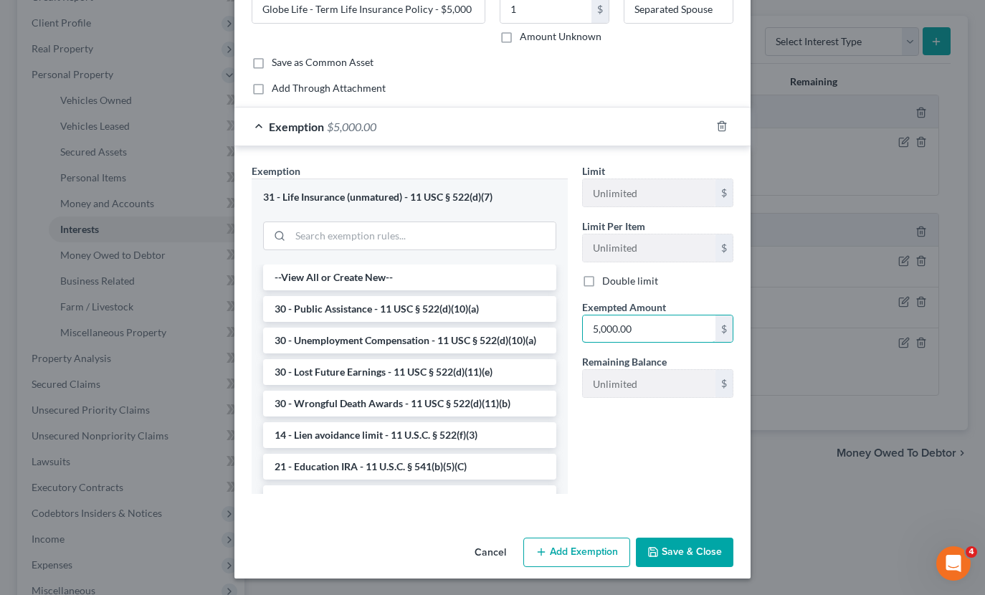
drag, startPoint x: 660, startPoint y: 332, endPoint x: 557, endPoint y: 323, distance: 102.9
click at [557, 323] on div "Exemption Set must be selected for CA. Exemption * 31 - Life Insurance (unmatur…" at bounding box center [492, 334] width 496 height 342
type input "1"
click at [700, 546] on button "Save & Close" at bounding box center [685, 553] width 98 height 30
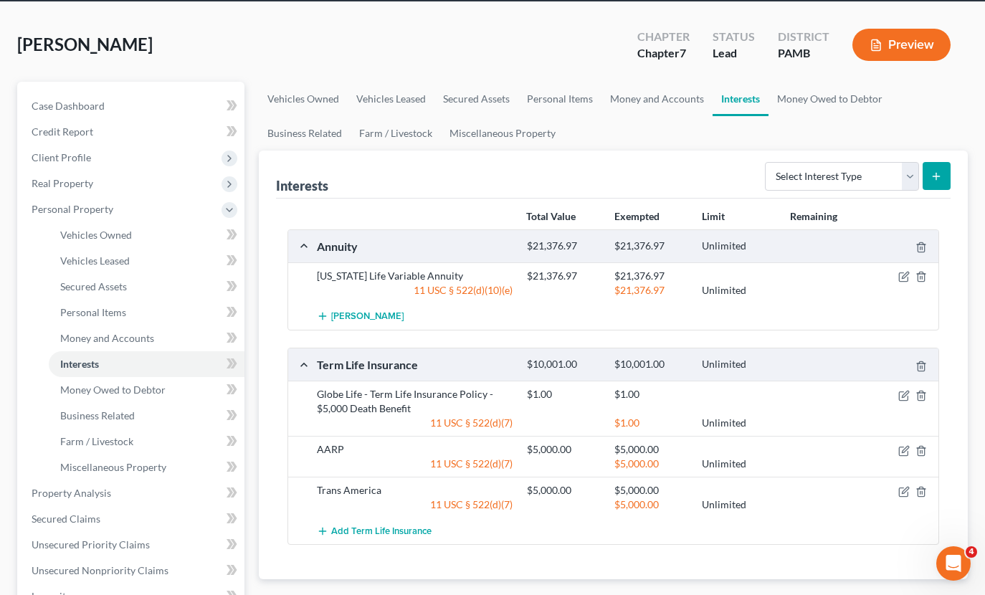
scroll to position [64, 0]
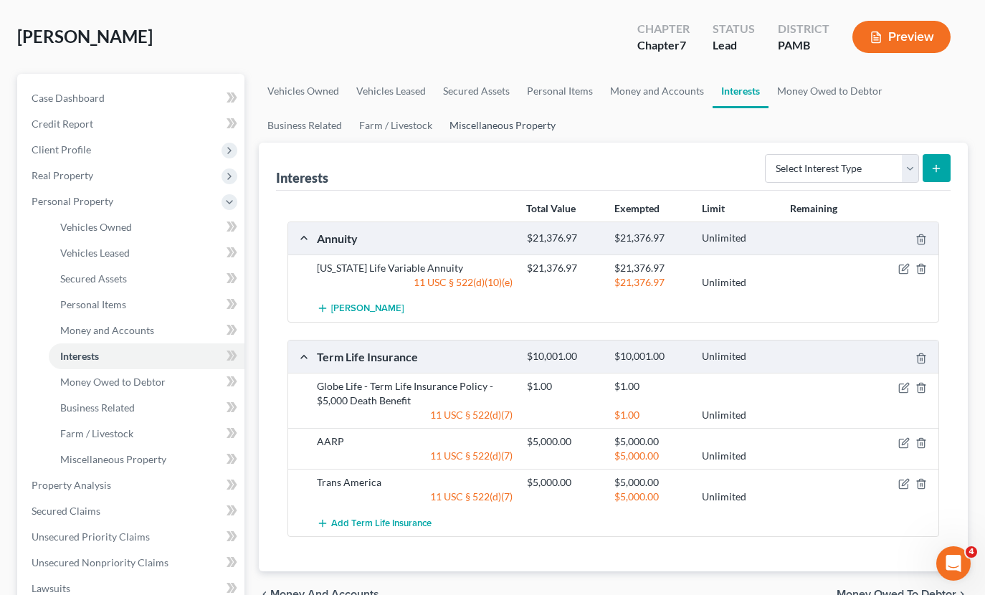
click at [493, 120] on link "Miscellaneous Property" at bounding box center [502, 125] width 123 height 34
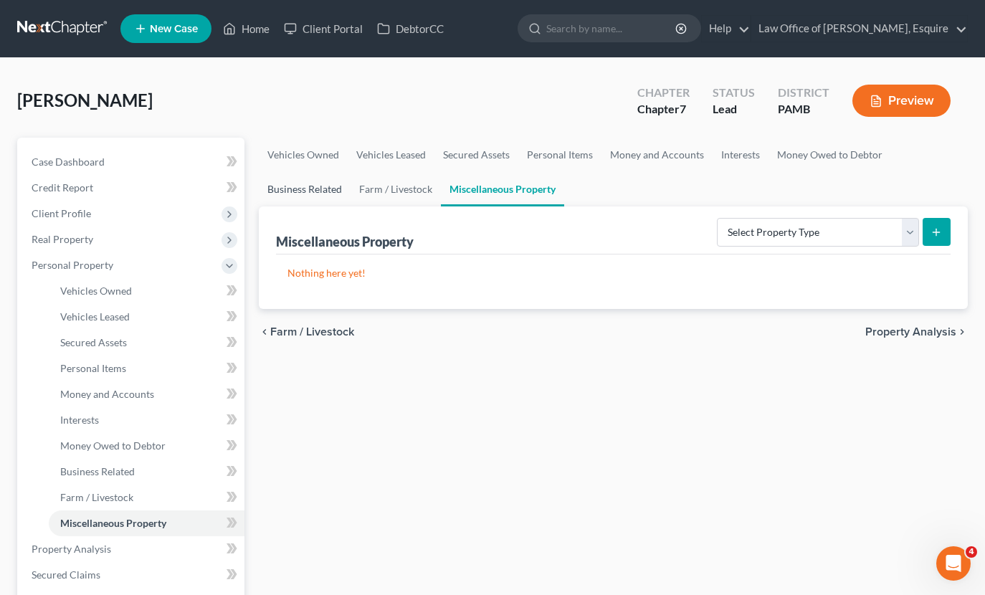
click at [280, 182] on link "Business Related" at bounding box center [305, 189] width 92 height 34
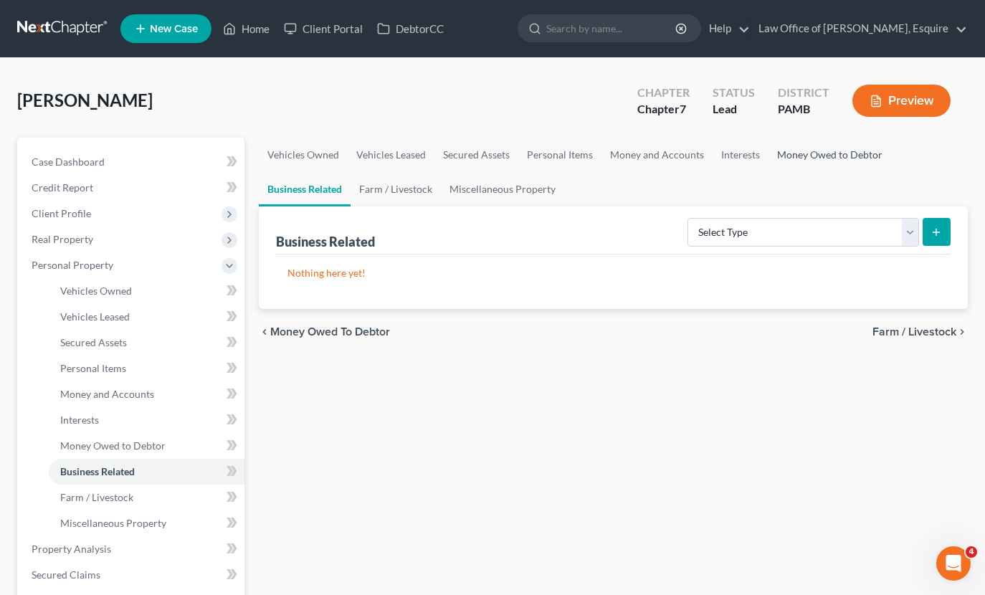
click at [824, 153] on link "Money Owed to Debtor" at bounding box center [830, 155] width 123 height 34
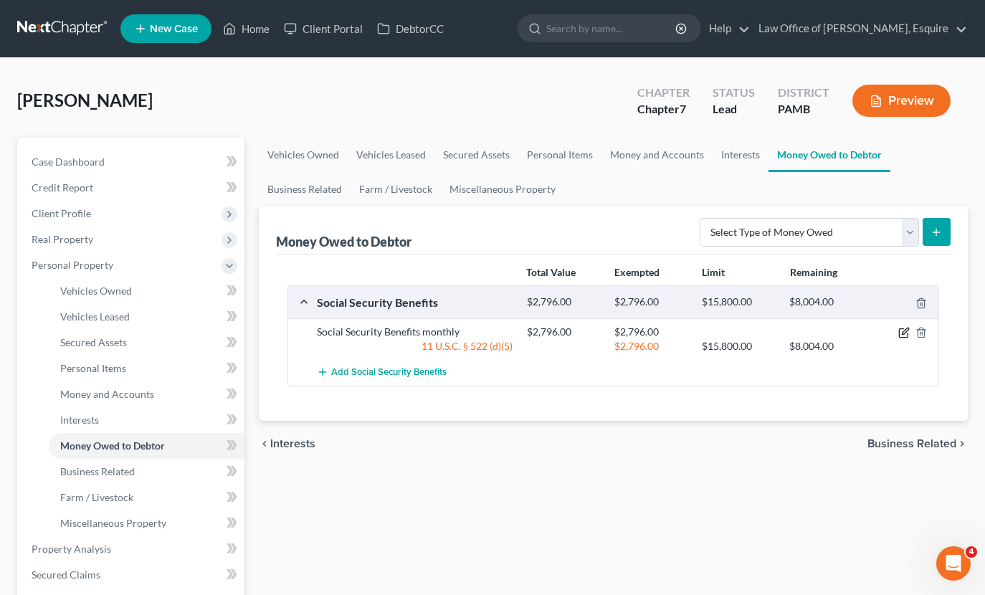
click at [901, 329] on icon "button" at bounding box center [903, 333] width 9 height 9
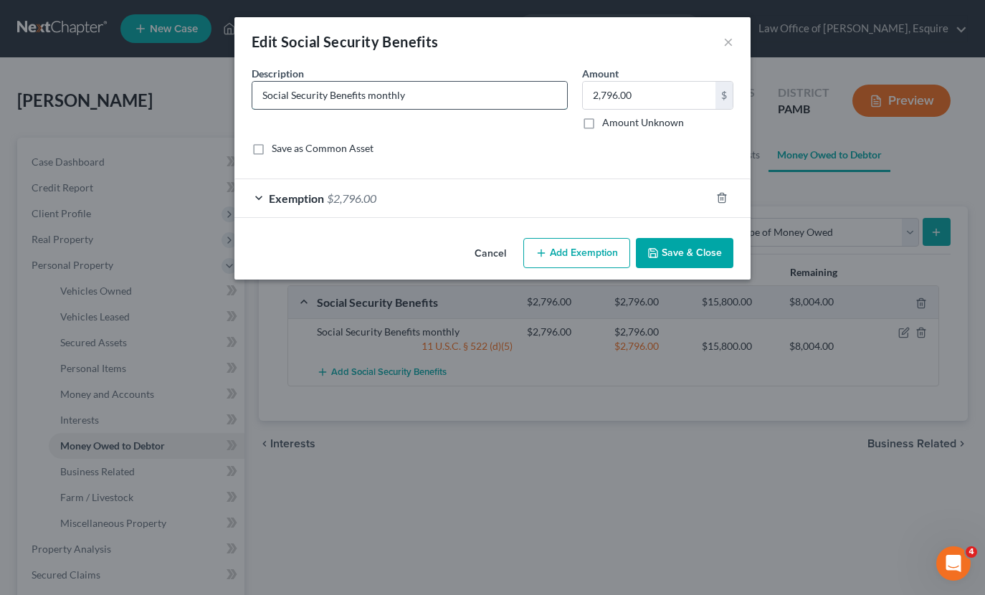
click at [262, 95] on input "Social Security Benefits monthly" at bounding box center [409, 95] width 315 height 27
click at [454, 92] on input "Monthly Social Security Benefits monthly" at bounding box center [409, 95] width 315 height 27
type input "Monthly Social Security Benefits"
click at [726, 196] on icon "button" at bounding box center [721, 197] width 11 height 11
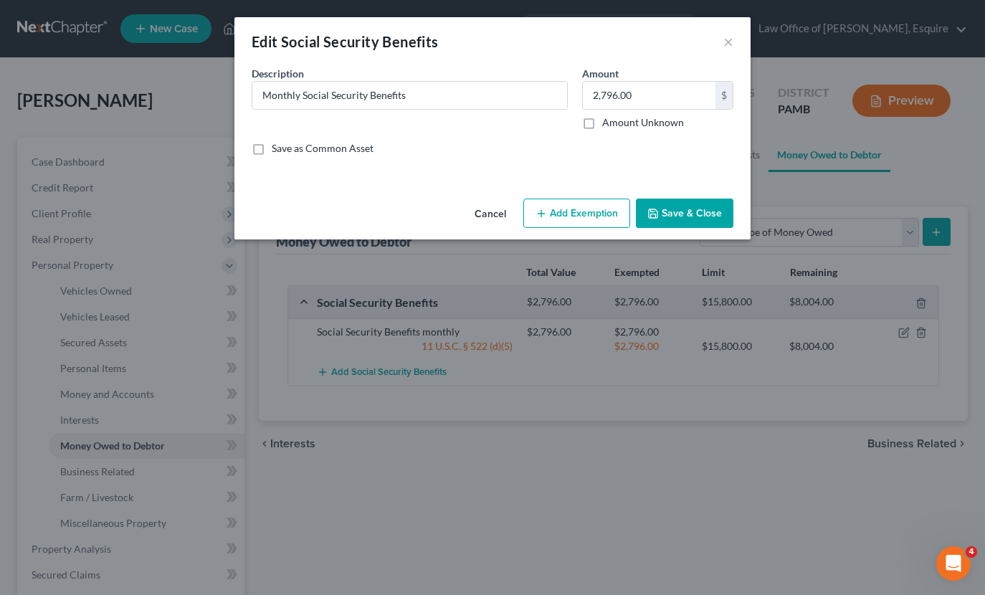
click at [590, 214] on button "Add Exemption" at bounding box center [576, 214] width 107 height 30
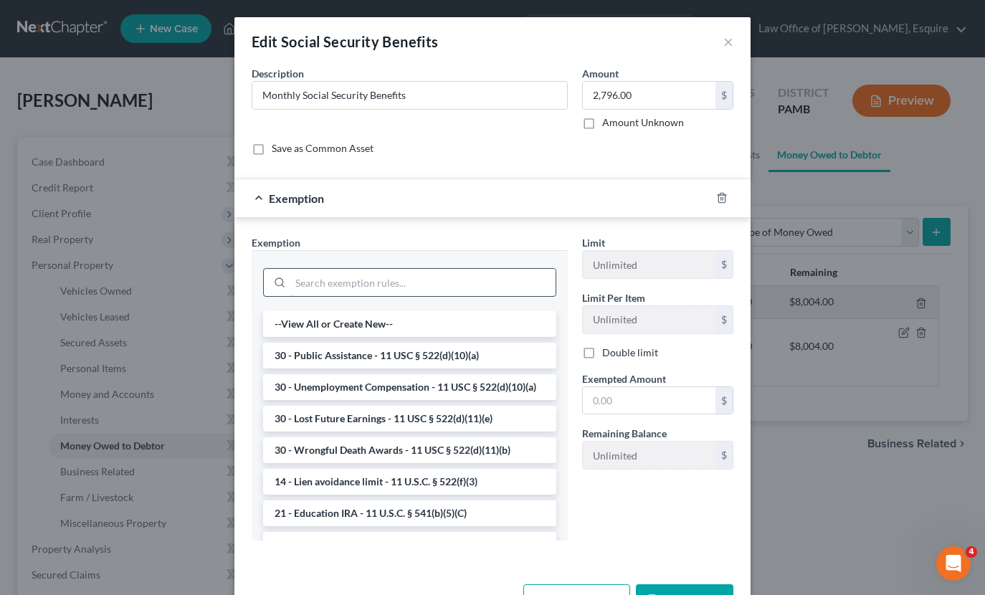
click at [417, 269] on input "search" at bounding box center [422, 282] width 265 height 27
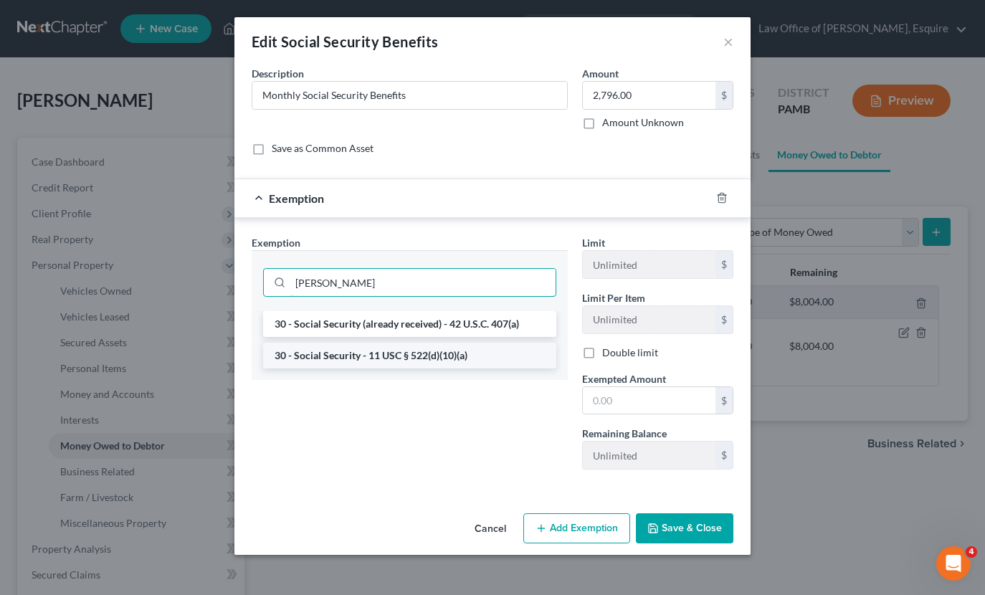
type input "[PERSON_NAME]"
click at [381, 353] on li "30 - Social Security - 11 USC § 522(d)(10)(a)" at bounding box center [409, 356] width 293 height 26
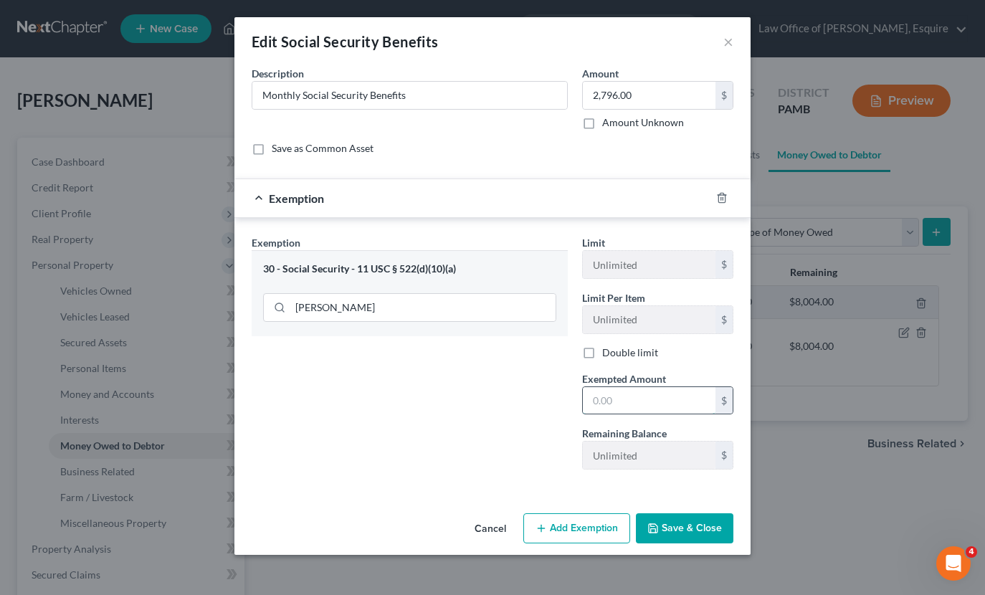
click at [626, 397] on input "text" at bounding box center [649, 400] width 133 height 27
type input "2,796"
click at [693, 525] on button "Save & Close" at bounding box center [685, 528] width 98 height 30
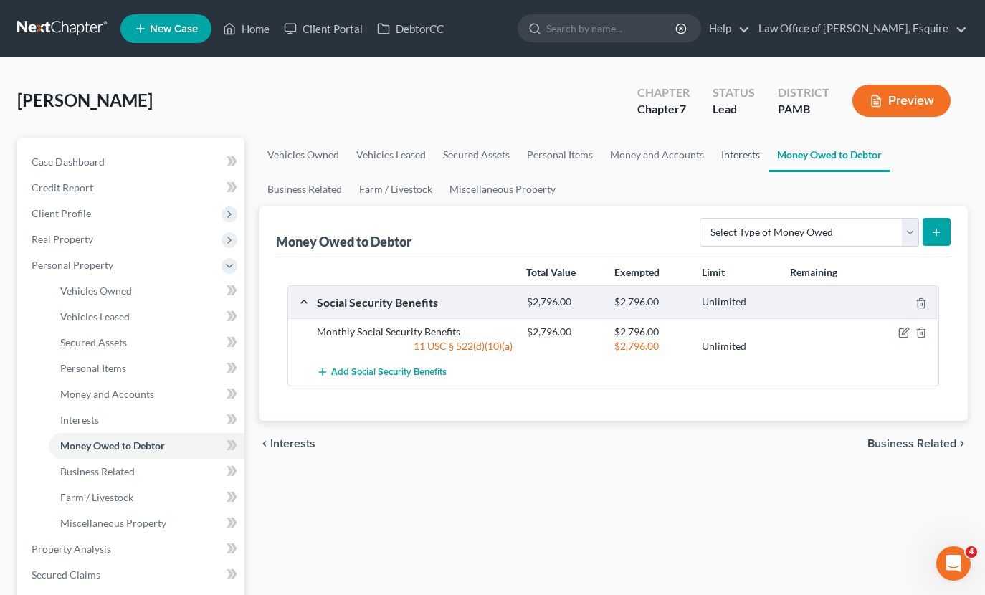
click at [728, 153] on link "Interests" at bounding box center [741, 155] width 56 height 34
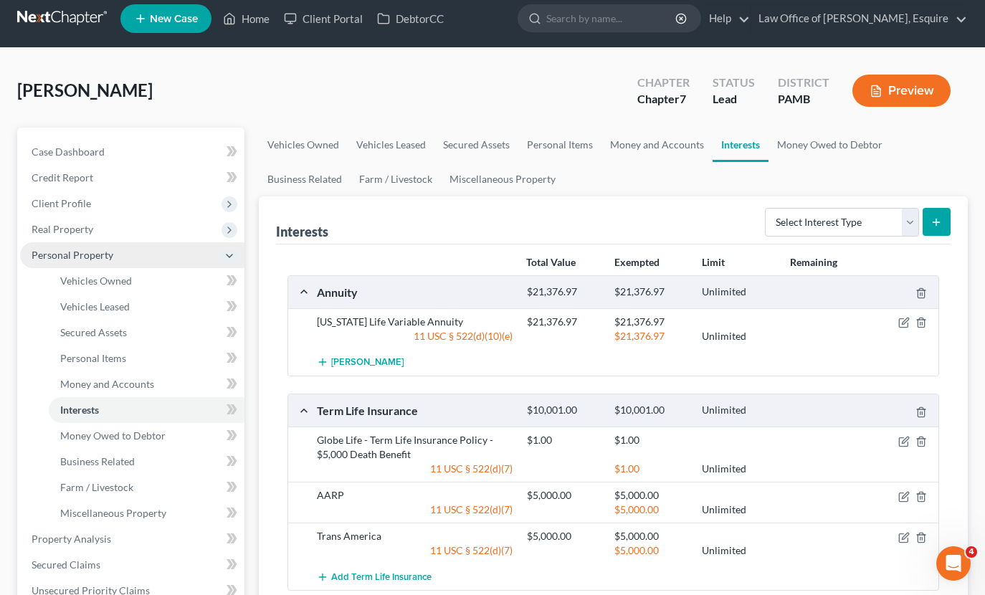
scroll to position [16, 0]
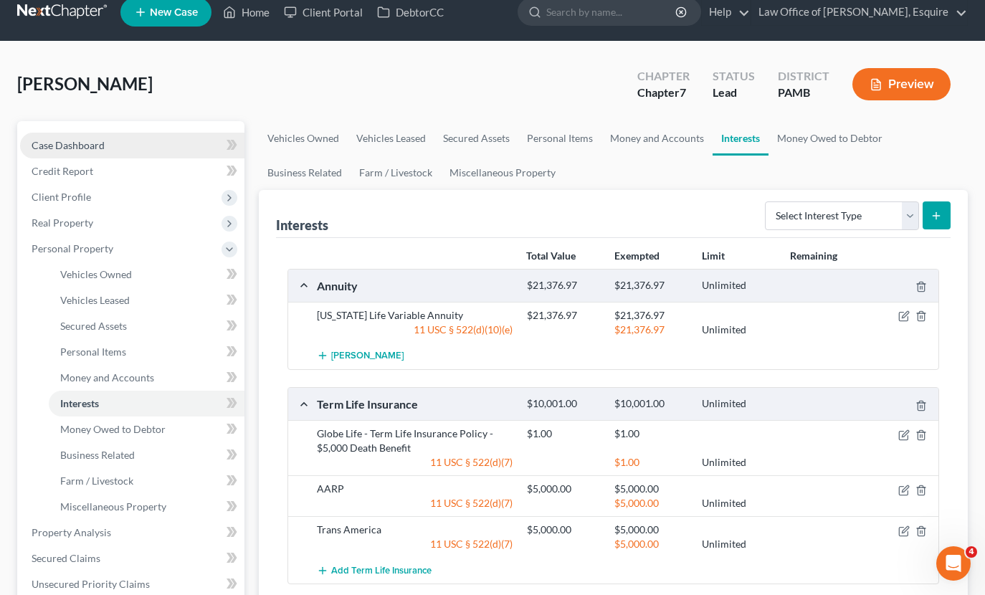
click at [100, 148] on span "Case Dashboard" at bounding box center [68, 145] width 73 height 12
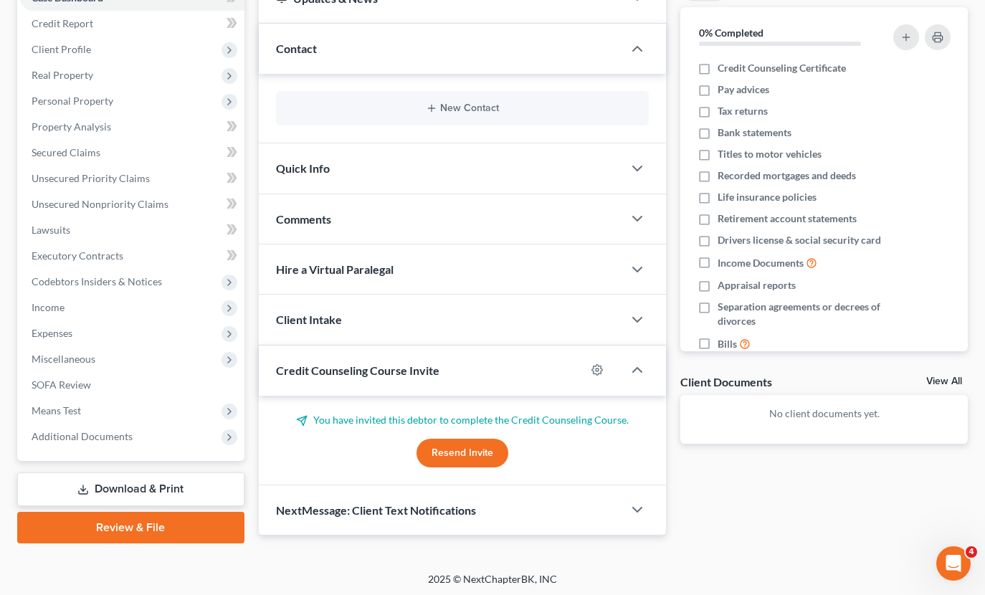
click at [444, 447] on button "Resend Invite" at bounding box center [463, 453] width 92 height 29
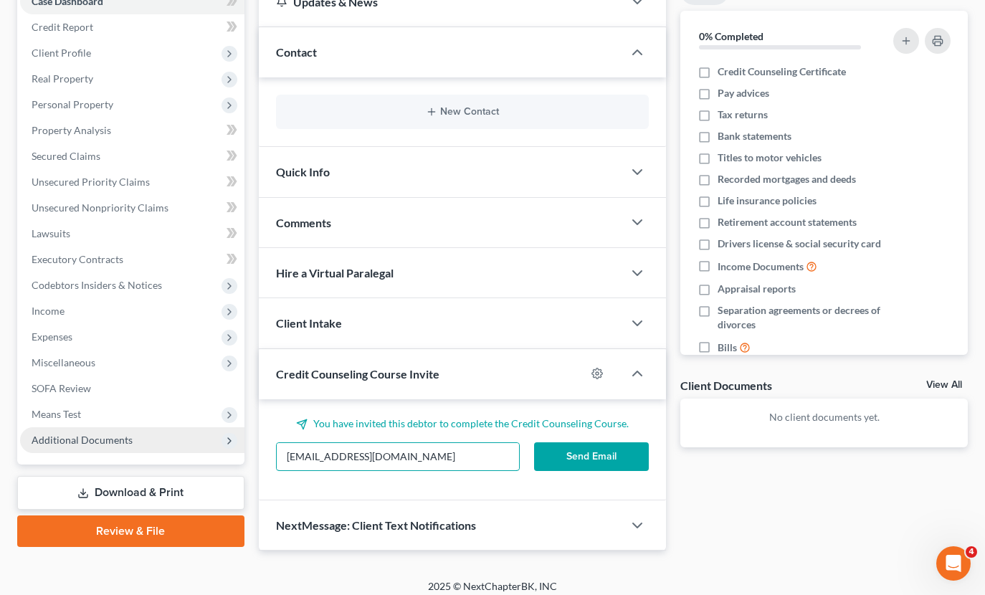
drag, startPoint x: 416, startPoint y: 459, endPoint x: 230, endPoint y: 445, distance: 186.2
click at [230, 445] on div "Petition Navigation Case Dashboard Payments Invoices Payments Payments Credit R…" at bounding box center [492, 264] width 965 height 574
type input "[EMAIL_ADDRESS][DOMAIN_NAME]"
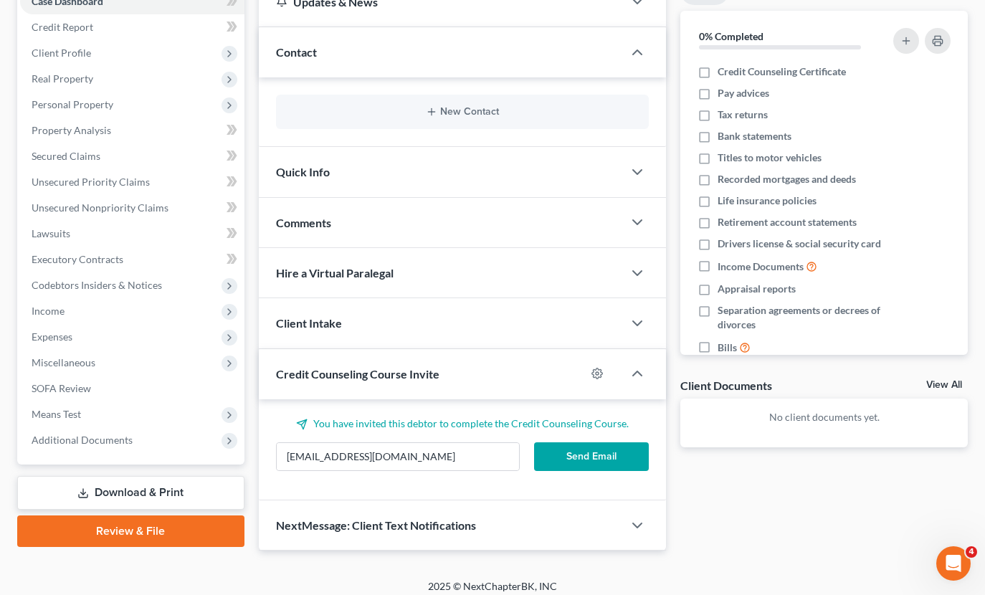
click at [604, 457] on button "Send Email" at bounding box center [591, 456] width 115 height 29
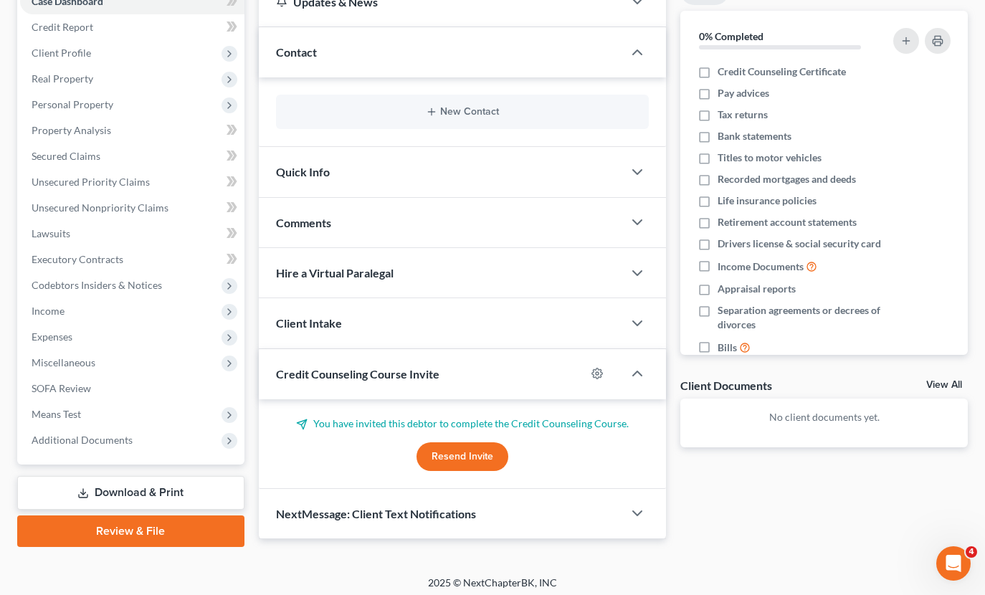
scroll to position [155, 0]
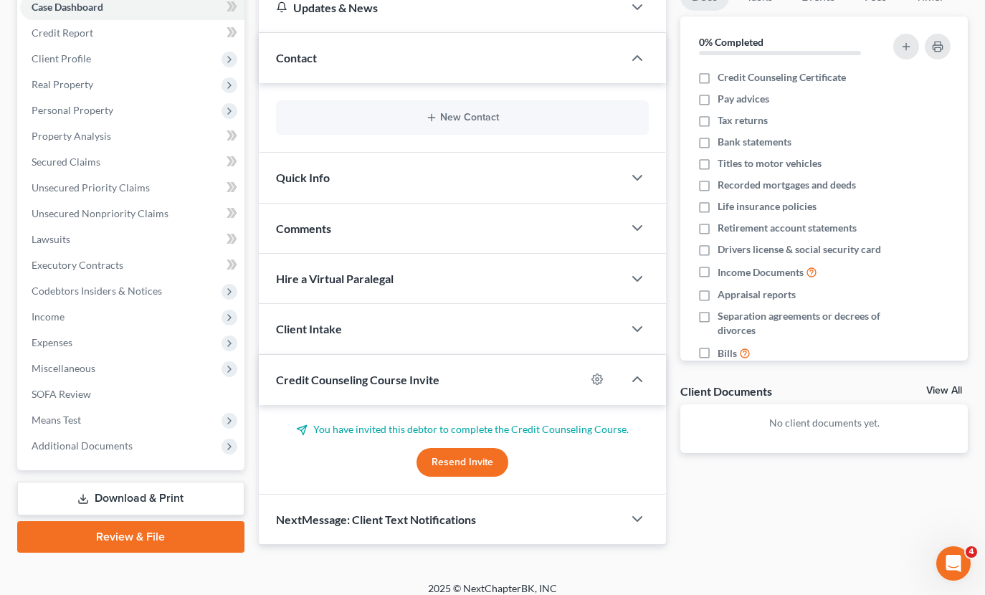
click at [467, 461] on button "Resend Invite" at bounding box center [463, 462] width 92 height 29
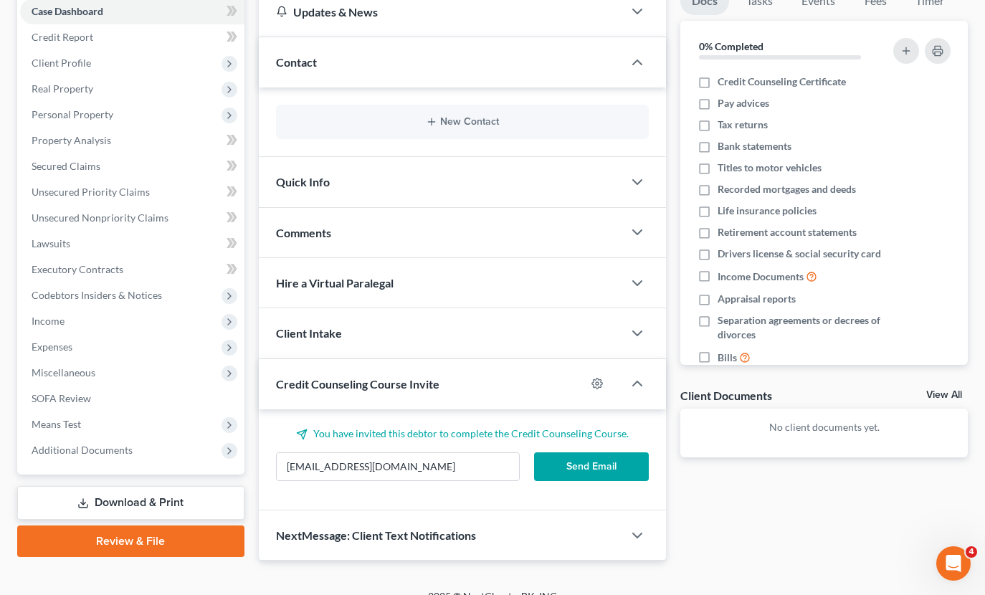
scroll to position [151, 0]
drag, startPoint x: 401, startPoint y: 470, endPoint x: 262, endPoint y: 464, distance: 140.0
click at [262, 464] on div "You have invited this debtor to complete the Credit Counseling Course. [EMAIL_A…" at bounding box center [463, 459] width 408 height 101
type input "[EMAIL_ADDRESS][DOMAIN_NAME]"
click at [597, 465] on button "Send Email" at bounding box center [591, 466] width 115 height 29
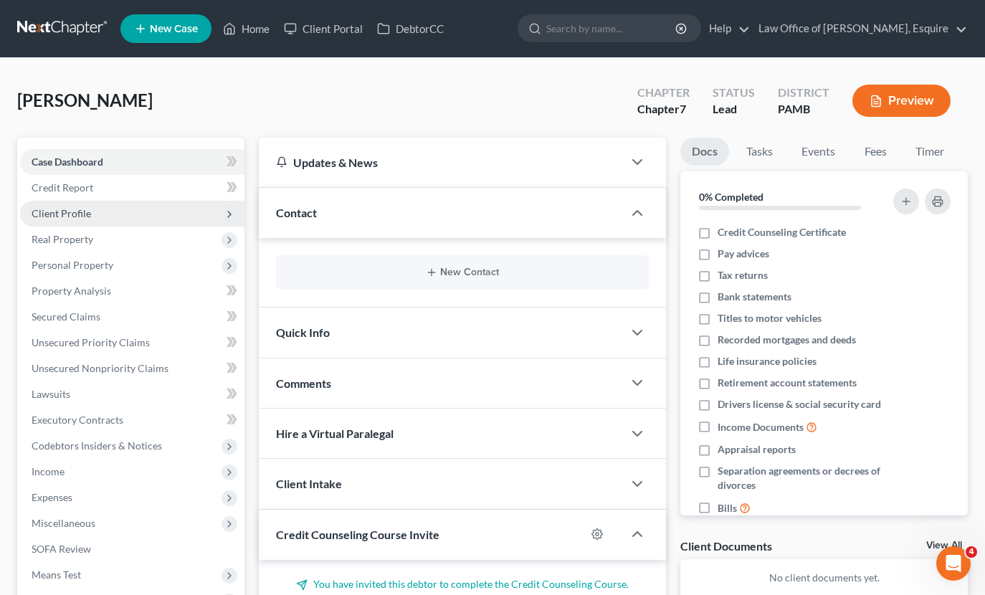
scroll to position [0, 0]
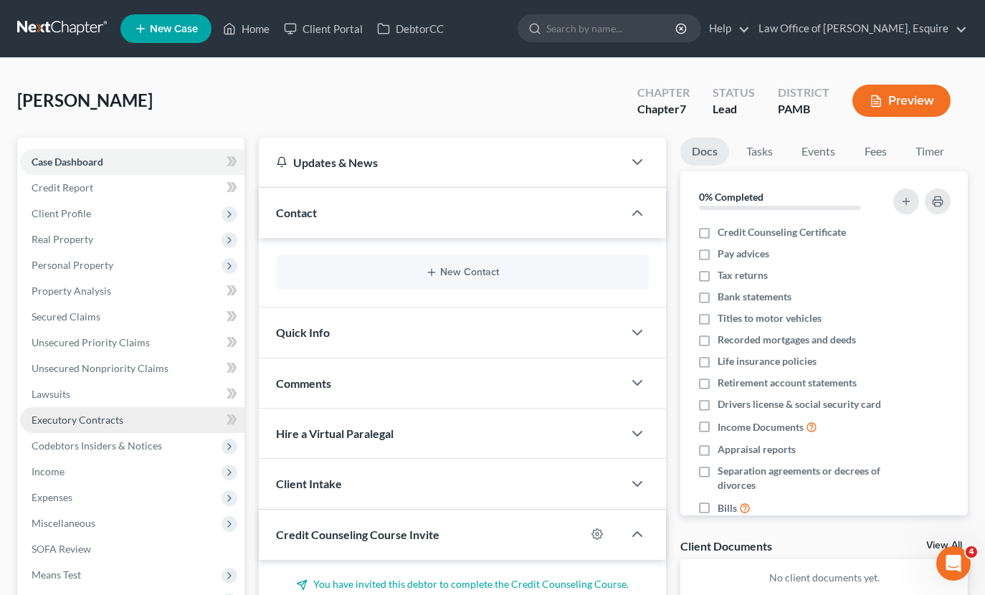
click at [73, 414] on span "Executory Contracts" at bounding box center [78, 420] width 92 height 12
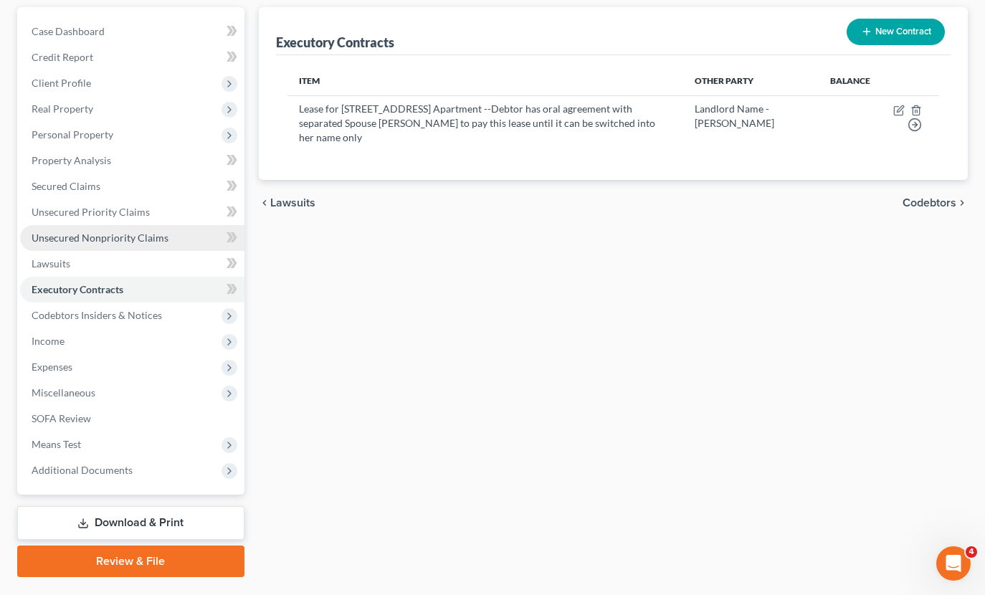
scroll to position [131, 0]
click at [65, 291] on span "Executory Contracts" at bounding box center [78, 288] width 92 height 12
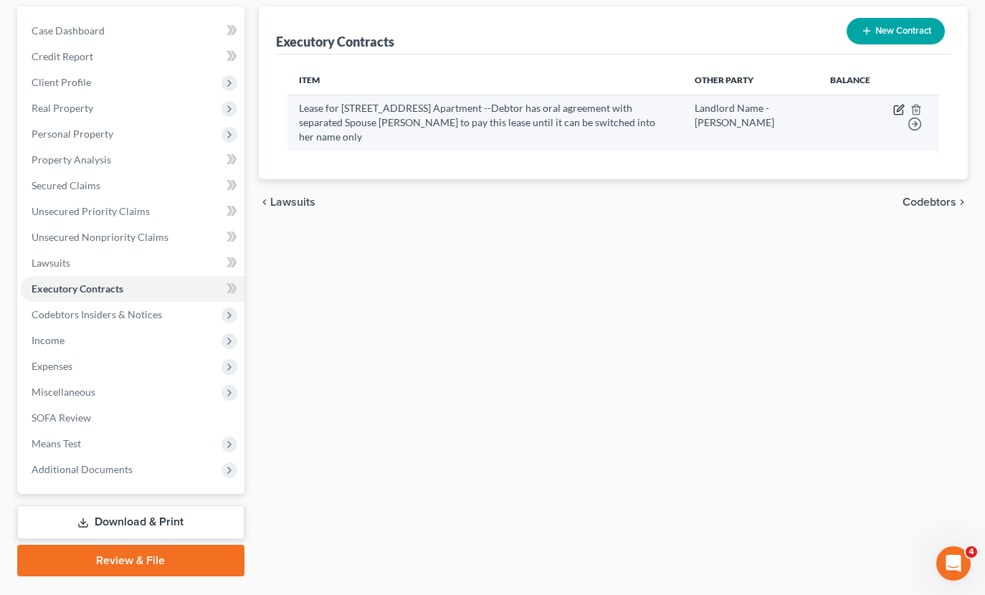
click at [903, 111] on icon "button" at bounding box center [900, 108] width 6 height 6
select select "3"
select select "33"
select select "0"
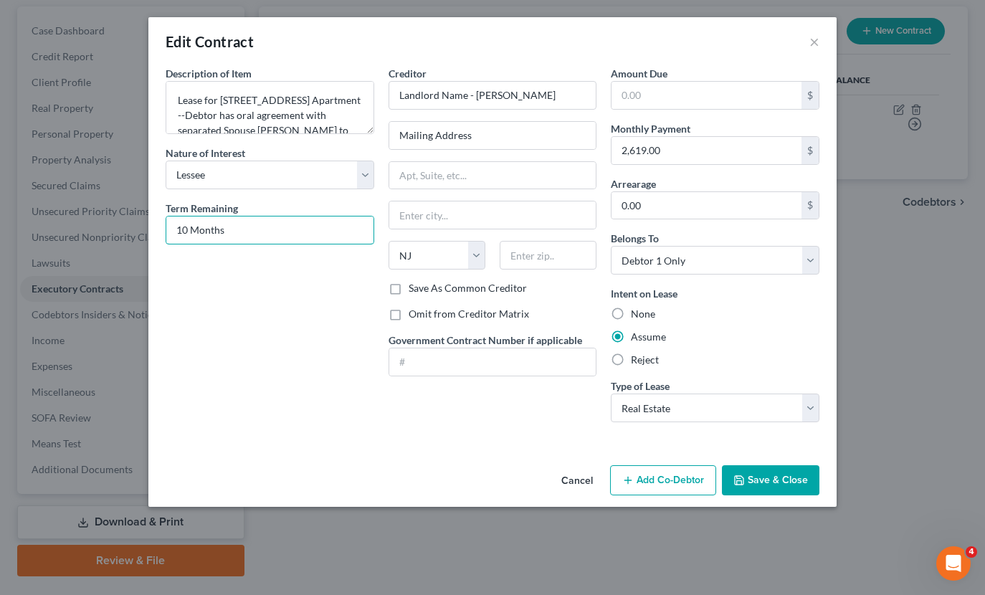
drag, startPoint x: 242, startPoint y: 226, endPoint x: 124, endPoint y: 221, distance: 118.4
click at [124, 221] on div "Edit Contract × Description of non-residential real property * Description of I…" at bounding box center [492, 297] width 985 height 595
type input "Yearly Lease"
drag, startPoint x: 530, startPoint y: 95, endPoint x: 393, endPoint y: 87, distance: 137.2
click at [393, 87] on input "Landlord Name - [PERSON_NAME]" at bounding box center [493, 95] width 209 height 29
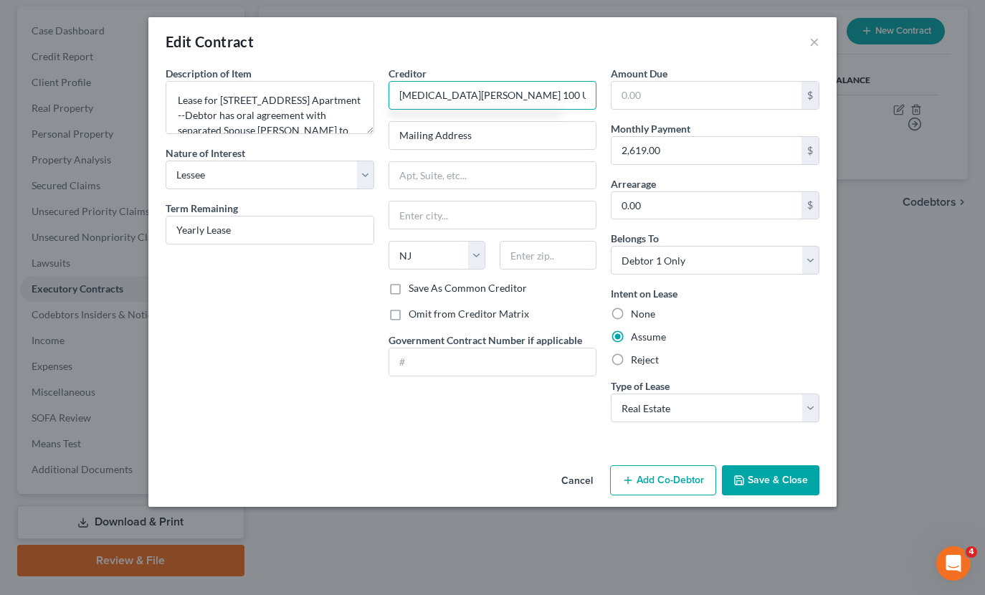
drag, startPoint x: 473, startPoint y: 94, endPoint x: 502, endPoint y: 80, distance: 31.7
click at [473, 94] on input "[MEDICAL_DATA][PERSON_NAME] 100 Urban Renewal LLC" at bounding box center [493, 95] width 209 height 29
drag, startPoint x: 586, startPoint y: 96, endPoint x: 439, endPoint y: 98, distance: 147.0
click at [439, 98] on input "[MEDICAL_DATA] Hackensack 100 Urban Renewal LLC" at bounding box center [493, 95] width 209 height 29
type input "[MEDICAL_DATA] Metro"
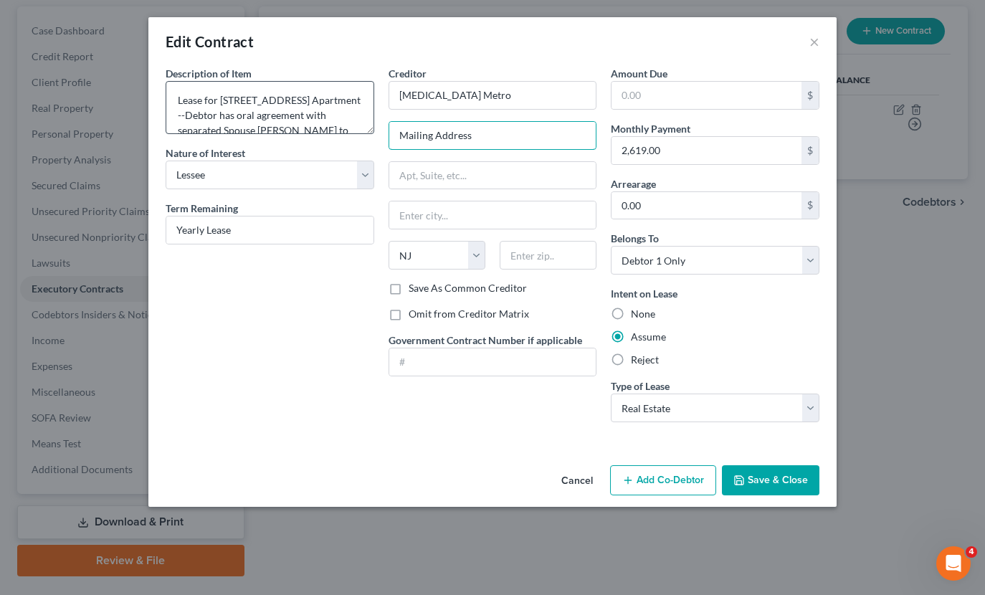
drag, startPoint x: 510, startPoint y: 136, endPoint x: 297, endPoint y: 130, distance: 213.7
type input "[STREET_ADDRESS]"
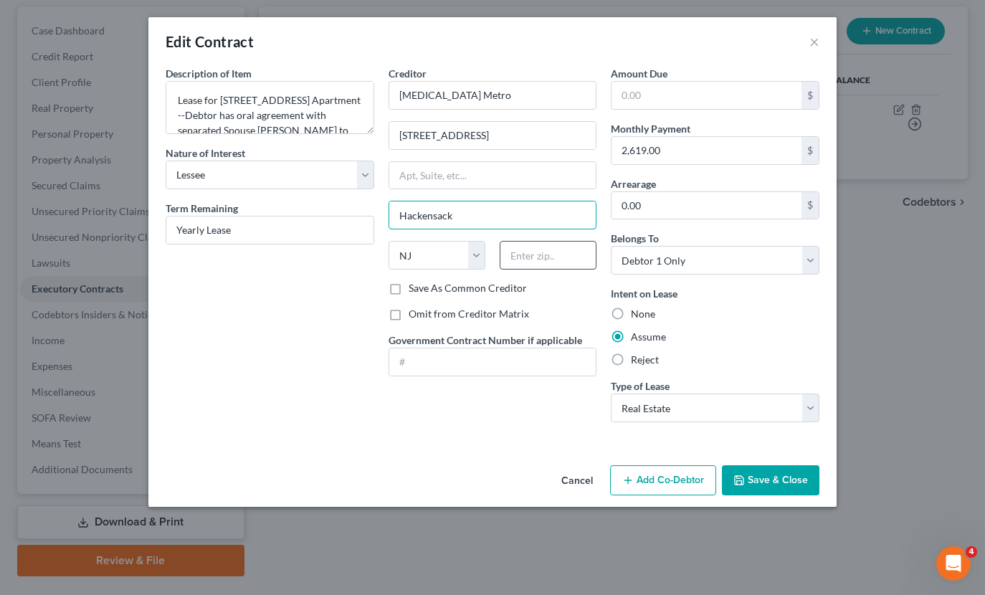
type input "Hackensack"
type input "07601"
click at [257, 115] on textarea "Lease for [STREET_ADDRESS] Apartment --Debtor has oral agreement with separated…" at bounding box center [270, 107] width 209 height 53
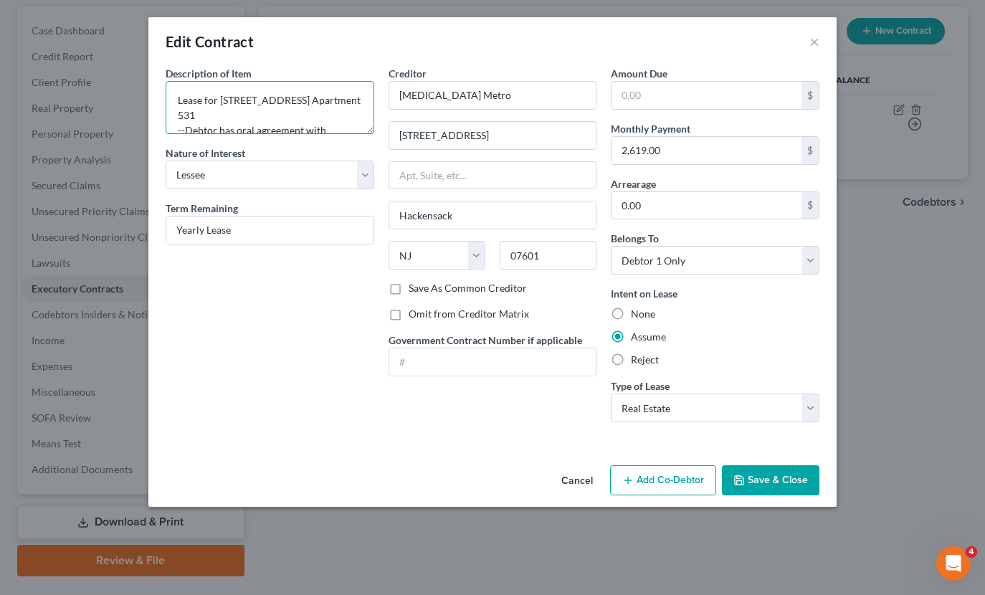
click at [191, 113] on textarea "Lease for [STREET_ADDRESS] Apartment 531 --Debtor has oral agreement with separ…" at bounding box center [270, 107] width 209 height 53
type textarea "Lease for [STREET_ADDRESS] - Apartment 531 --Debtor has oral agreement with sep…"
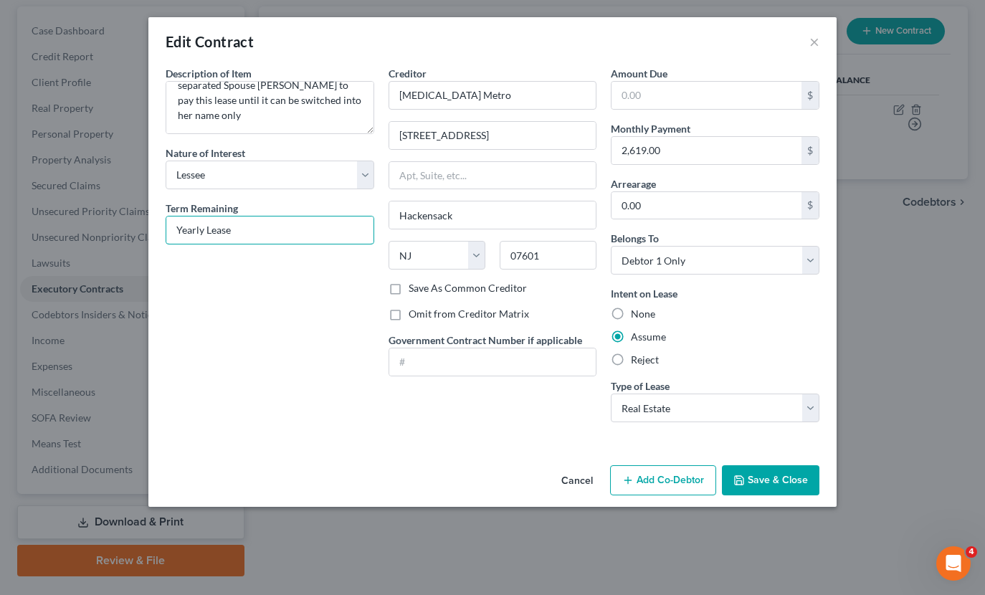
drag, startPoint x: 250, startPoint y: 229, endPoint x: 99, endPoint y: 214, distance: 152.0
click at [94, 217] on div "Edit Contract × Description of non-residential real property * Description of I…" at bounding box center [492, 297] width 985 height 595
type input "[DATE]"
click at [223, 328] on div "Description of non-residential real property * Description of Item * Lease for …" at bounding box center [269, 250] width 223 height 368
click at [685, 153] on input "2,619.00" at bounding box center [707, 150] width 190 height 27
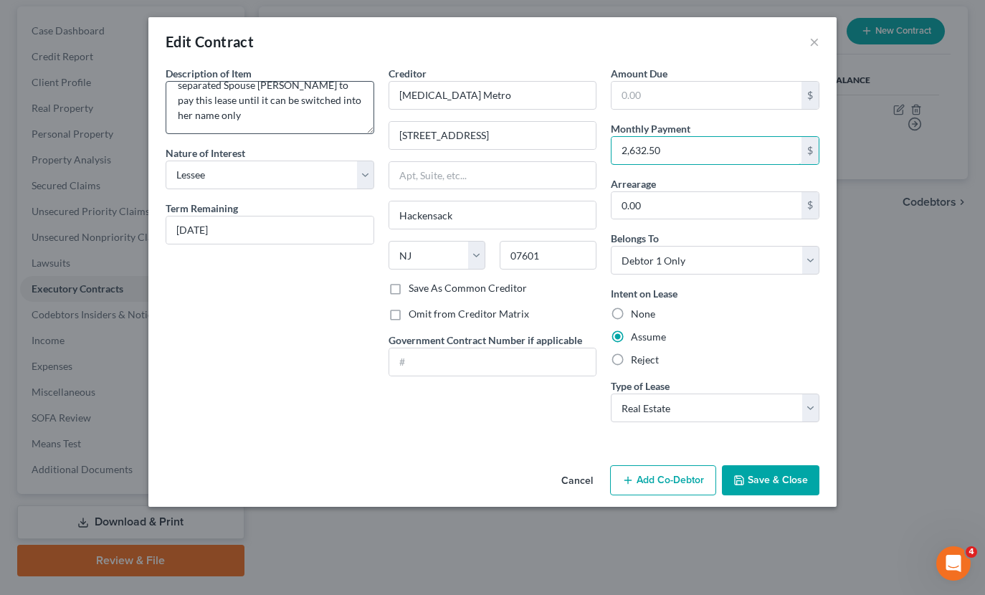
type input "2,632.50"
click at [325, 115] on textarea "Lease for [STREET_ADDRESS] - Apartment 531 --Debtor has oral agreement with sep…" at bounding box center [270, 107] width 209 height 53
click at [201, 98] on textarea "Lease for [STREET_ADDRESS] - Apartment 531 --Debtor has oral agreement with sep…" at bounding box center [270, 107] width 209 height 53
type textarea "Lease for [STREET_ADDRESS] - Apartment 531 --Debtor has oral agreement with sep…"
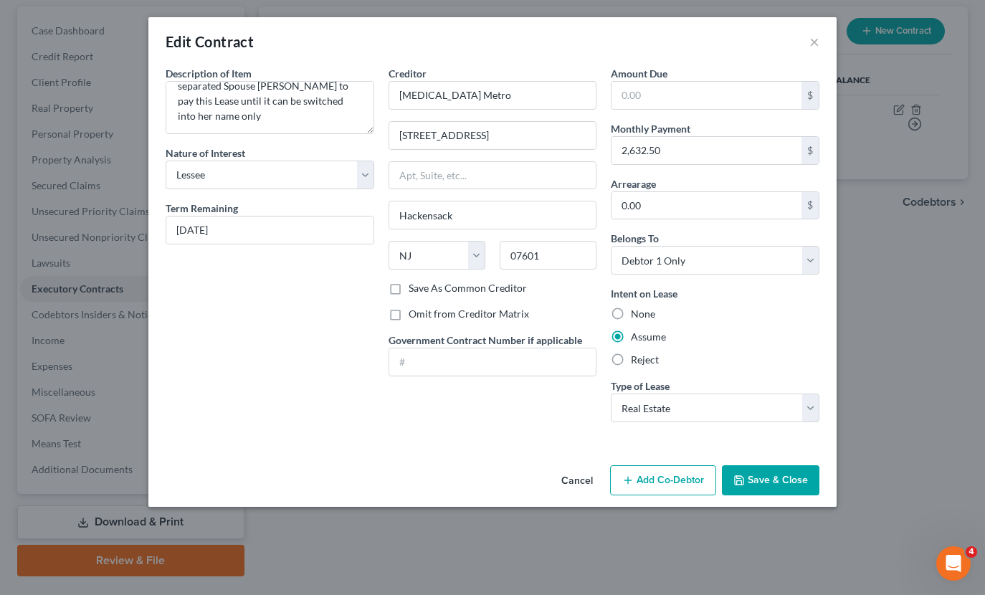
click at [763, 488] on button "Save & Close" at bounding box center [771, 480] width 98 height 30
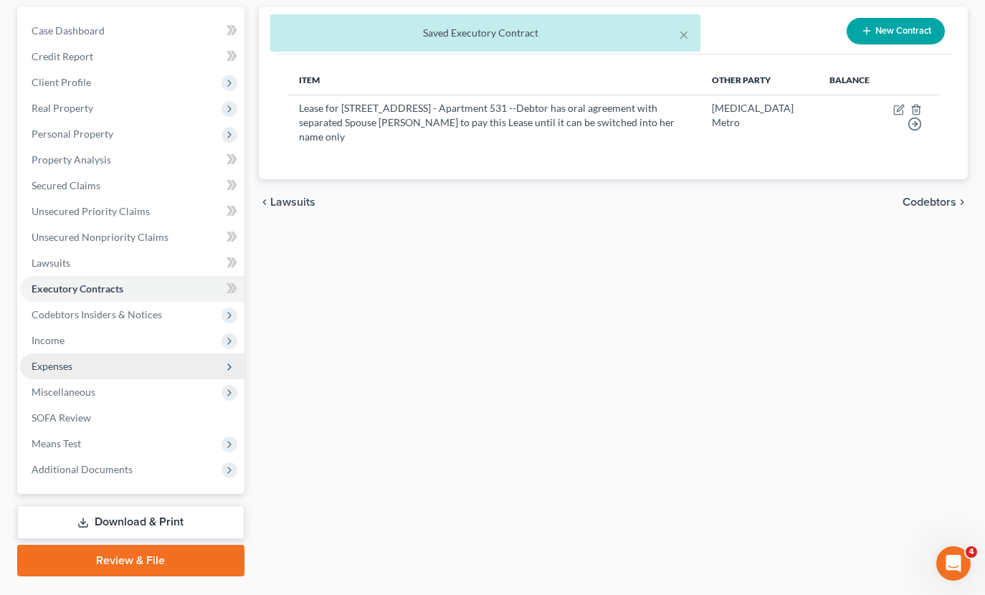
click at [76, 371] on span "Expenses" at bounding box center [132, 366] width 224 height 26
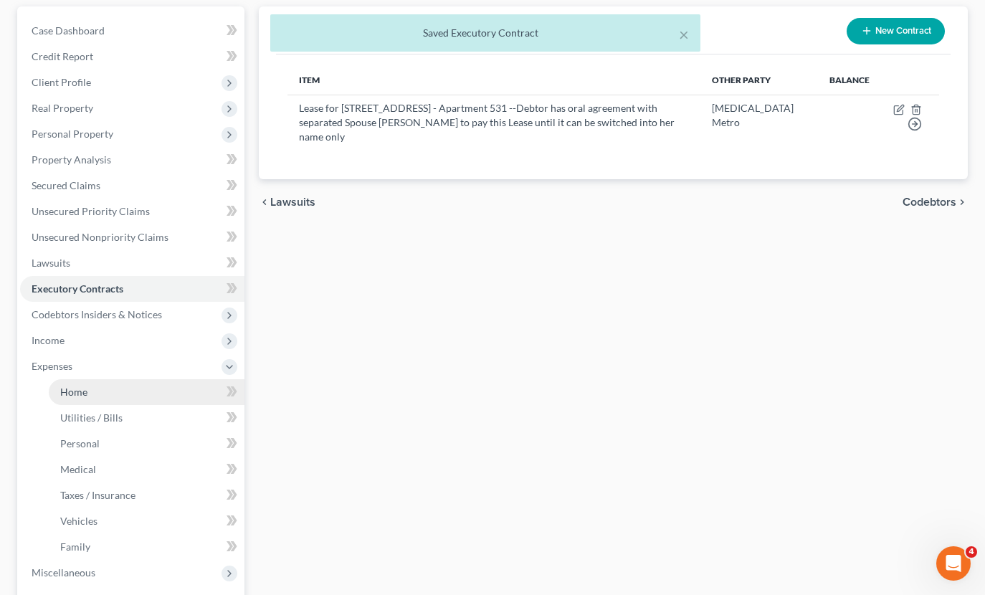
click at [88, 396] on link "Home" at bounding box center [147, 392] width 196 height 26
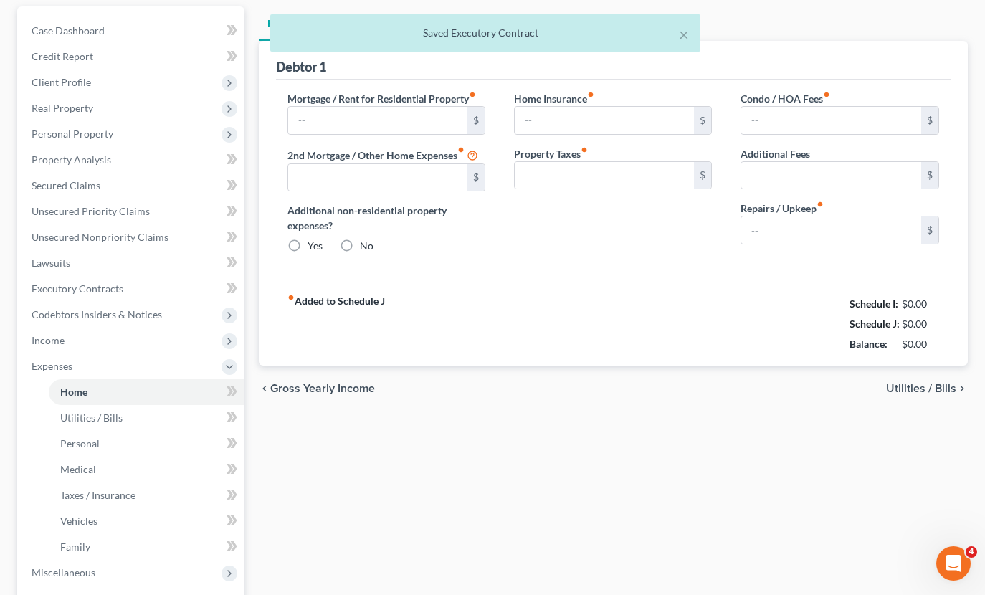
scroll to position [51, 0]
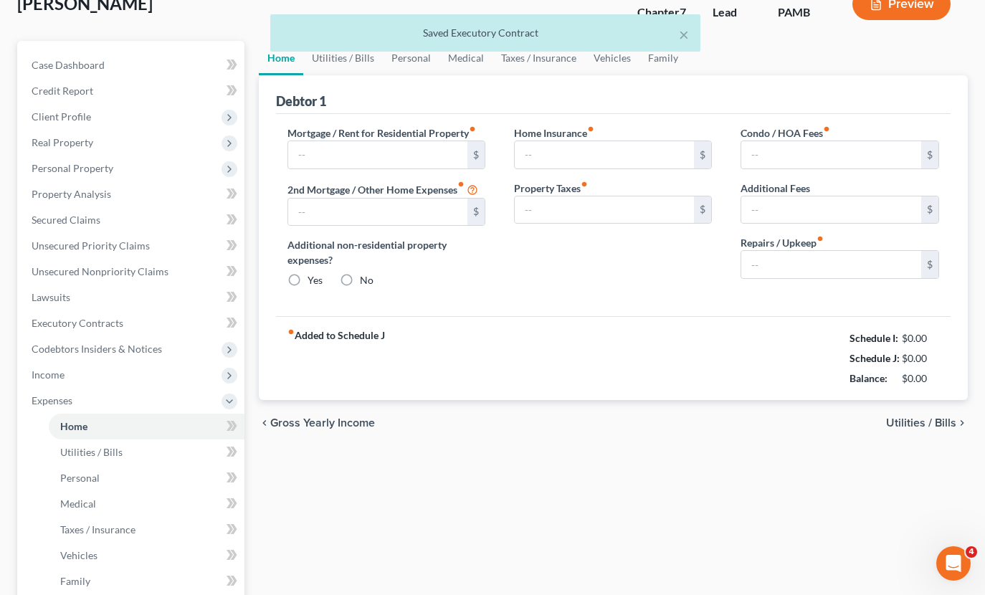
type input "2,619.00"
type input "0.00"
radio input "true"
type input "0.00"
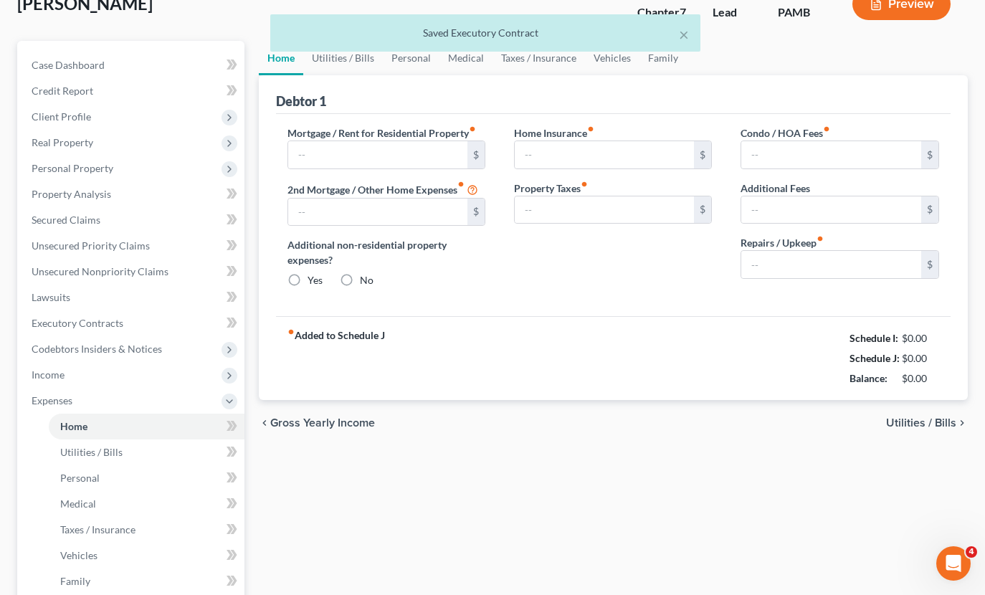
type input "0.00"
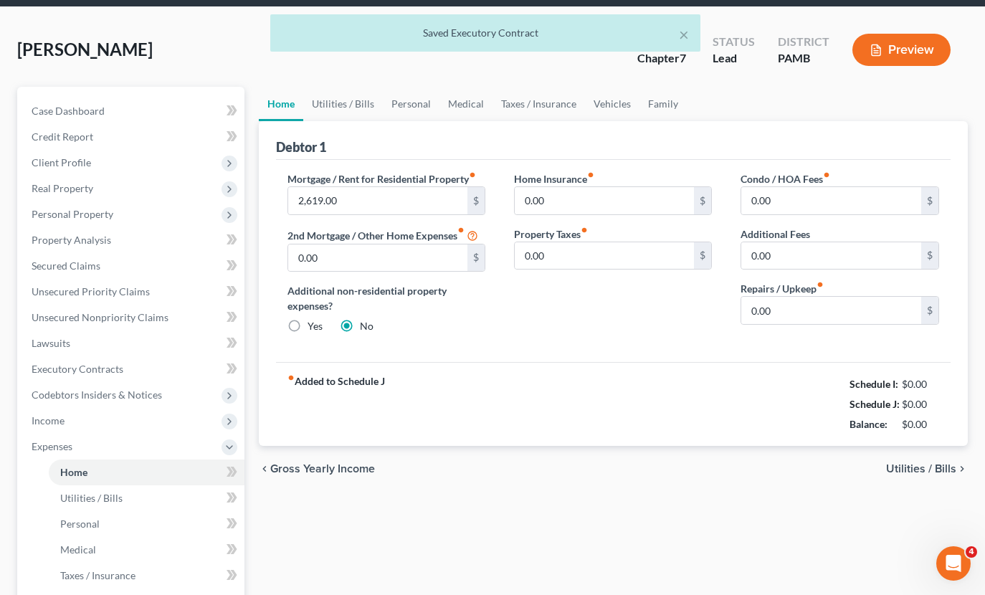
scroll to position [0, 0]
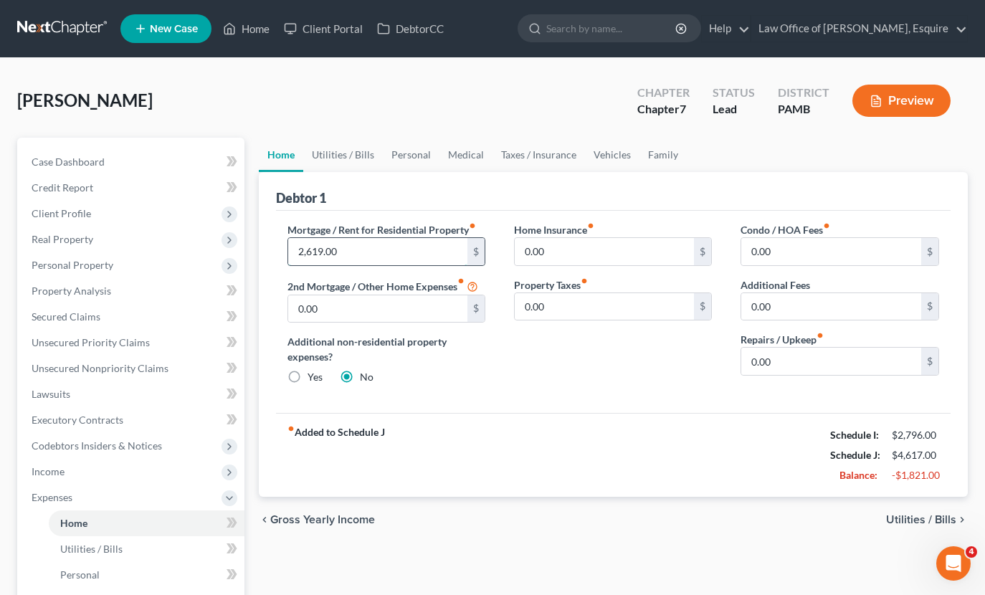
click at [359, 251] on input "2,619.00" at bounding box center [378, 251] width 180 height 27
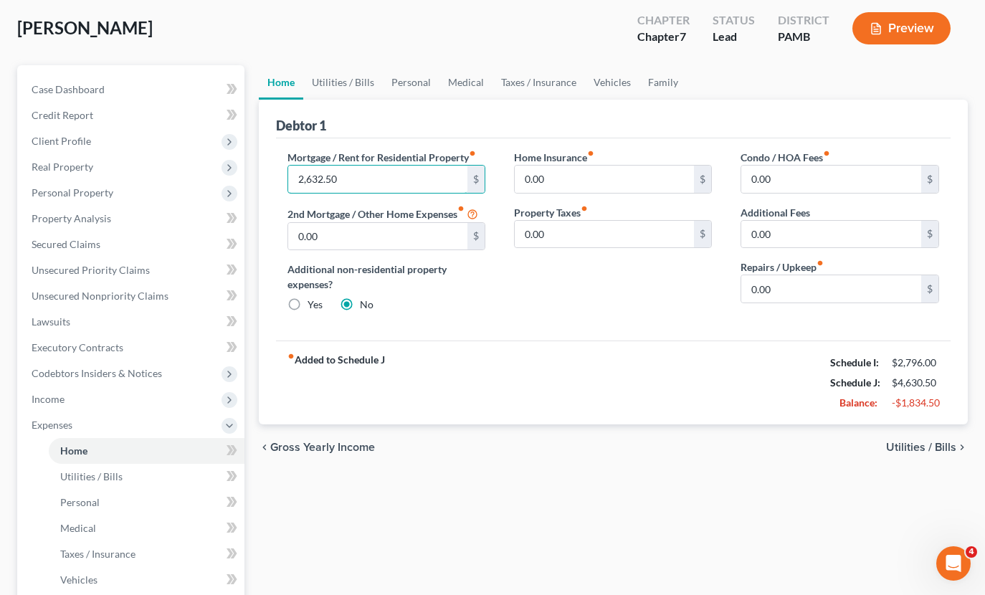
scroll to position [75, 0]
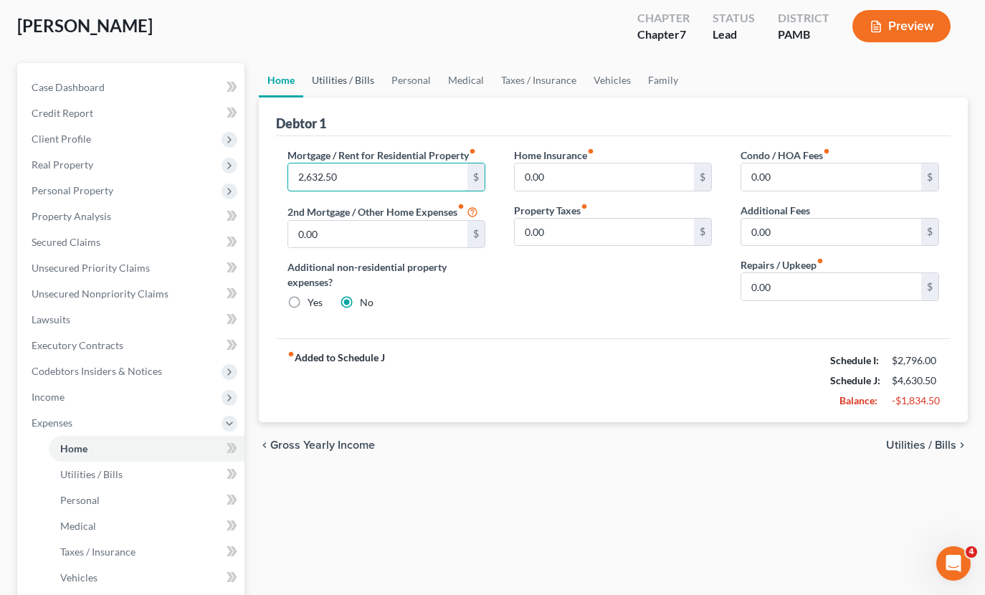
type input "2,632.50"
click at [353, 80] on link "Utilities / Bills" at bounding box center [343, 80] width 80 height 34
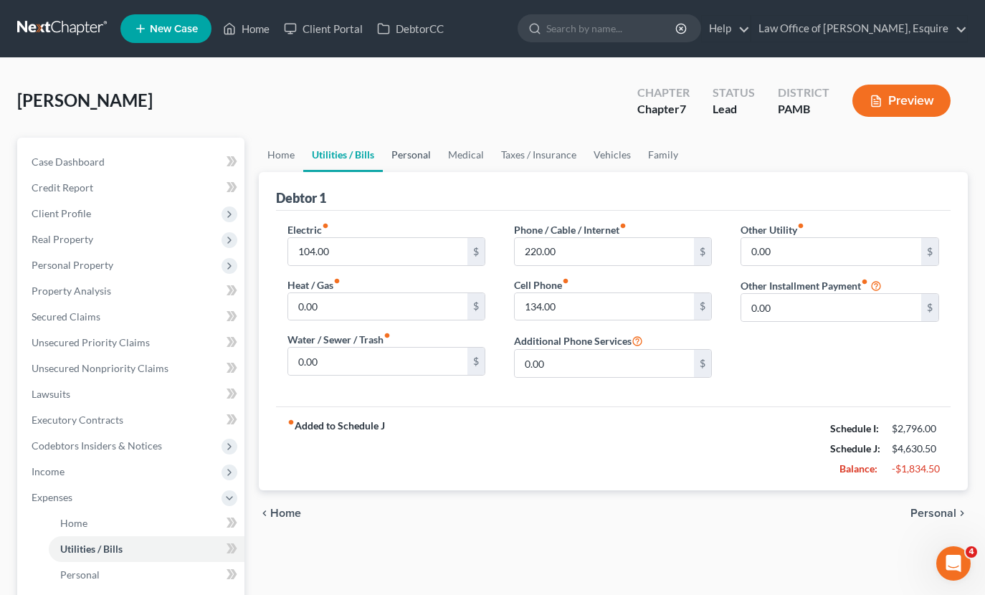
click at [407, 153] on link "Personal" at bounding box center [411, 155] width 57 height 34
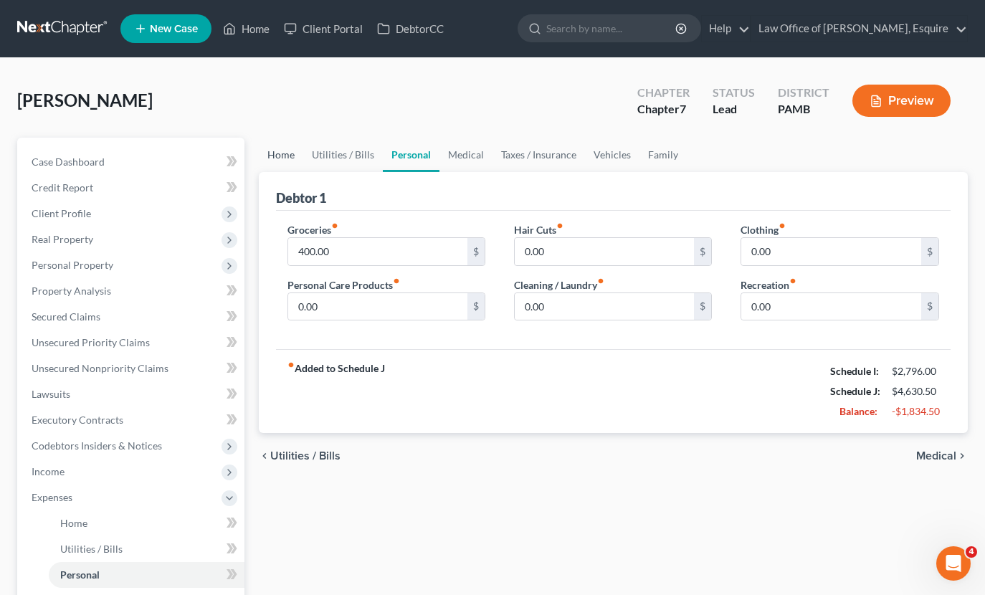
click at [284, 151] on link "Home" at bounding box center [281, 155] width 44 height 34
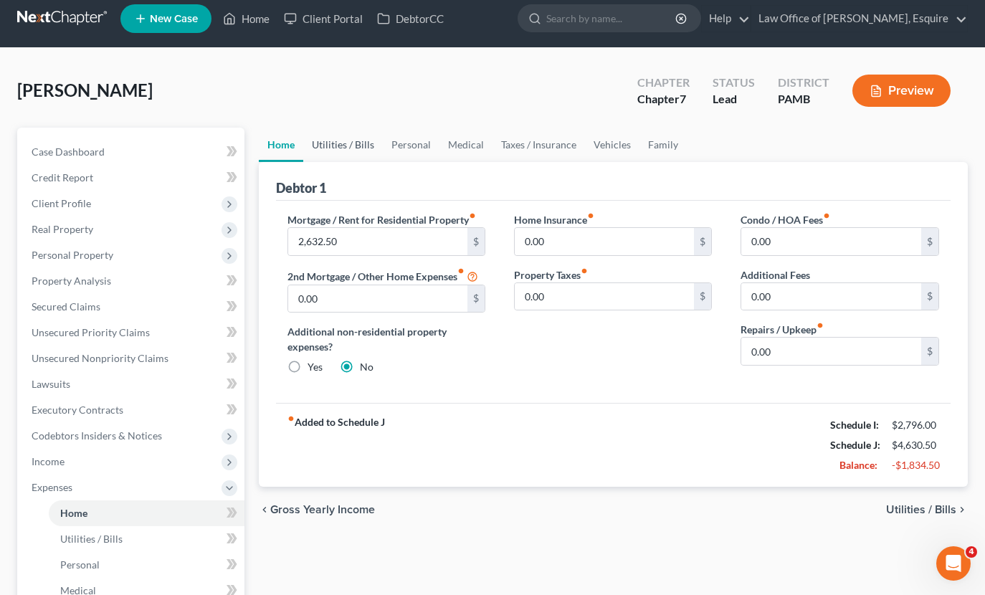
click at [333, 151] on link "Utilities / Bills" at bounding box center [343, 145] width 80 height 34
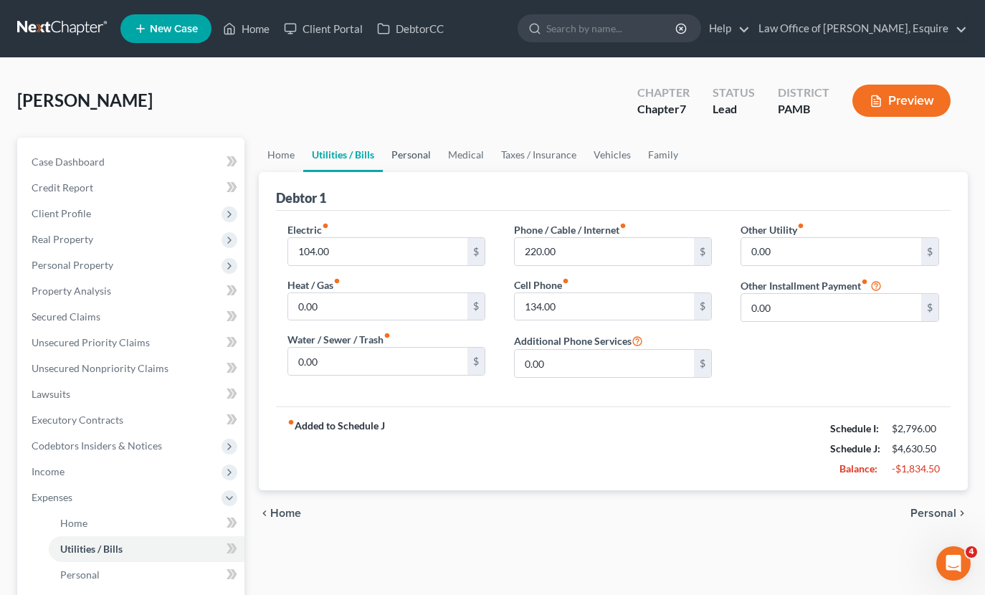
click at [415, 155] on link "Personal" at bounding box center [411, 155] width 57 height 34
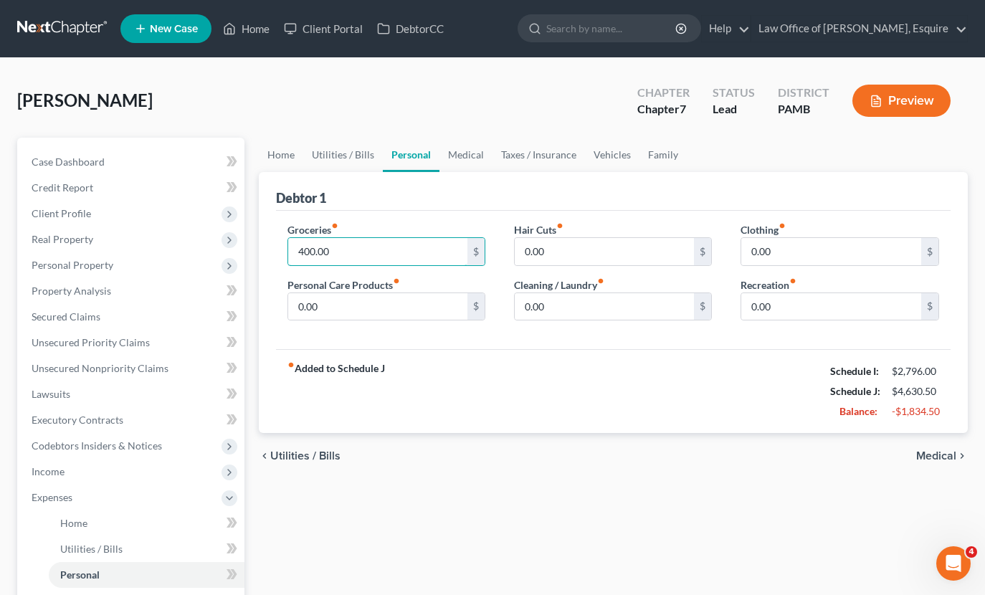
drag, startPoint x: 305, startPoint y: 251, endPoint x: 345, endPoint y: 224, distance: 48.5
click at [305, 251] on input "400.00" at bounding box center [378, 251] width 180 height 27
type input "200.00"
click at [597, 154] on link "Vehicles" at bounding box center [612, 155] width 54 height 34
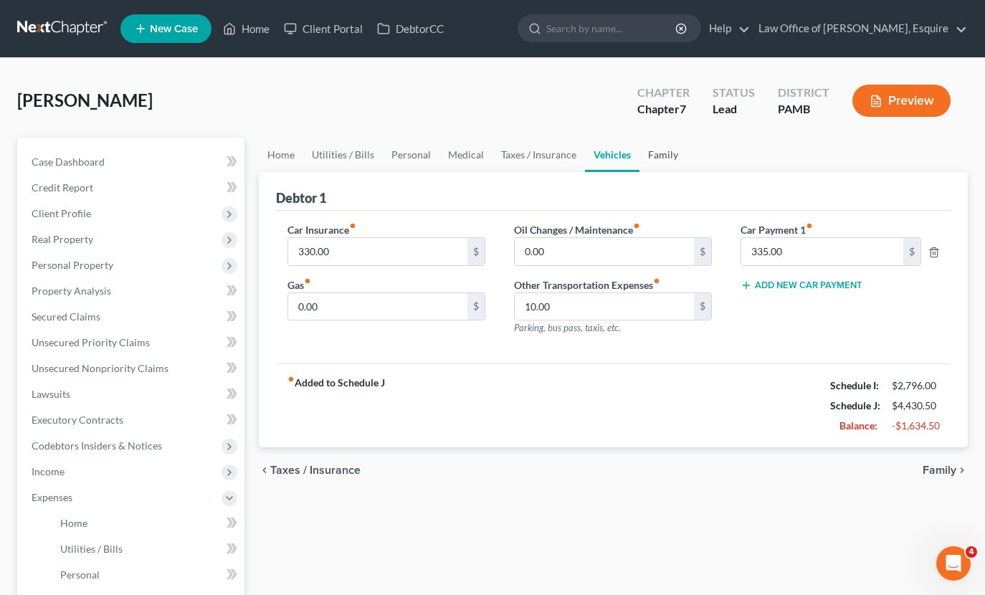
click at [661, 155] on link "Family" at bounding box center [663, 155] width 47 height 34
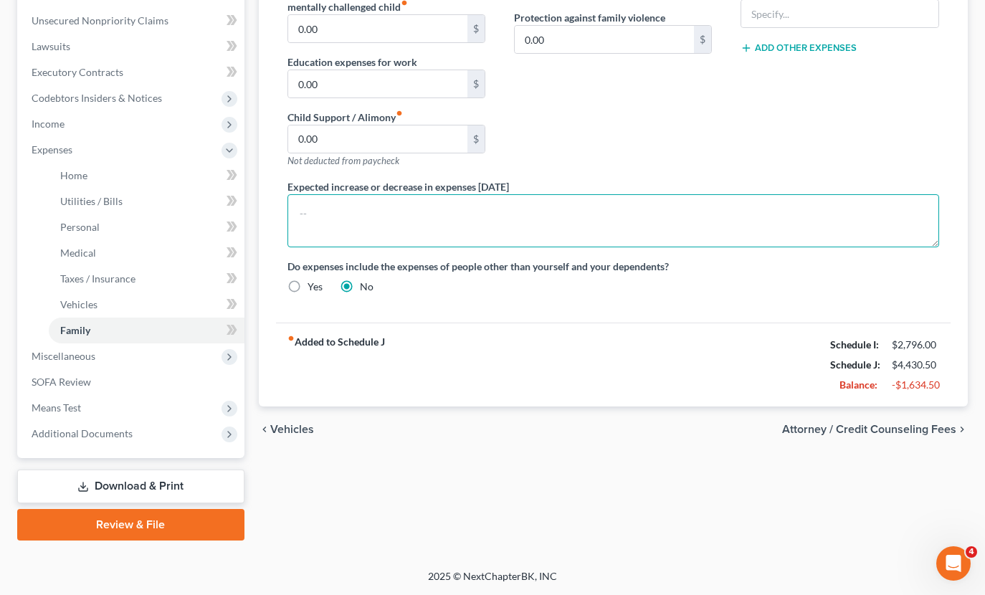
click at [516, 210] on textarea at bounding box center [613, 220] width 652 height 53
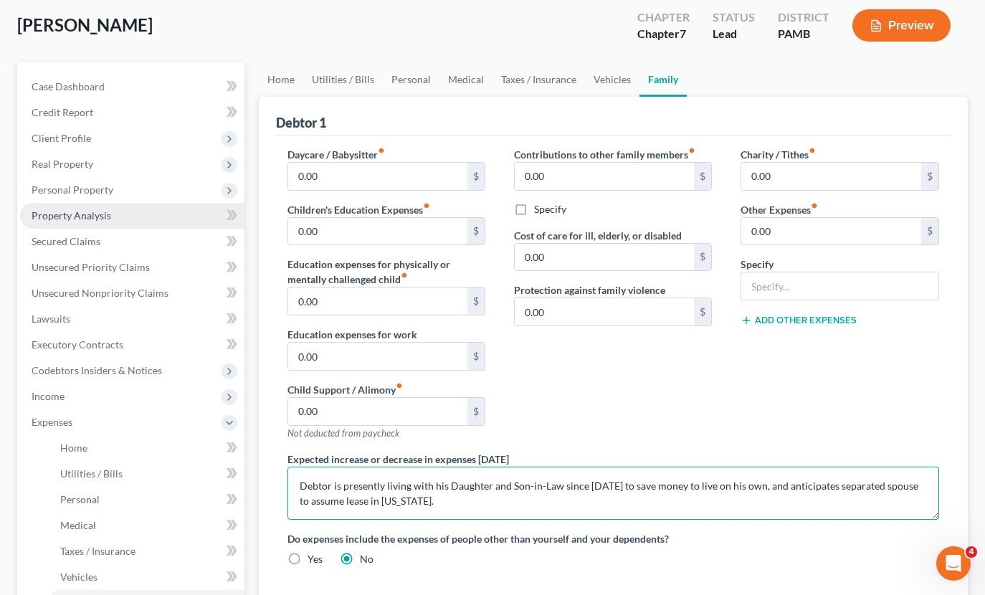
scroll to position [73, 0]
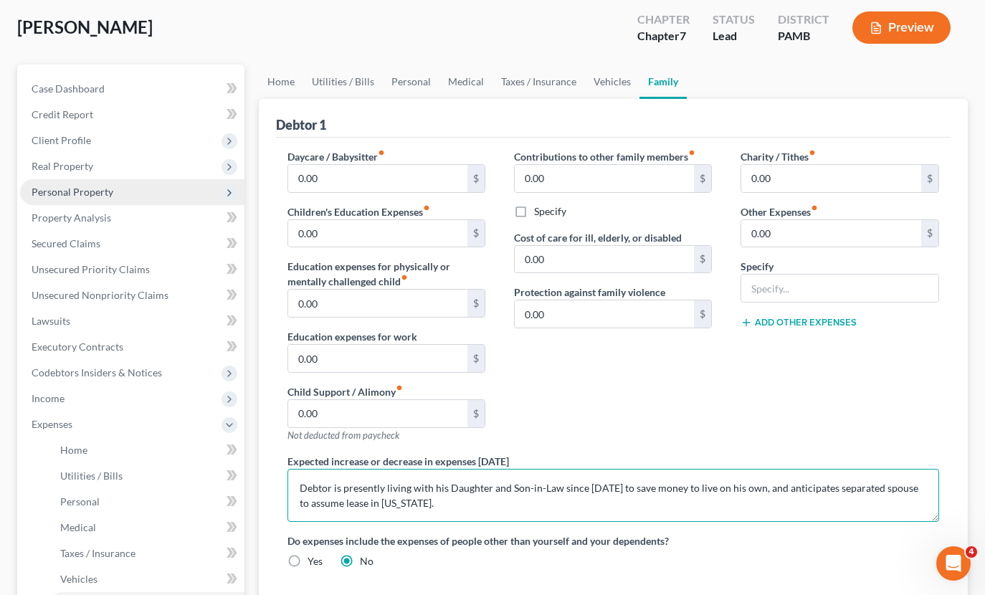
type textarea "Debtor is presently living with his Daughter and Son-in-Law since [DATE] to sav…"
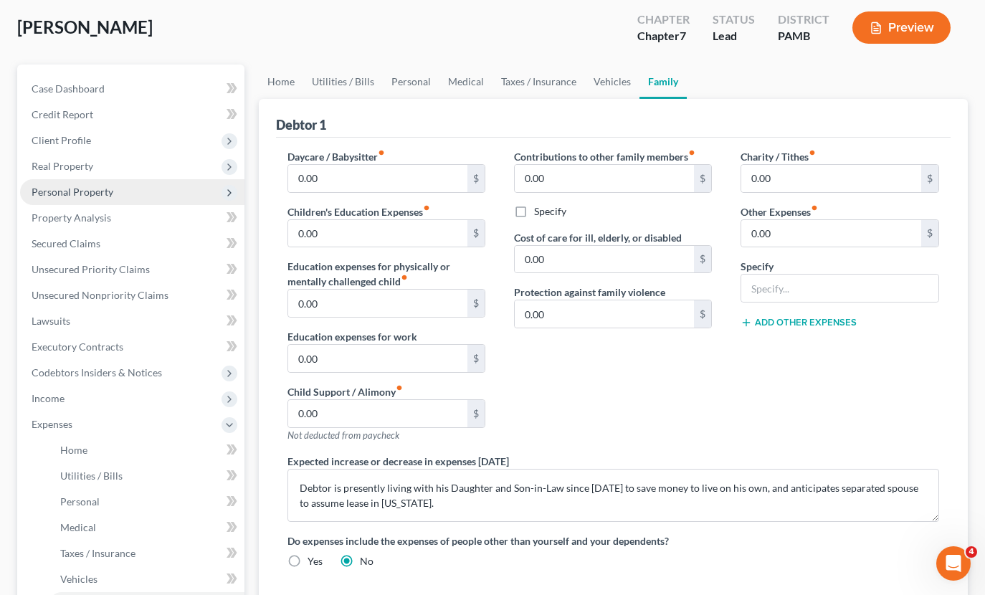
click at [87, 195] on span "Personal Property" at bounding box center [73, 192] width 82 height 12
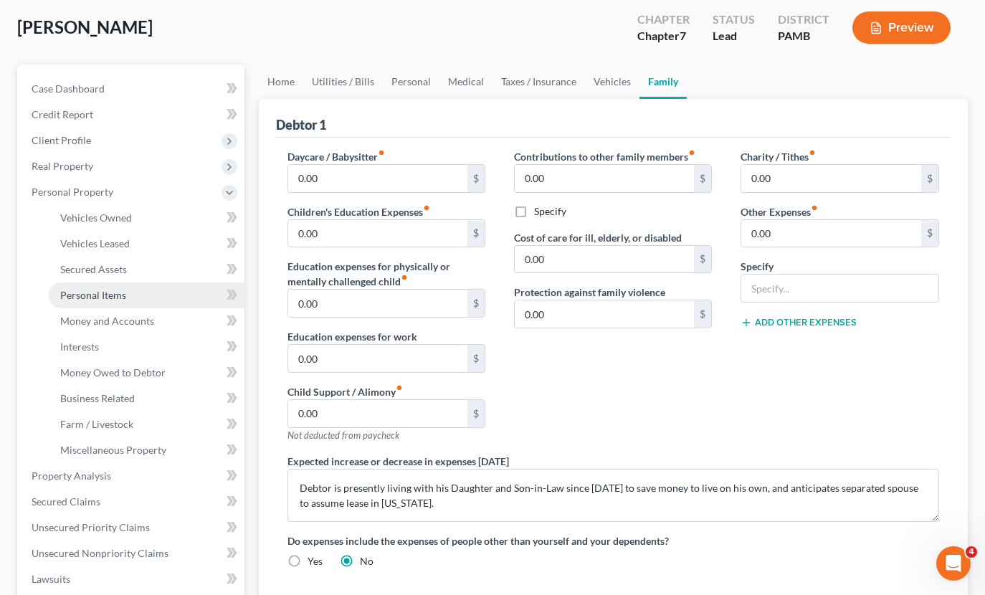
click at [85, 295] on span "Personal Items" at bounding box center [93, 295] width 66 height 12
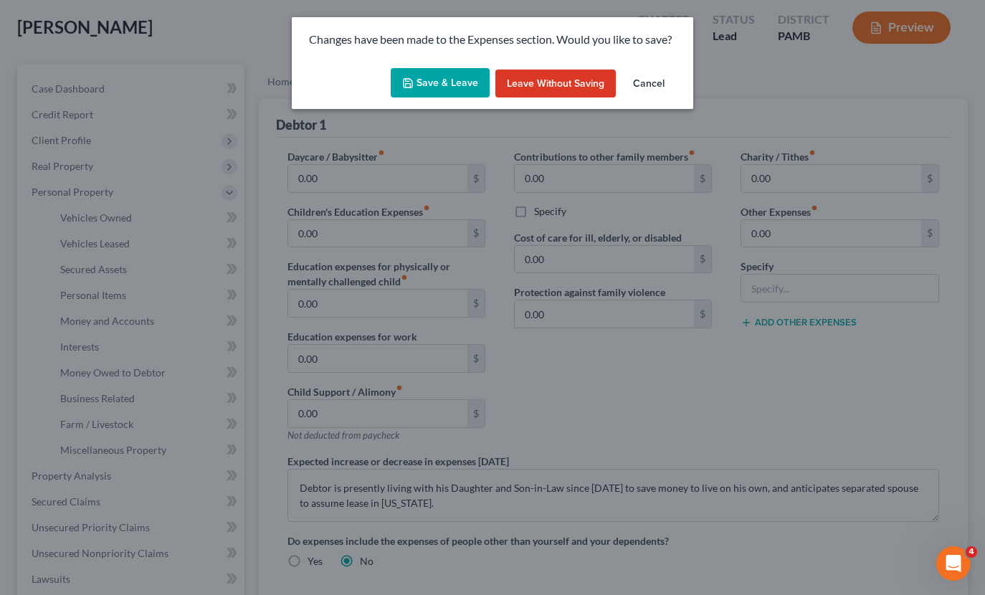
click at [439, 73] on button "Save & Leave" at bounding box center [440, 83] width 99 height 30
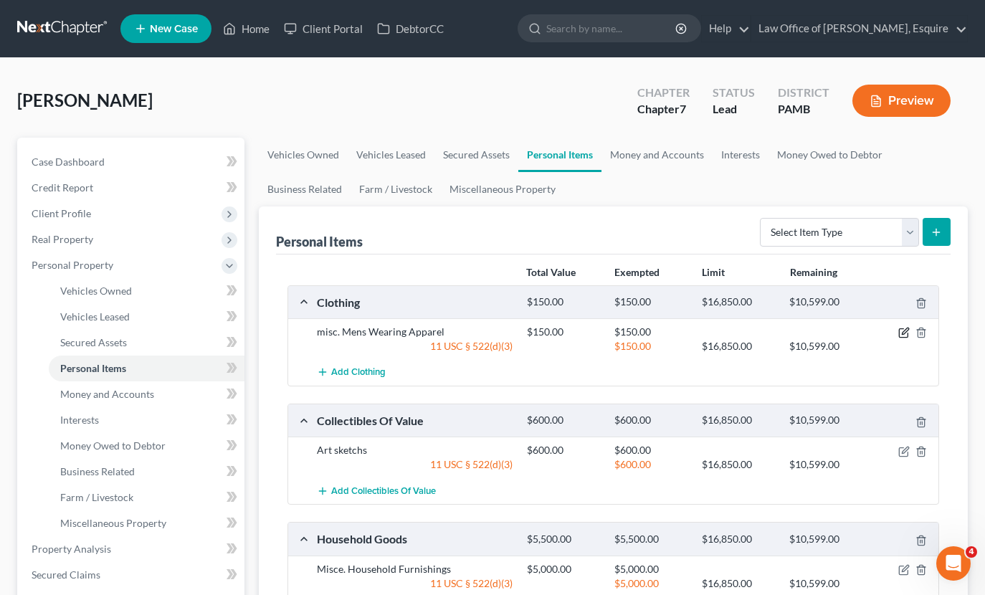
click at [903, 329] on icon "button" at bounding box center [903, 333] width 9 height 9
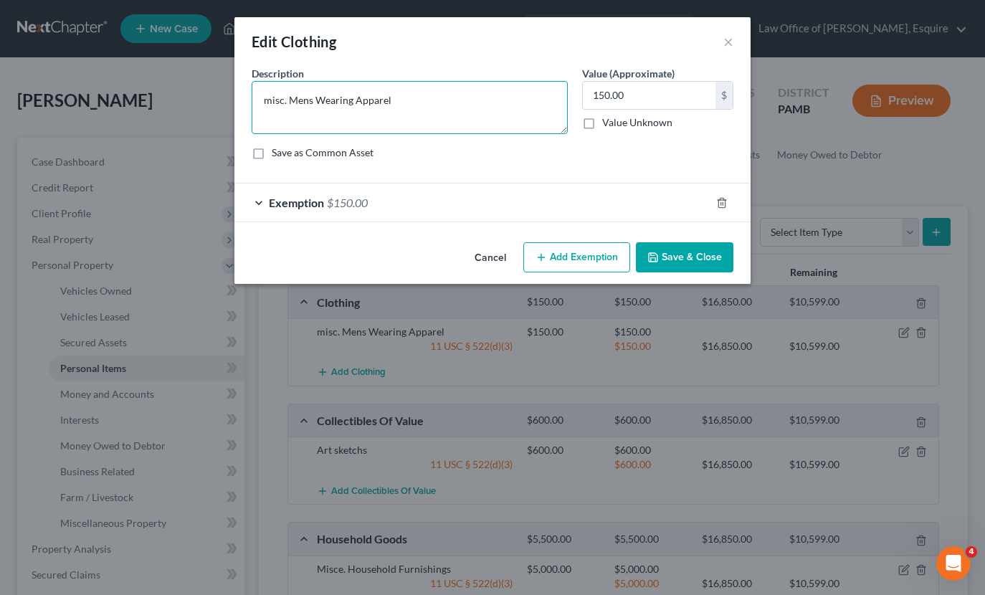
drag, startPoint x: 270, startPoint y: 103, endPoint x: 280, endPoint y: 96, distance: 11.3
click at [271, 102] on textarea "misc. Mens Wearing Apparel" at bounding box center [410, 107] width 316 height 53
click at [305, 96] on textarea "Misc. Mens Wearing Apparel" at bounding box center [410, 107] width 316 height 53
click at [412, 103] on textarea "Misc. Men's Wearing Apparel" at bounding box center [410, 107] width 316 height 53
type textarea "Misc. Men's Wearing Apparel"
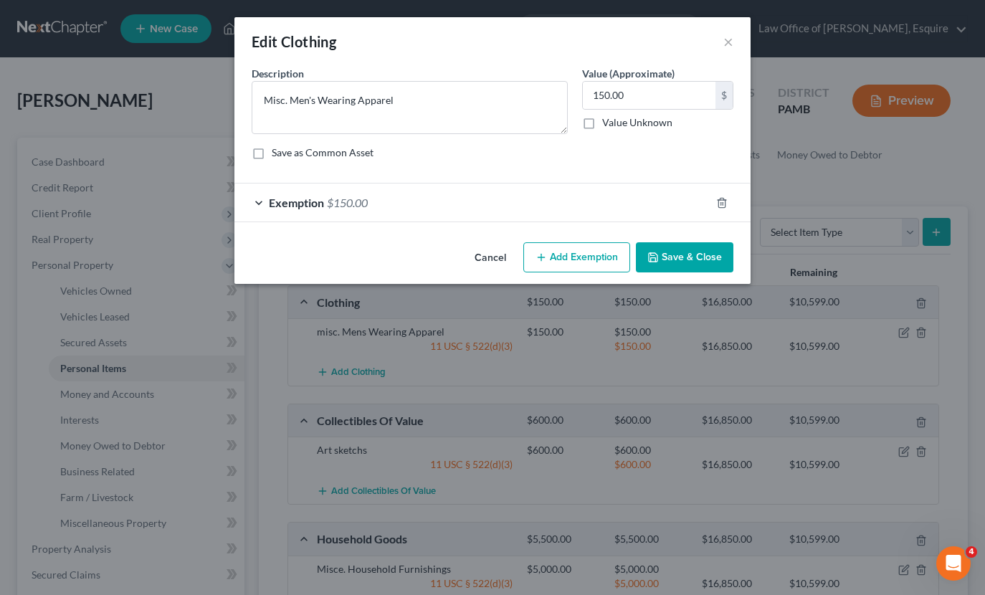
click at [467, 203] on div "Exemption $150.00" at bounding box center [472, 203] width 476 height 38
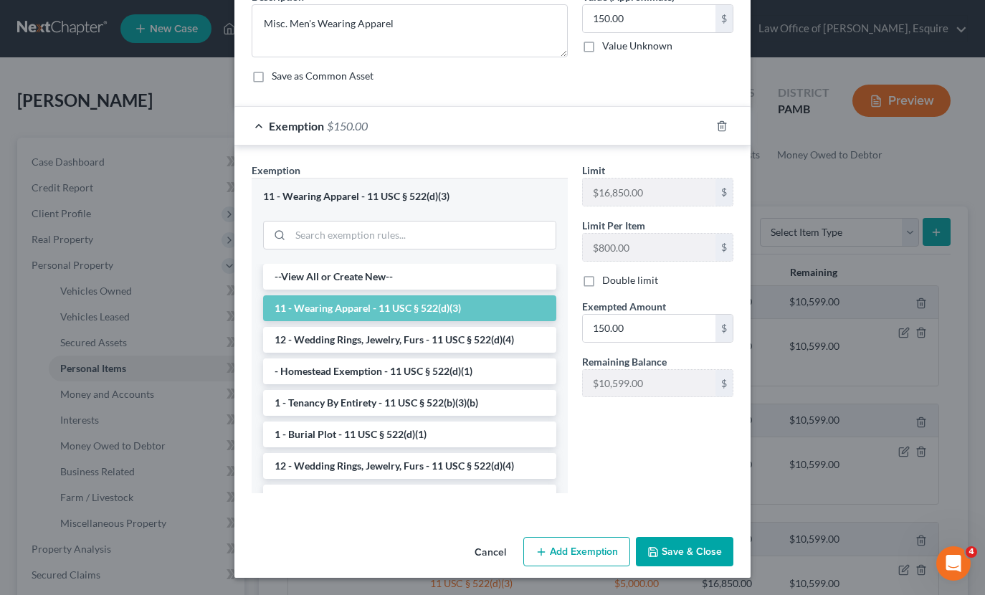
scroll to position [76, 0]
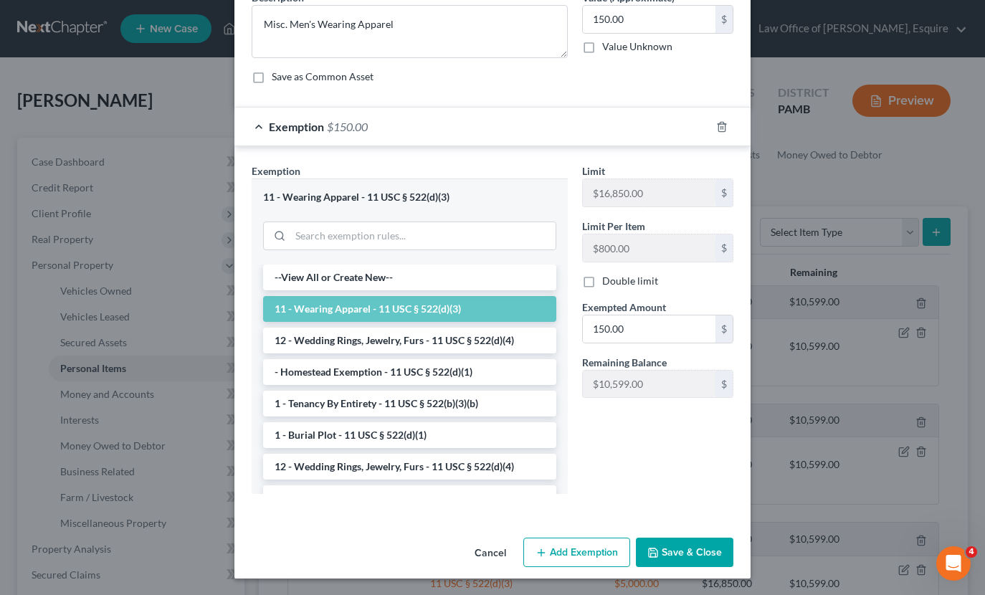
drag, startPoint x: 695, startPoint y: 551, endPoint x: 678, endPoint y: 541, distance: 19.9
click at [695, 550] on button "Save & Close" at bounding box center [685, 553] width 98 height 30
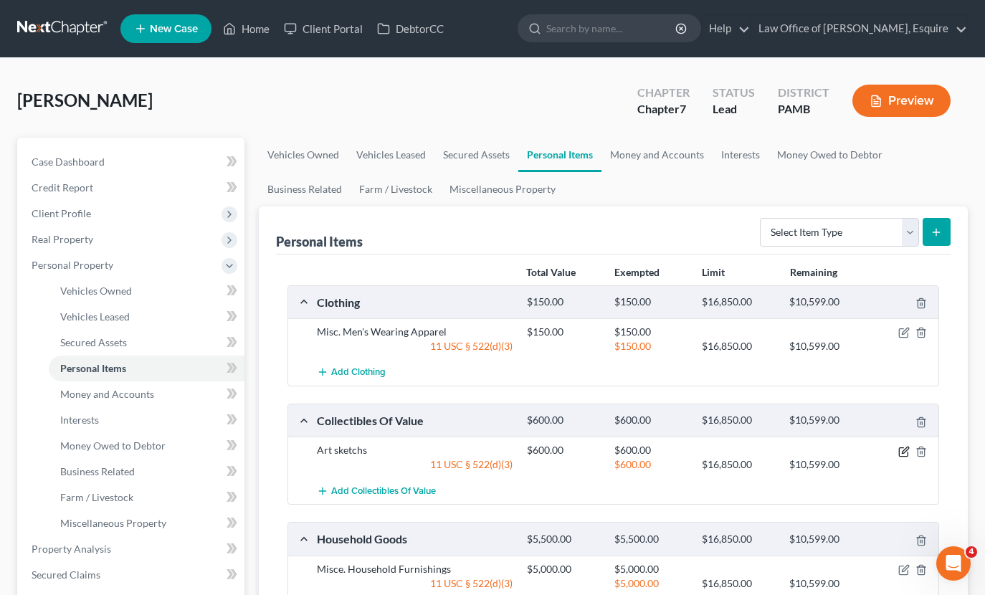
click at [905, 448] on icon "button" at bounding box center [905, 450] width 6 height 6
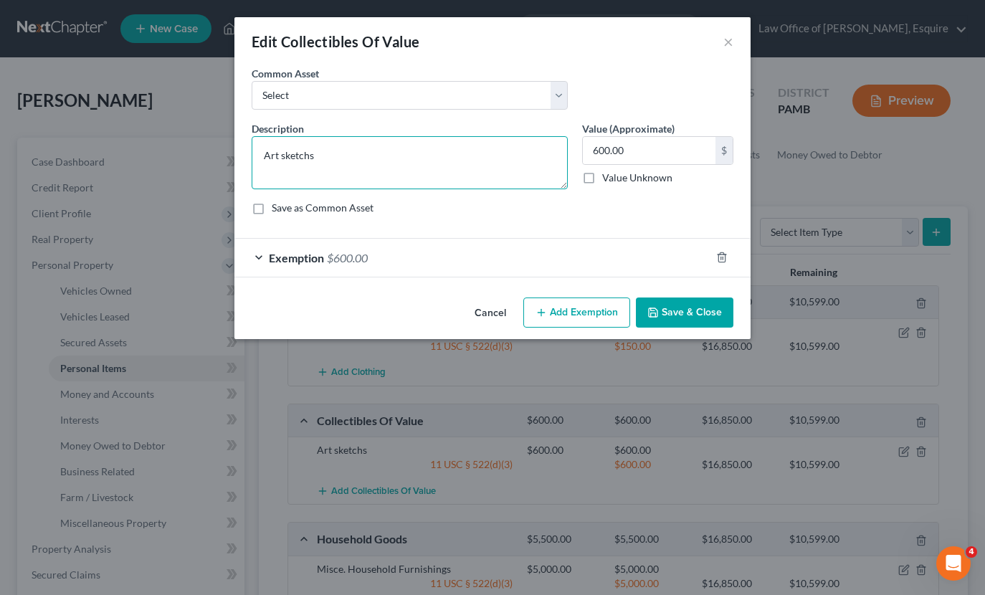
drag, startPoint x: 312, startPoint y: 156, endPoint x: 335, endPoint y: 148, distance: 24.3
click at [313, 156] on textarea "Art sketchs" at bounding box center [410, 162] width 316 height 53
type textarea "Art sketches"
click at [664, 299] on button "Save & Close" at bounding box center [685, 313] width 98 height 30
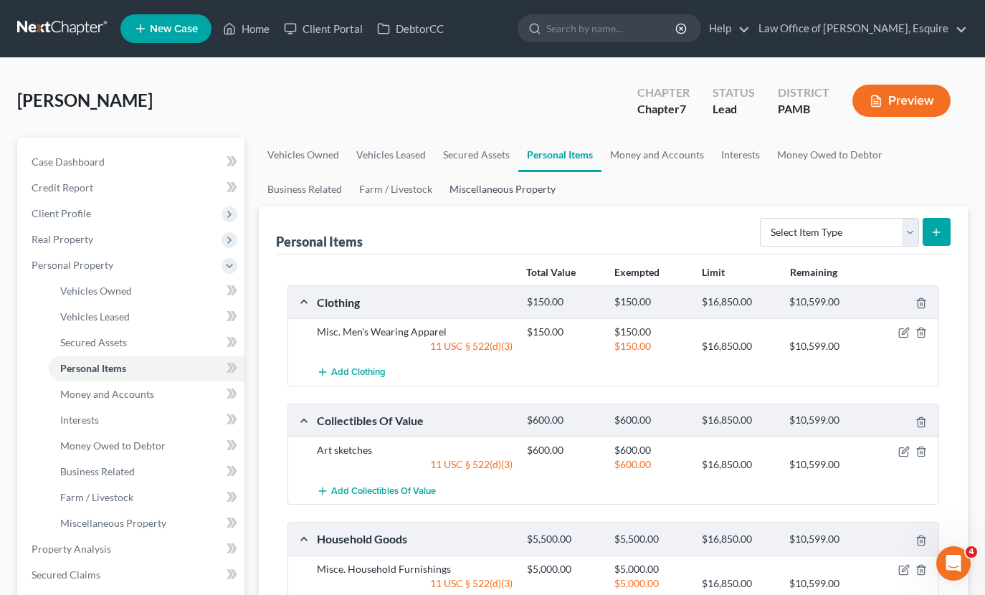
click at [522, 192] on link "Miscellaneous Property" at bounding box center [502, 189] width 123 height 34
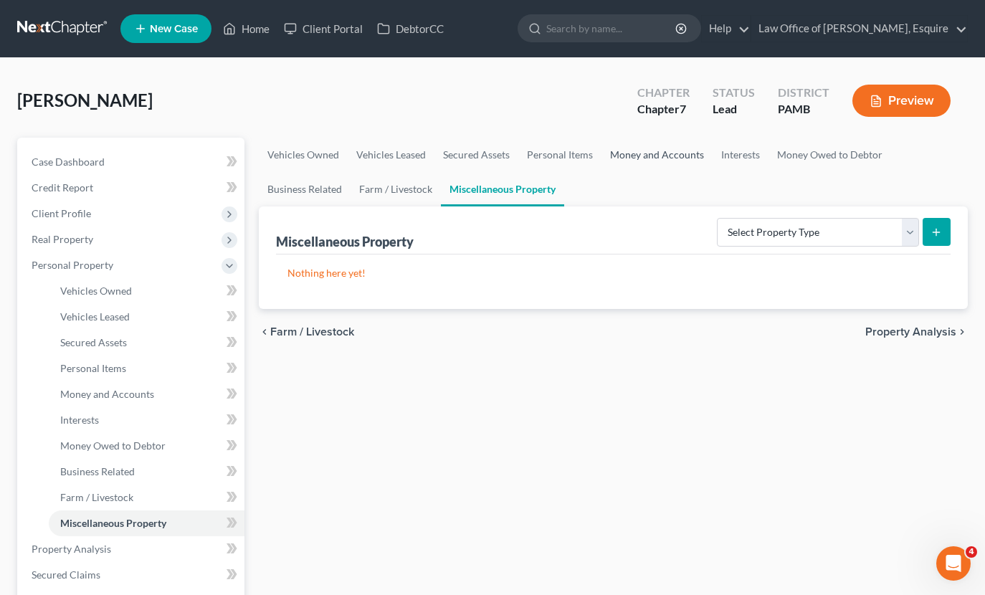
click at [645, 153] on link "Money and Accounts" at bounding box center [657, 155] width 111 height 34
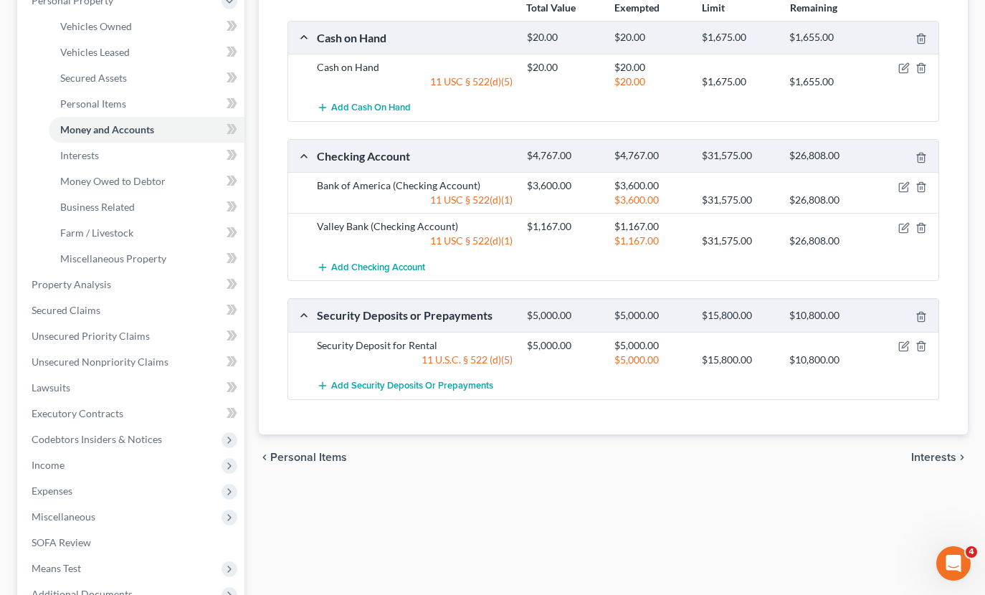
scroll to position [265, 0]
click at [899, 342] on icon "button" at bounding box center [903, 346] width 9 height 9
select select "3"
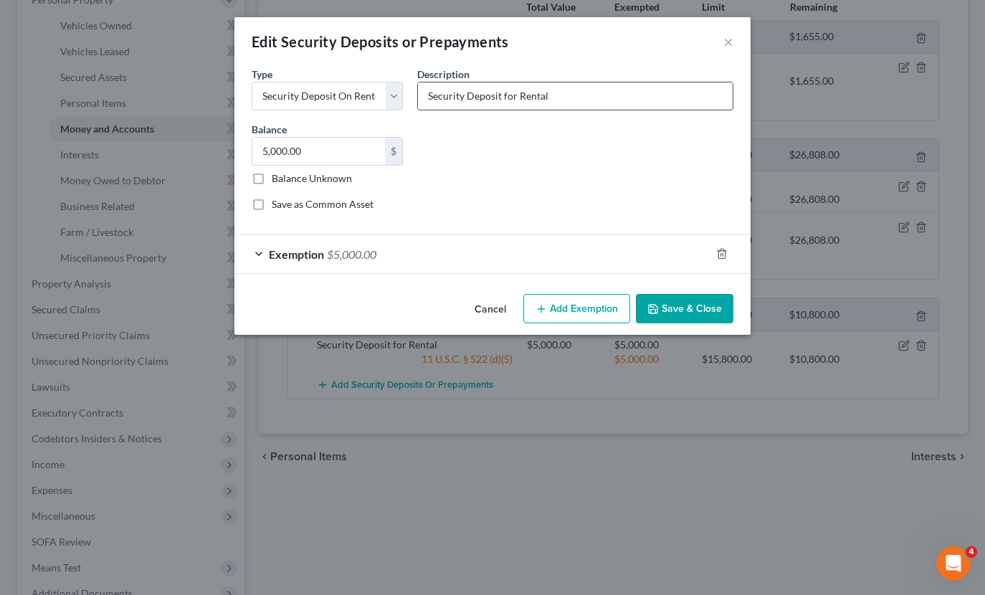
click at [579, 95] on input "Security Deposit for Rental" at bounding box center [575, 95] width 315 height 27
type input "Security Deposit with [US_STATE] Landlord"
click at [371, 246] on div "Exemption $5,000.00" at bounding box center [472, 254] width 476 height 38
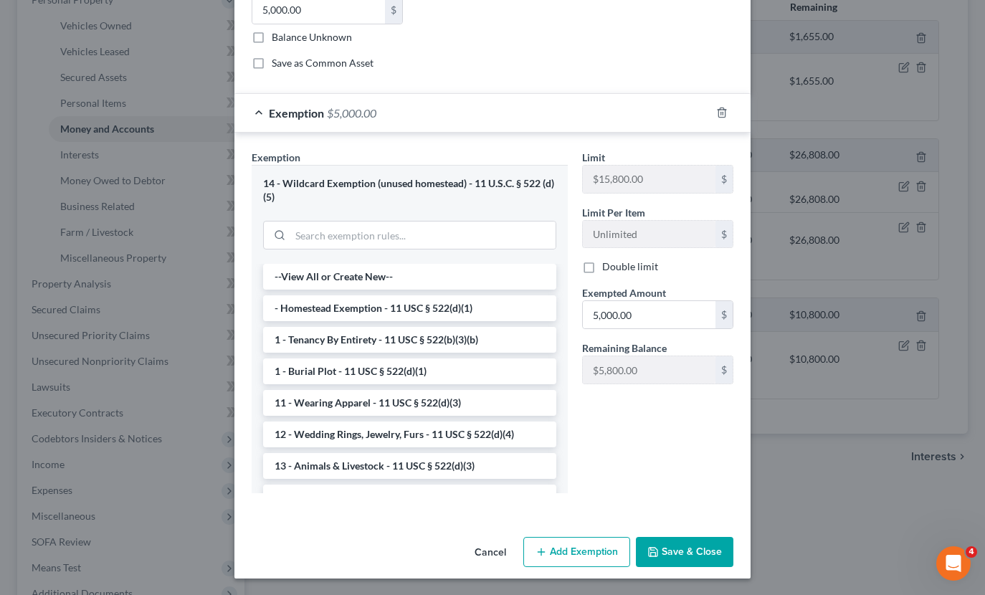
scroll to position [141, 0]
click at [707, 541] on button "Save & Close" at bounding box center [685, 553] width 98 height 30
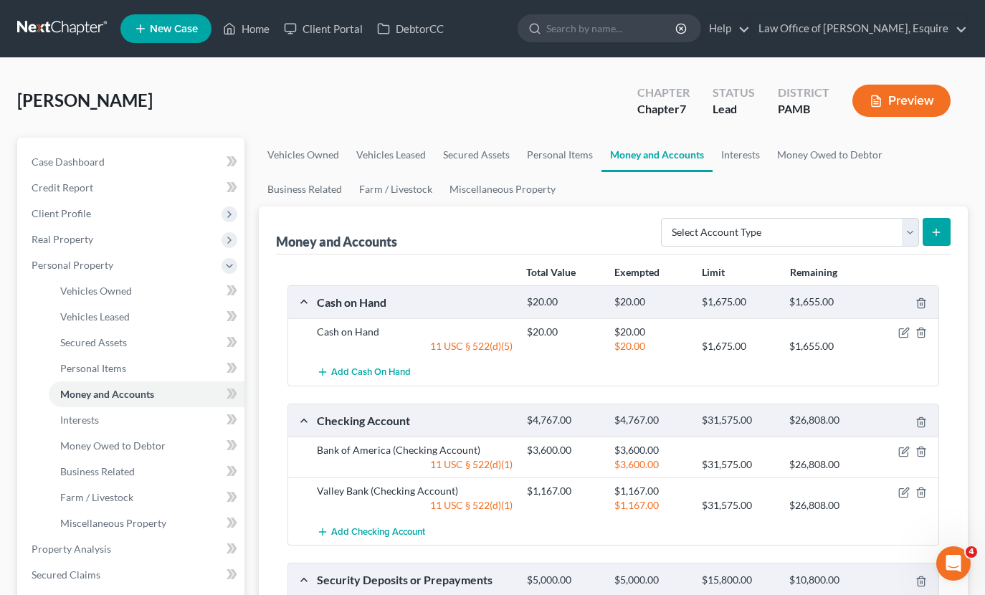
scroll to position [0, 0]
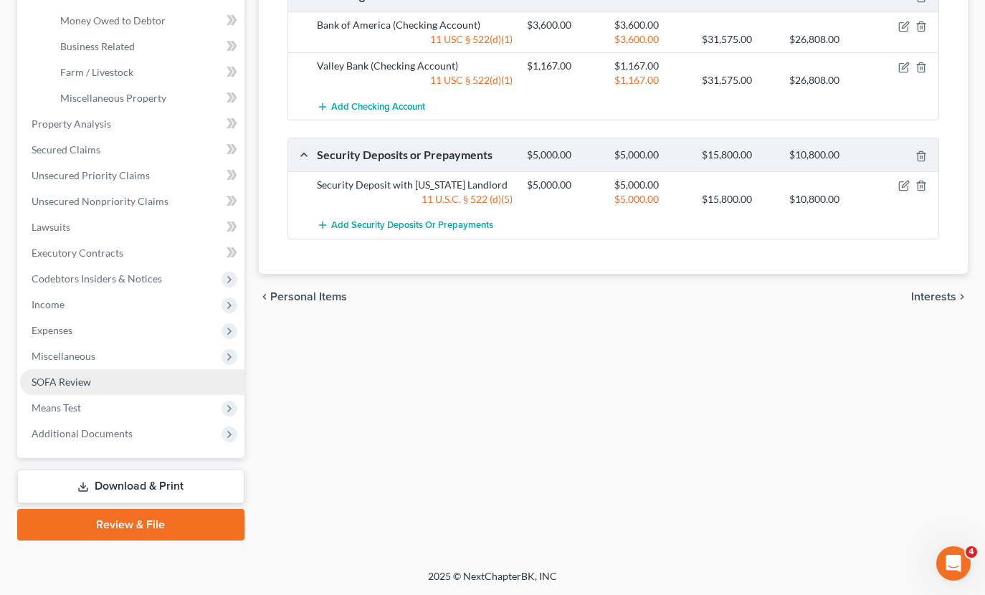
click at [115, 379] on link "SOFA Review" at bounding box center [132, 382] width 224 height 26
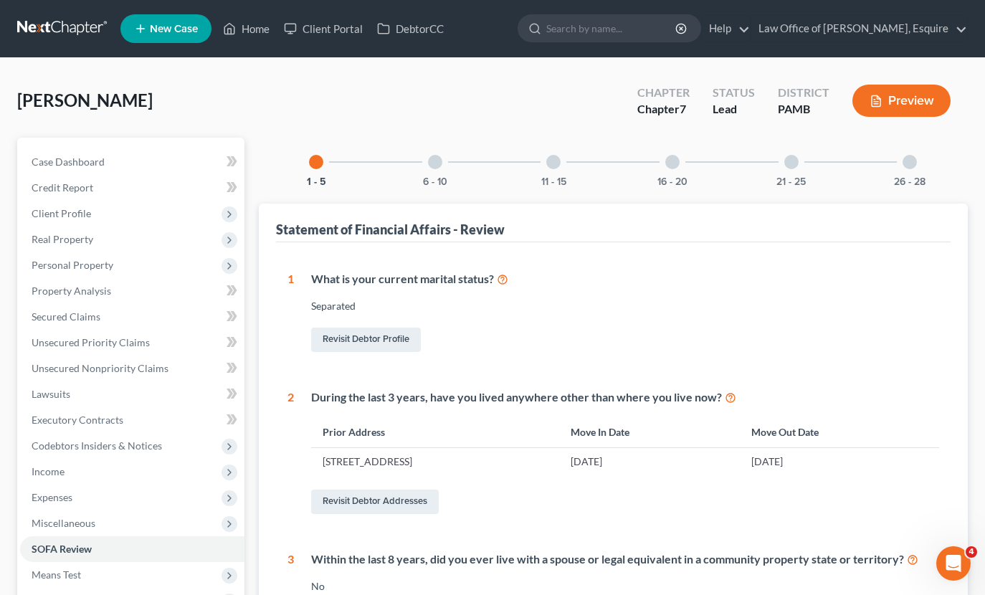
click at [438, 167] on div at bounding box center [435, 162] width 14 height 14
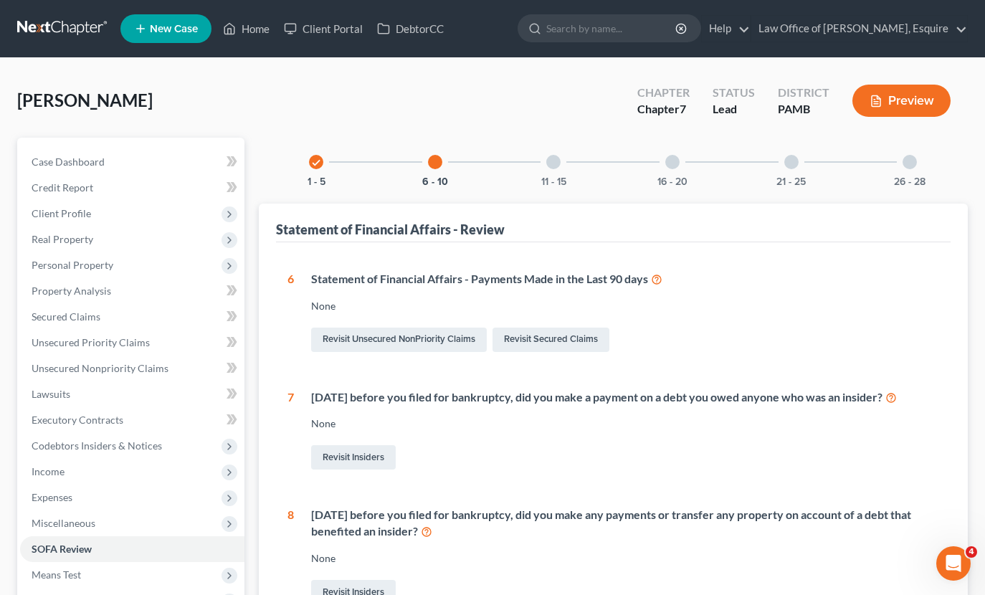
click at [551, 167] on div at bounding box center [553, 162] width 14 height 14
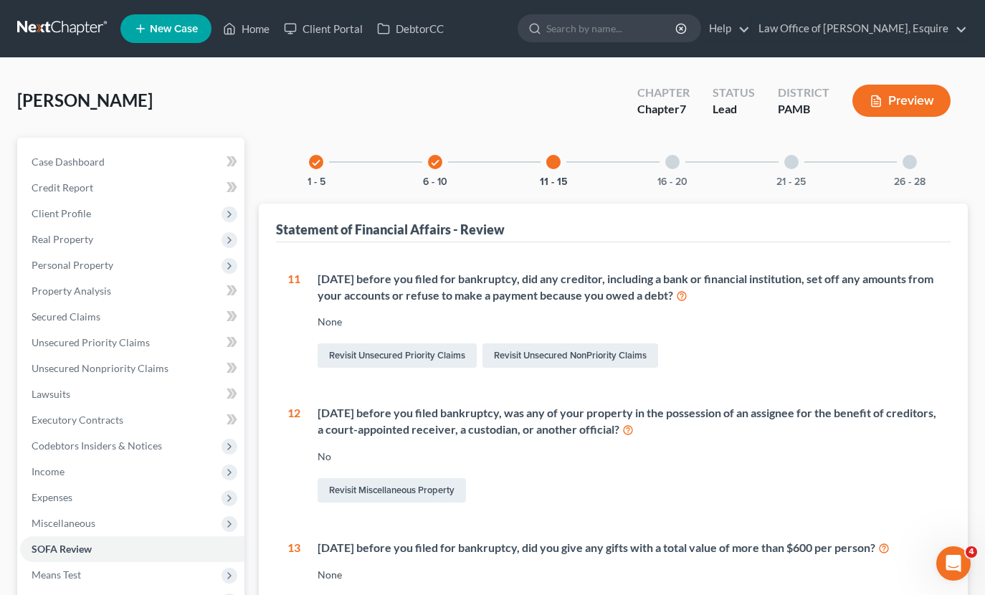
click at [676, 166] on div at bounding box center [672, 162] width 14 height 14
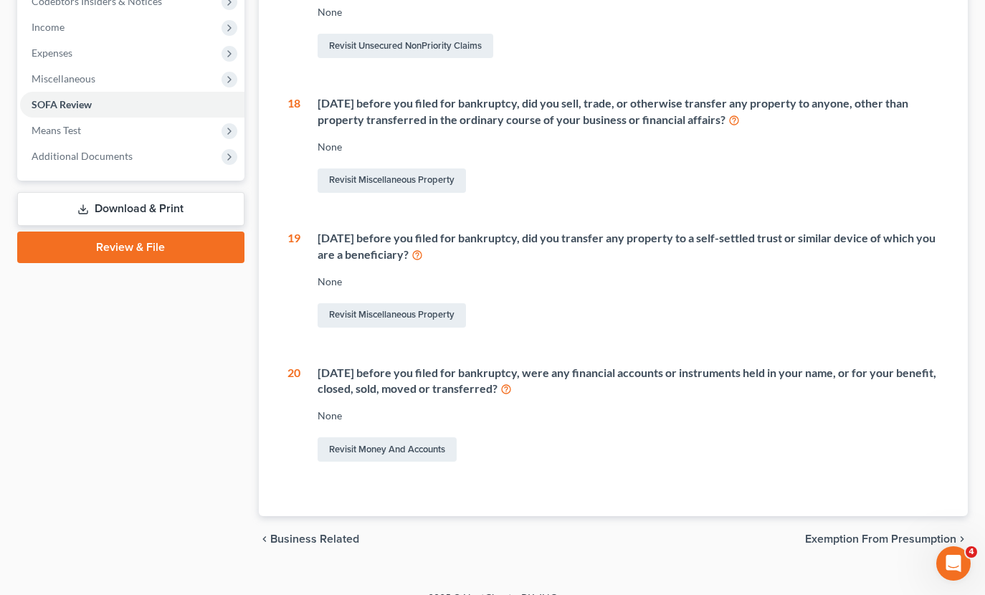
scroll to position [447, 0]
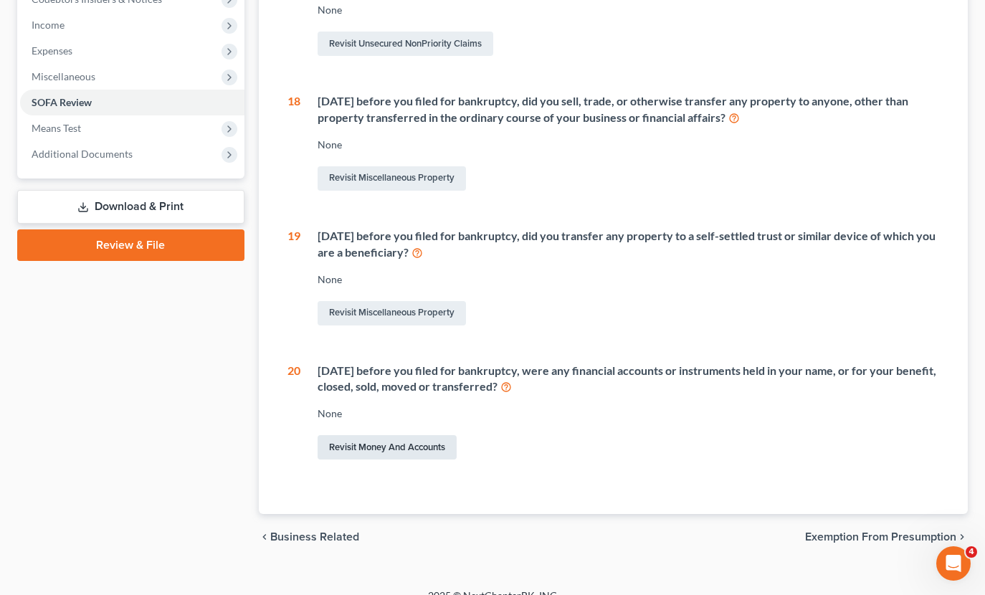
click at [406, 435] on link "Revisit Money and Accounts" at bounding box center [387, 447] width 139 height 24
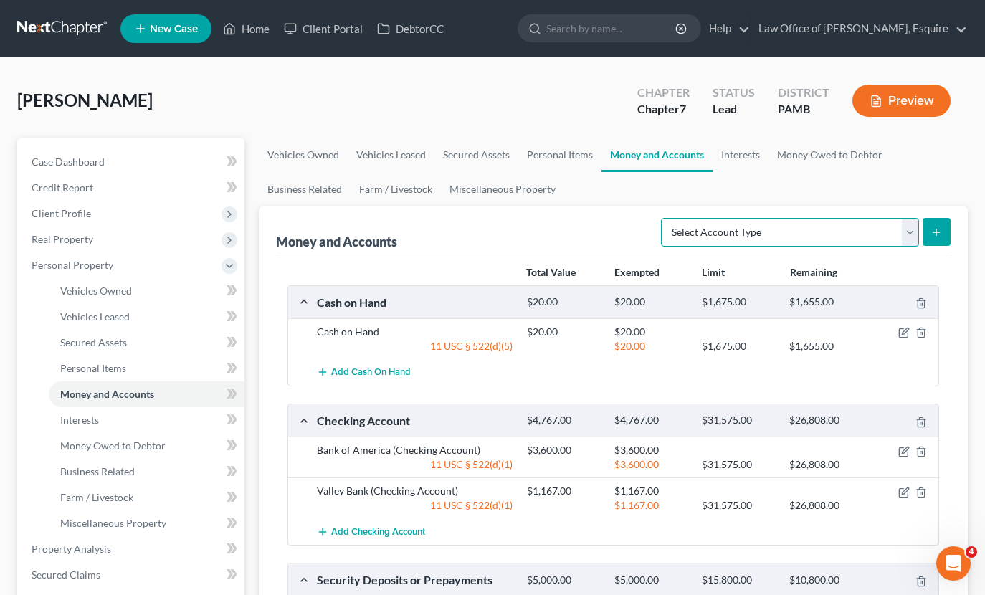
select select "checking"
click at [936, 232] on line "submit" at bounding box center [936, 232] width 6 height 0
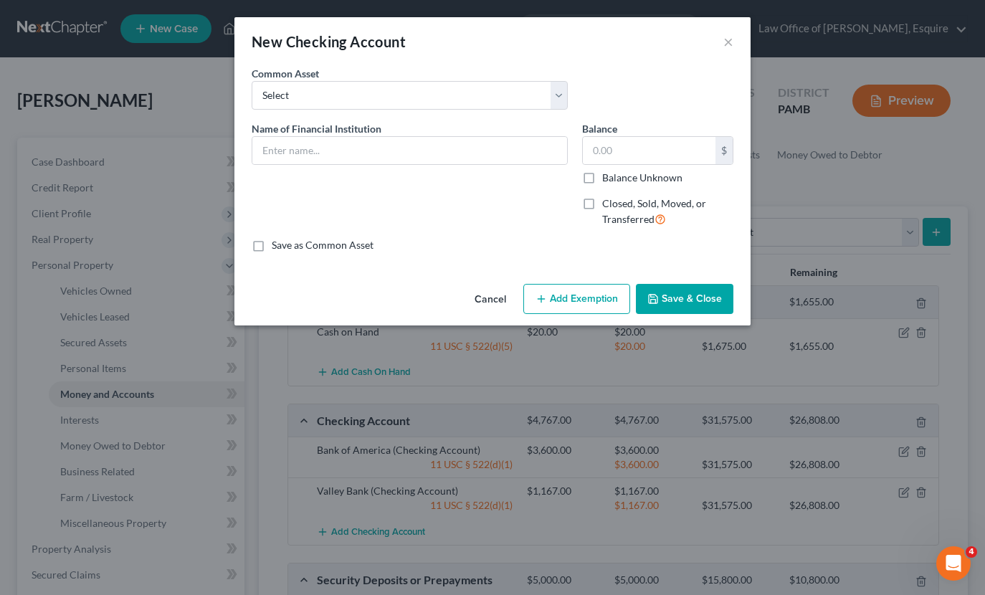
click at [602, 205] on label "Closed, Sold, Moved, or Transferred" at bounding box center [667, 211] width 131 height 31
click at [608, 205] on input "Closed, Sold, Moved, or Transferred" at bounding box center [612, 200] width 9 height 9
checkbox input "true"
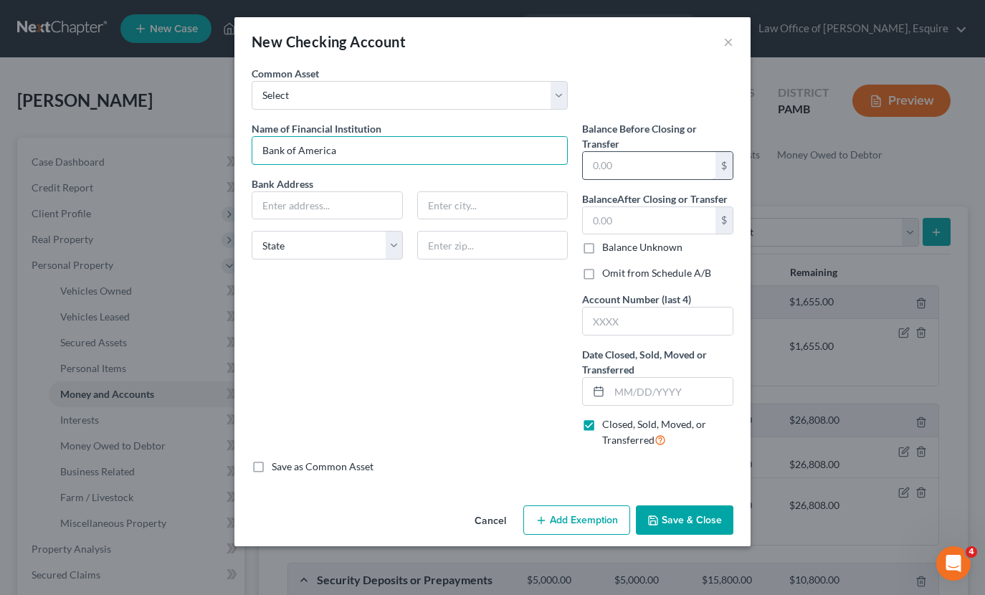
type input "Bank of America"
click at [627, 166] on input "text" at bounding box center [649, 165] width 133 height 27
type input "200"
click at [645, 232] on input "text" at bounding box center [649, 220] width 133 height 27
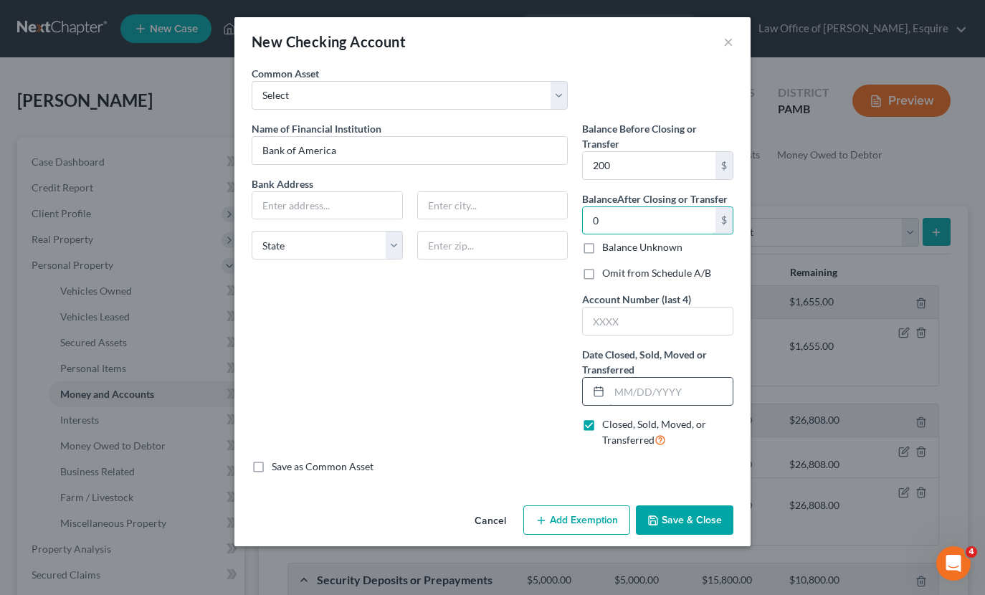
type input "0"
click at [657, 396] on input "text" at bounding box center [670, 391] width 123 height 27
type input "[DATE]"
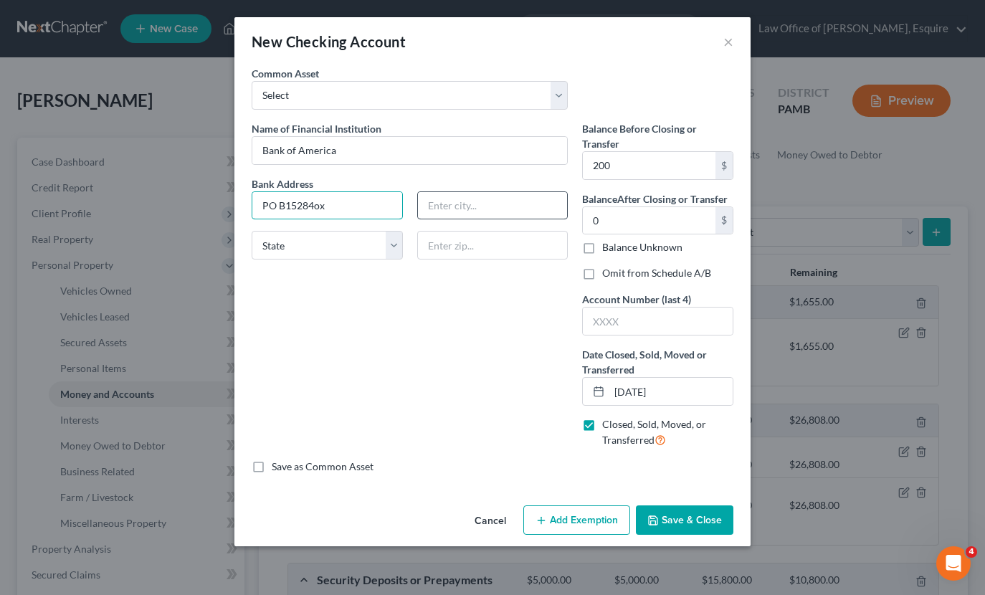
type input "PO B15284ox"
type input "Wilmigton"
select select "7"
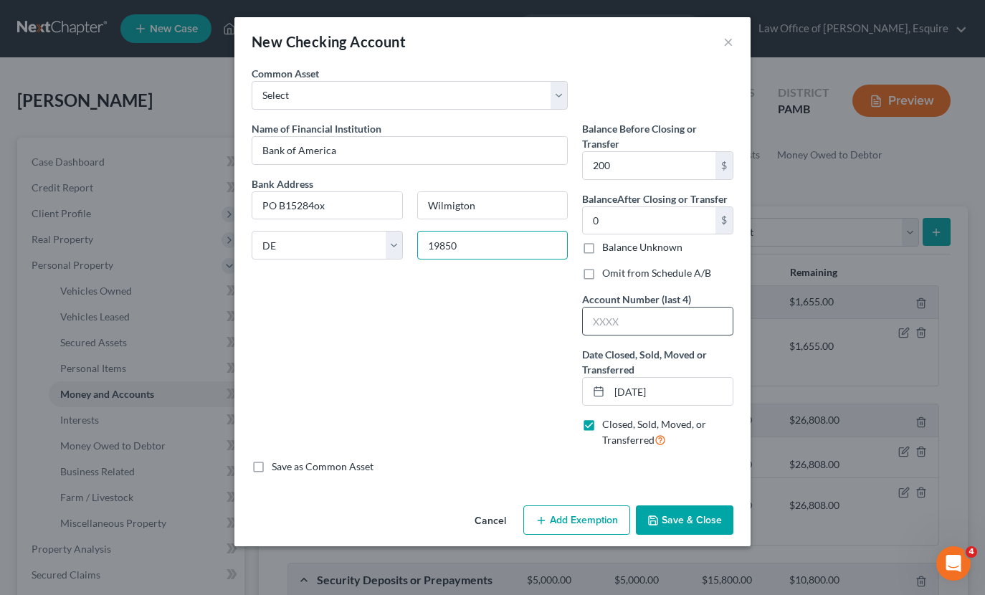
type input "19850"
type input "Wilmington"
type input "0047"
click at [642, 389] on input "[DATE]" at bounding box center [670, 391] width 123 height 27
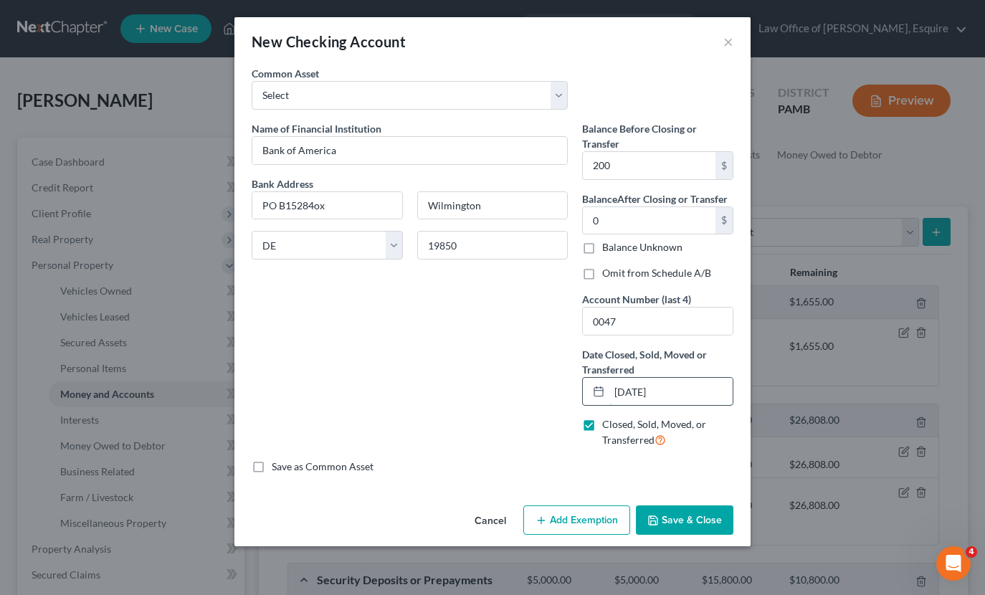
click at [639, 391] on input "[DATE]" at bounding box center [670, 391] width 123 height 27
drag, startPoint x: 670, startPoint y: 393, endPoint x: 607, endPoint y: 391, distance: 63.1
click at [607, 391] on div "[DATE]" at bounding box center [657, 391] width 151 height 29
type input "[DATE]"
click at [681, 517] on button "Save & Close" at bounding box center [685, 520] width 98 height 30
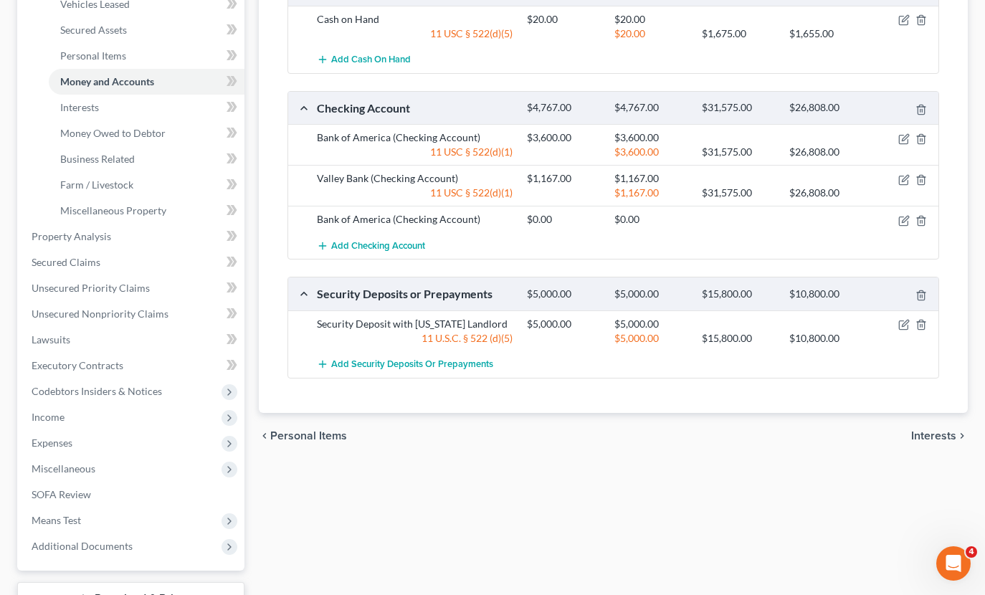
scroll to position [310, 0]
